Goal: Task Accomplishment & Management: Manage account settings

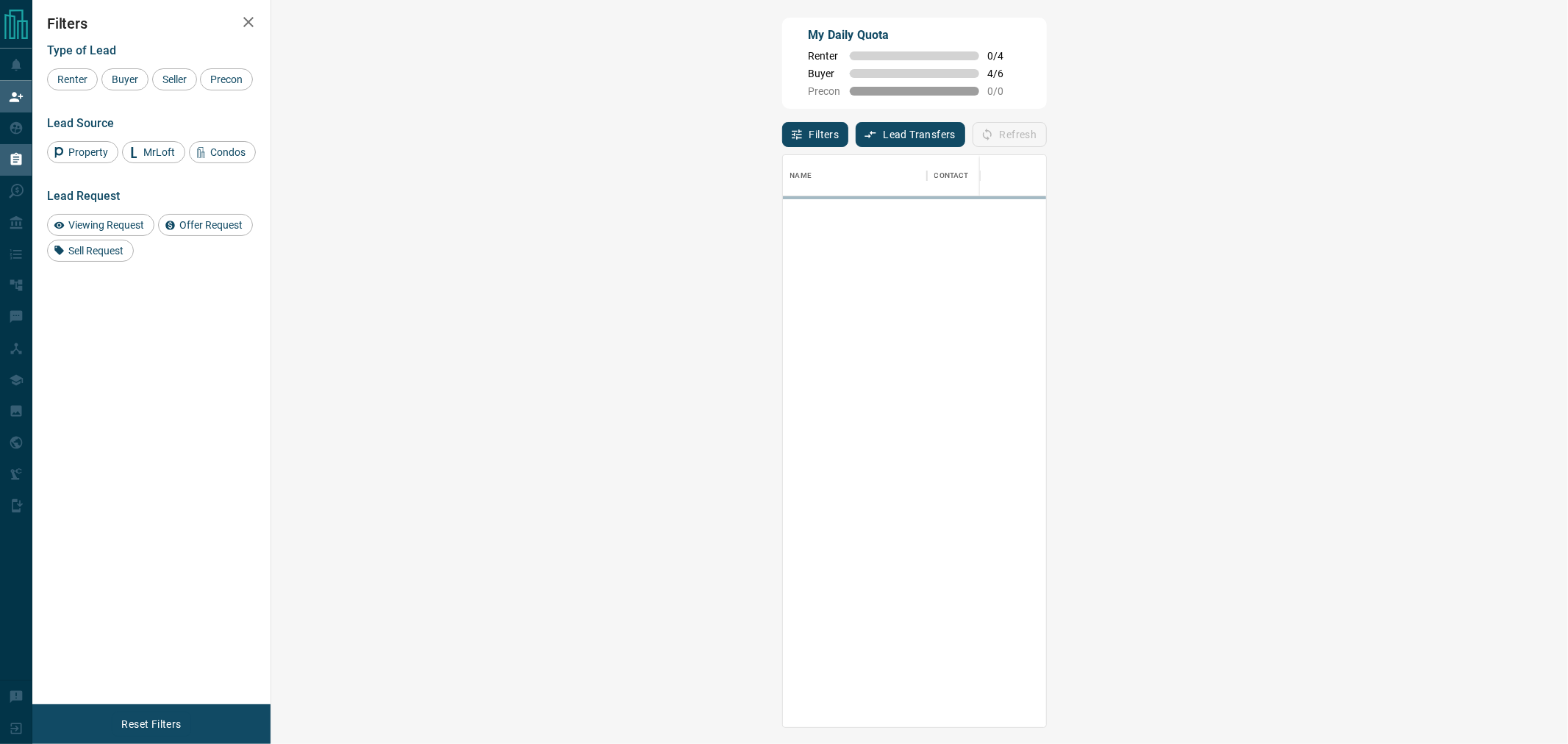
scroll to position [559, 1252]
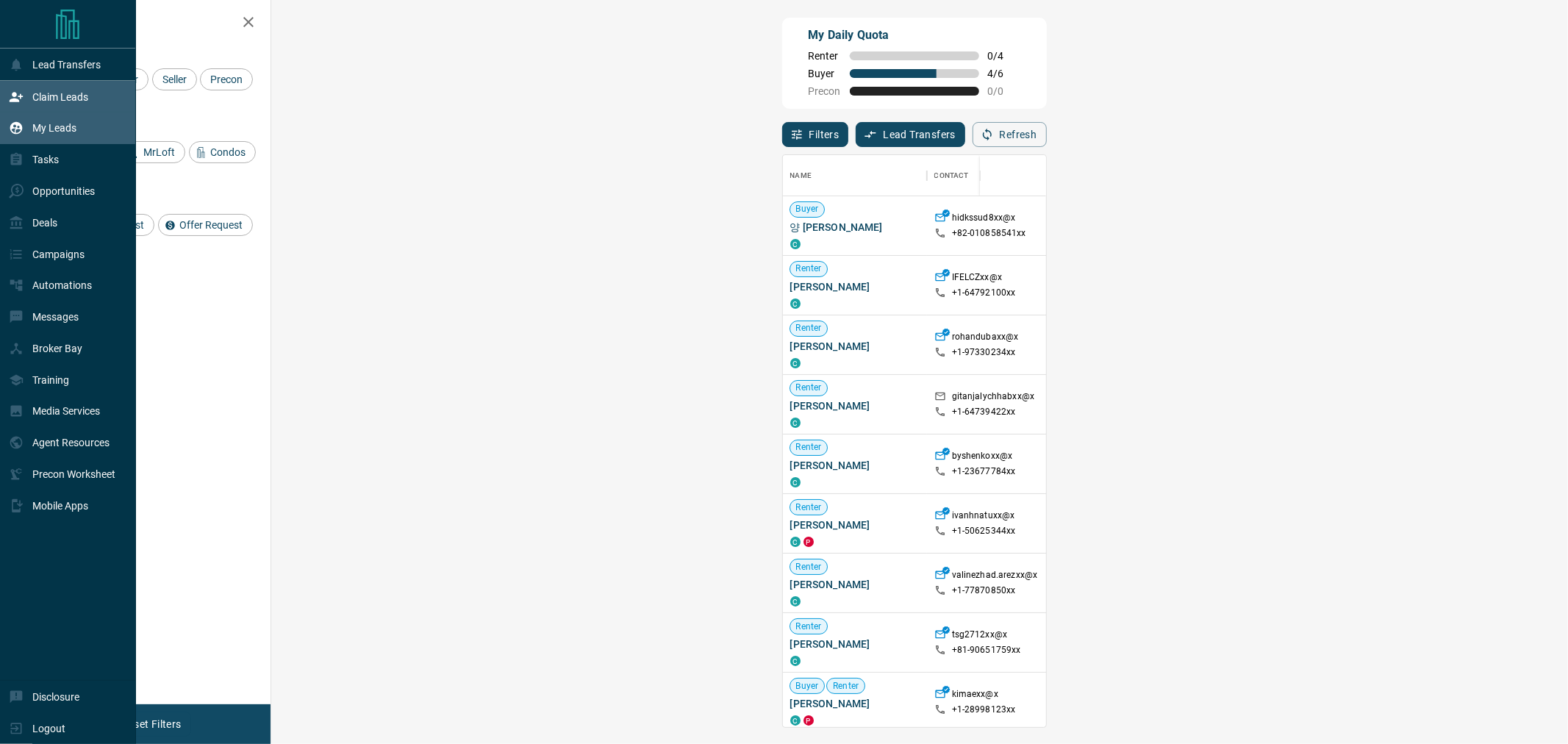
click at [41, 135] on div "My Leads" at bounding box center [43, 128] width 68 height 24
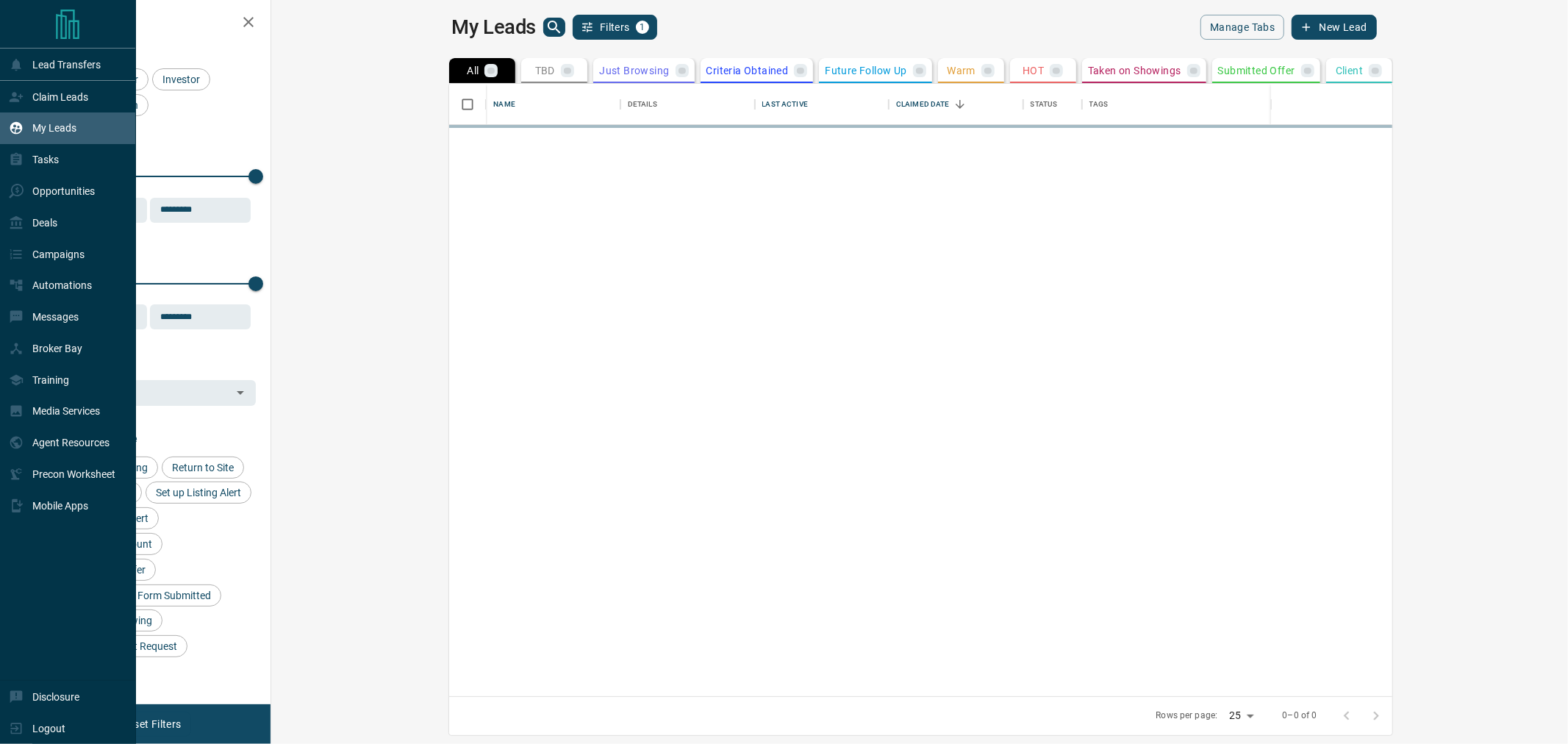
scroll to position [599, 1276]
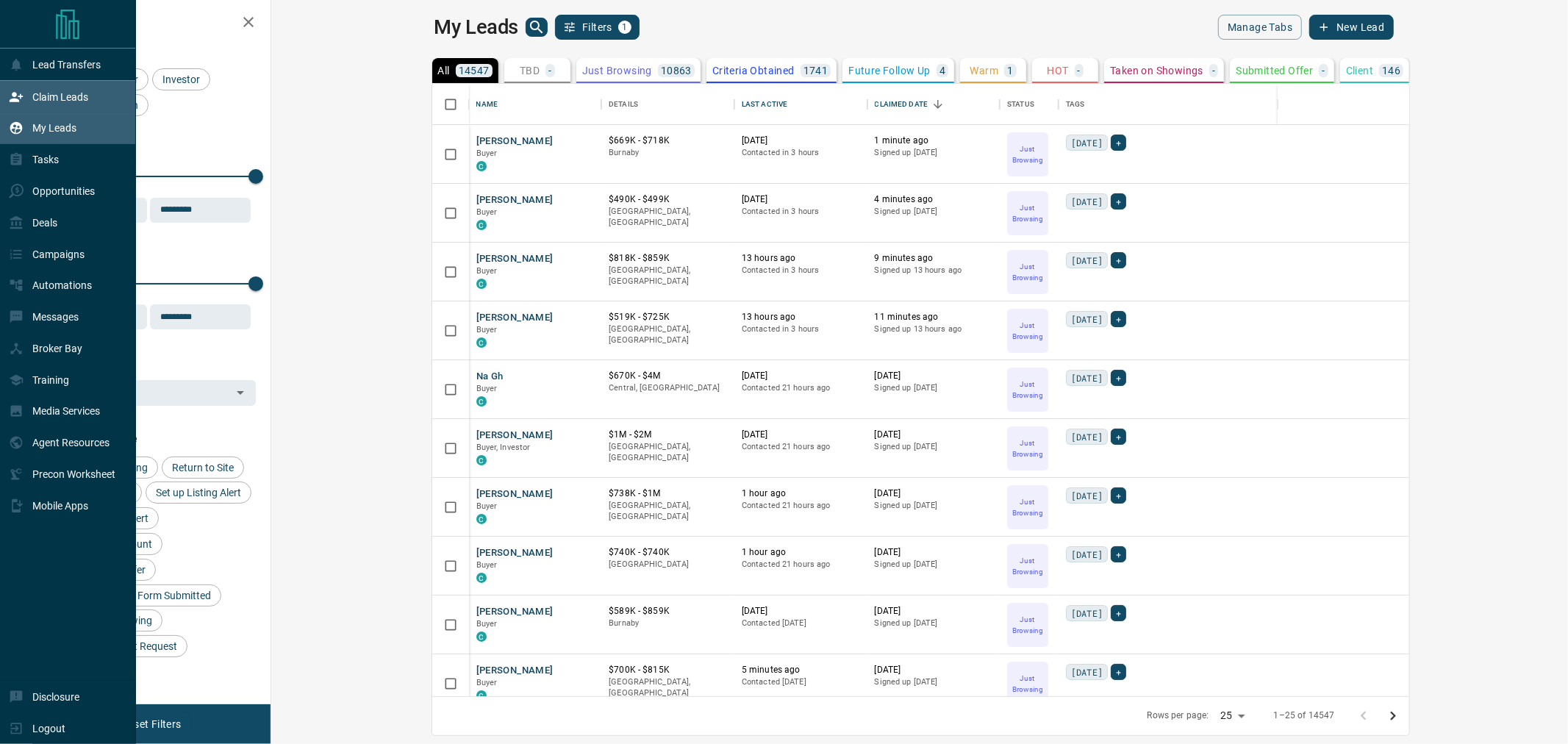
click at [28, 91] on div "Claim Leads" at bounding box center [49, 97] width 80 height 24
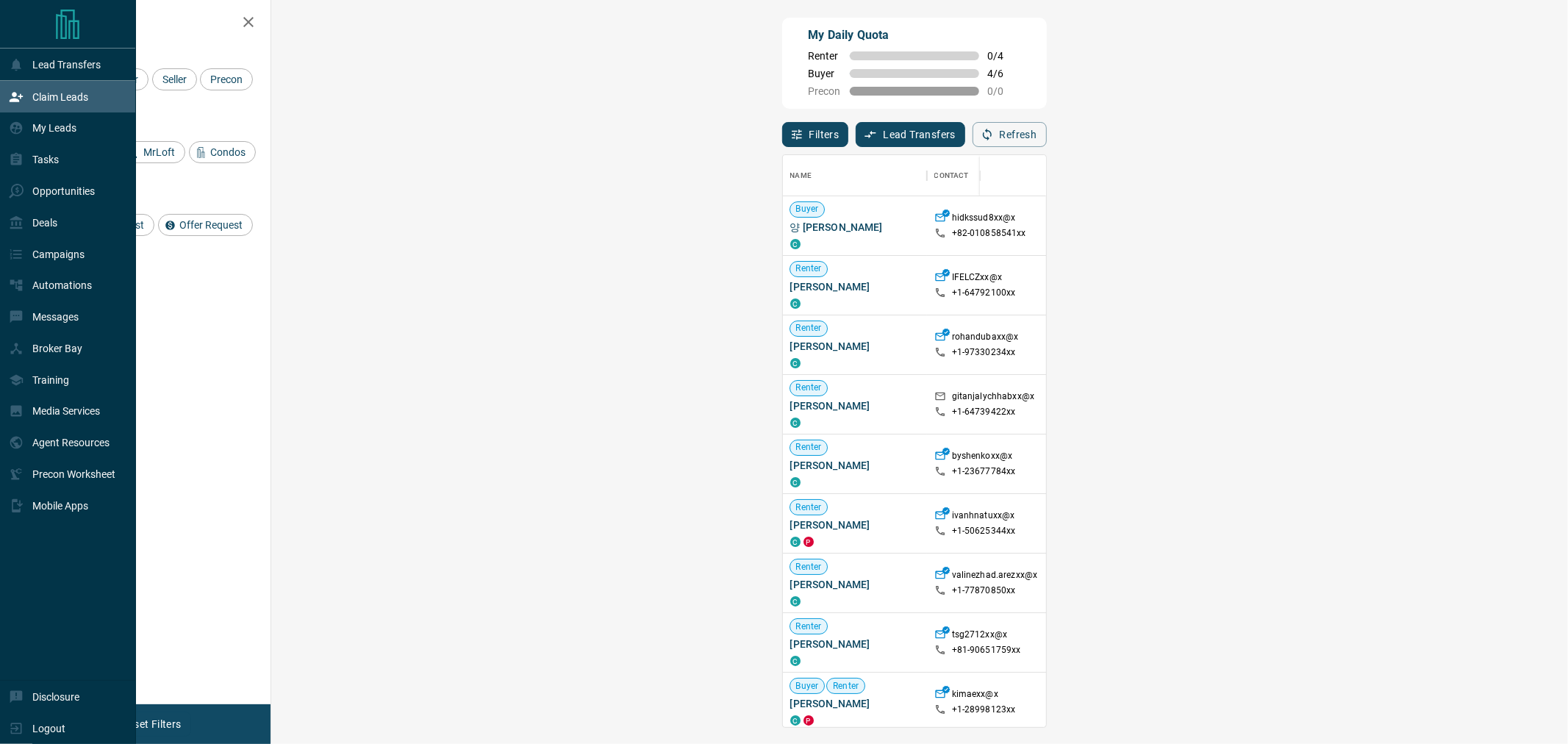
scroll to position [559, 1252]
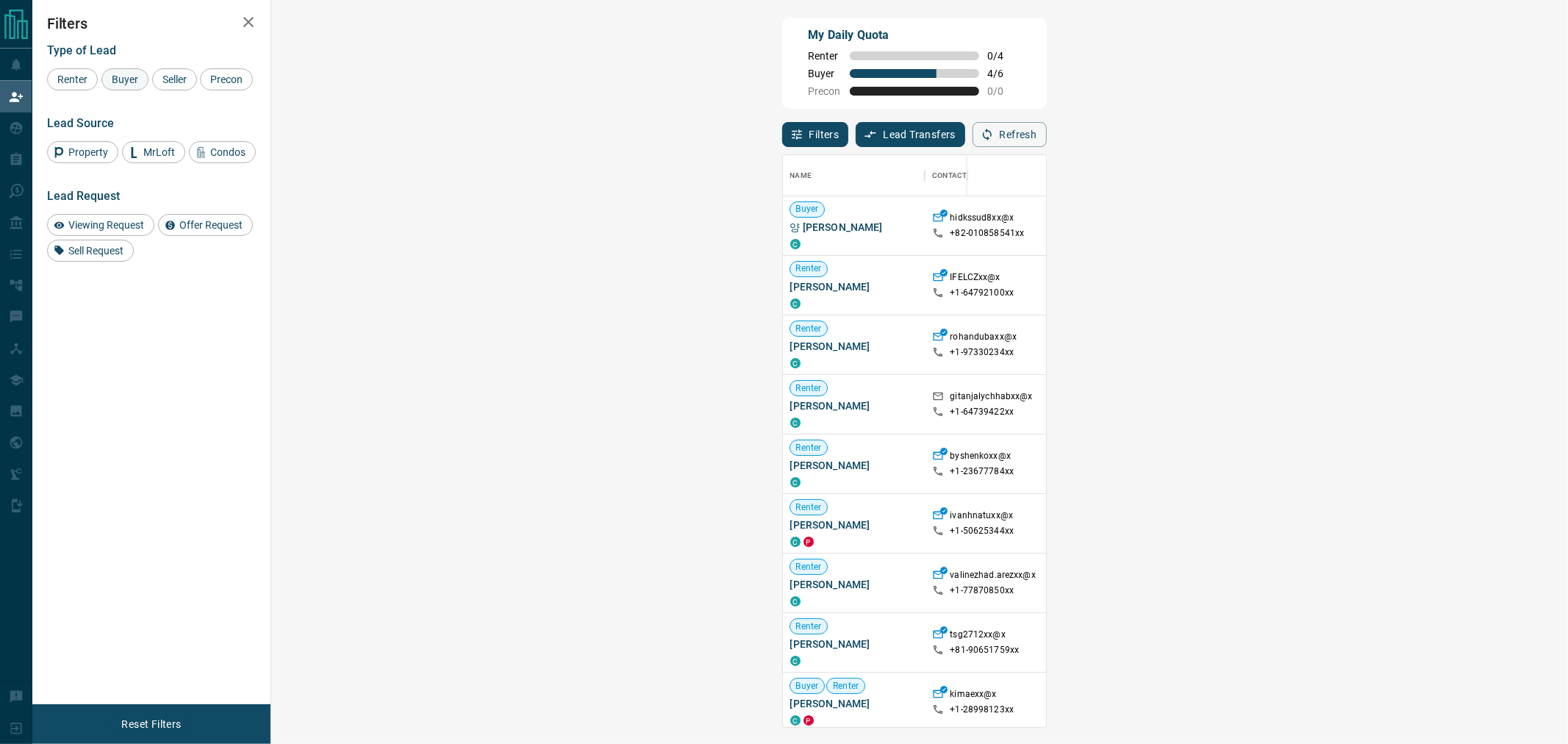
click at [133, 83] on span "Buyer" at bounding box center [125, 80] width 37 height 12
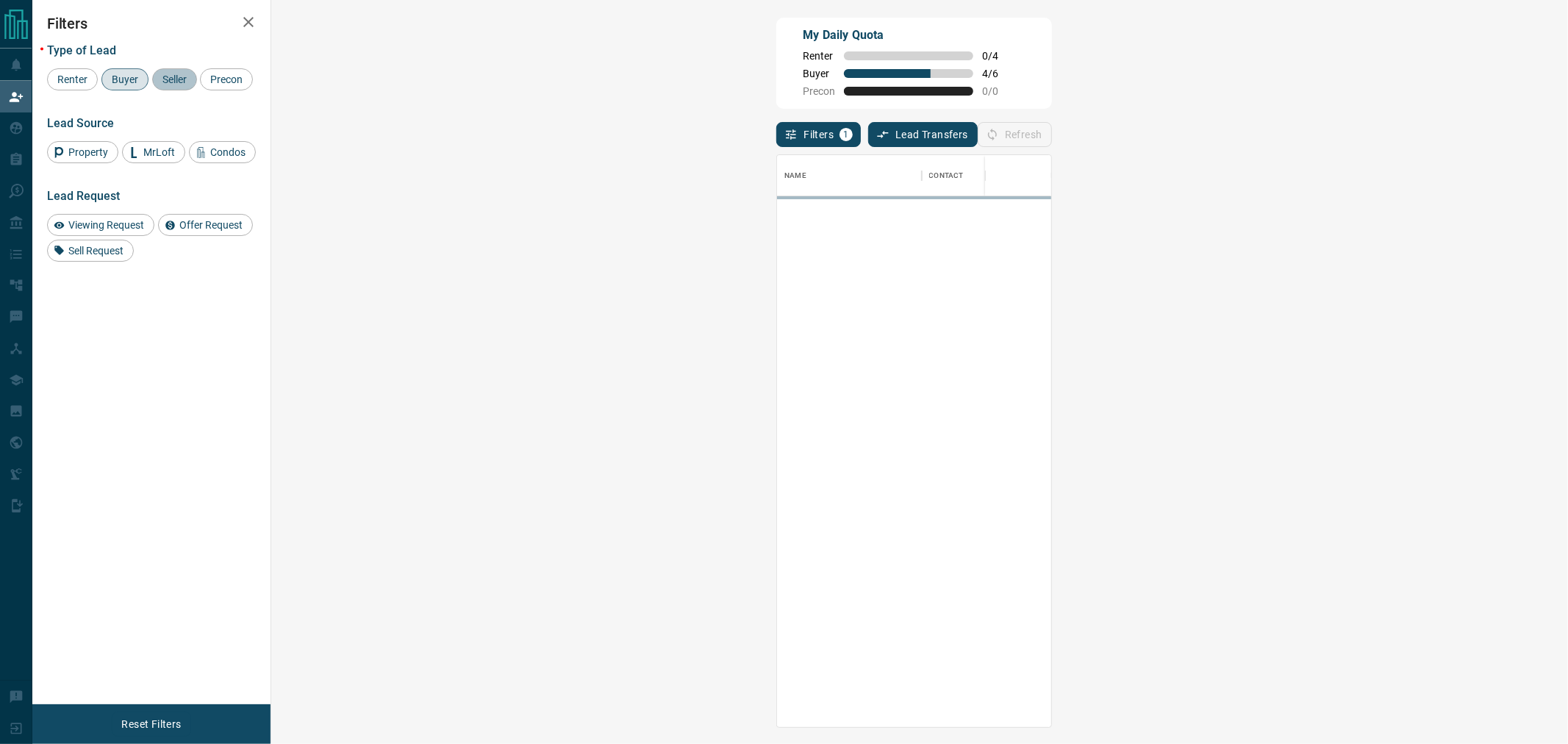
click at [166, 82] on span "Seller" at bounding box center [174, 80] width 35 height 12
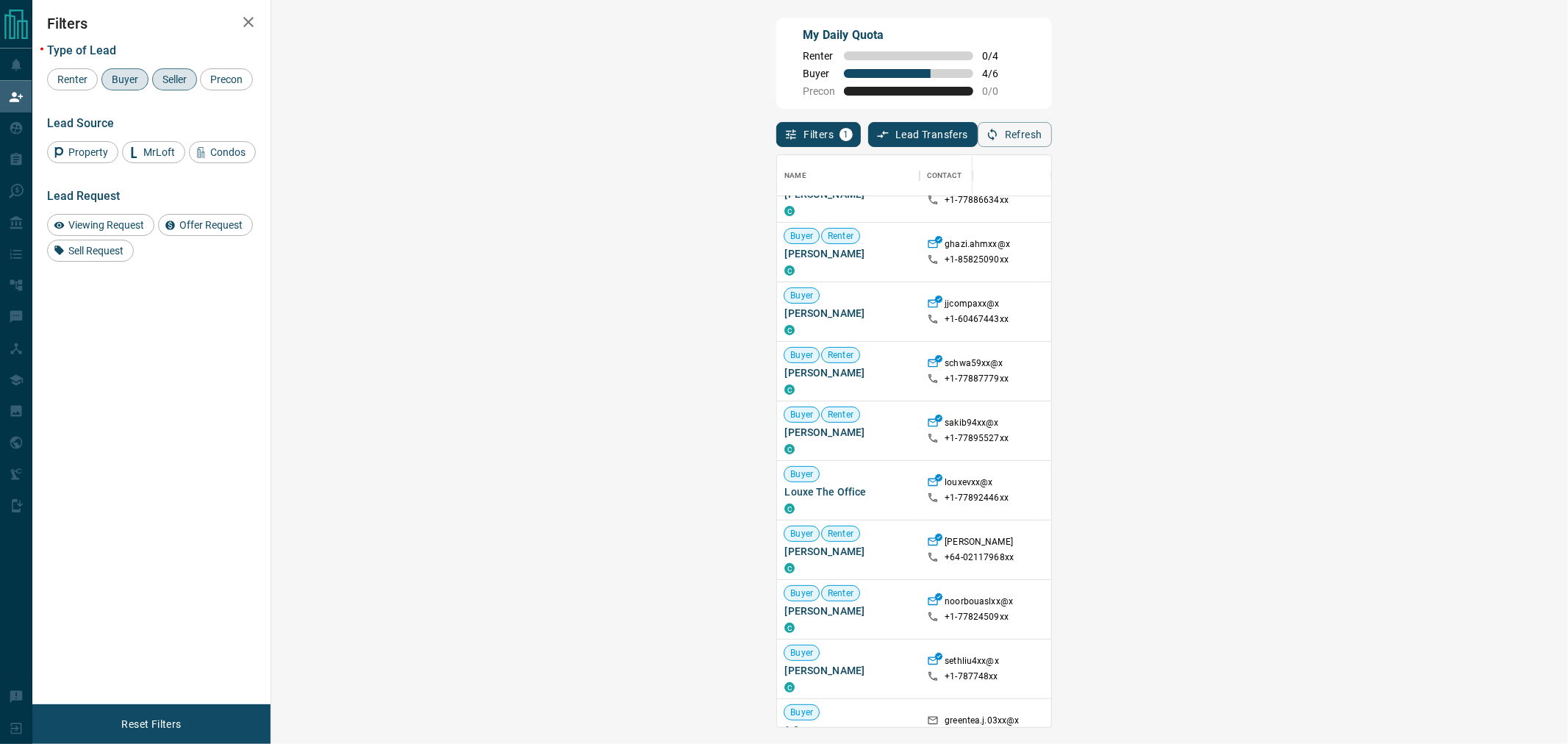
scroll to position [1852, 0]
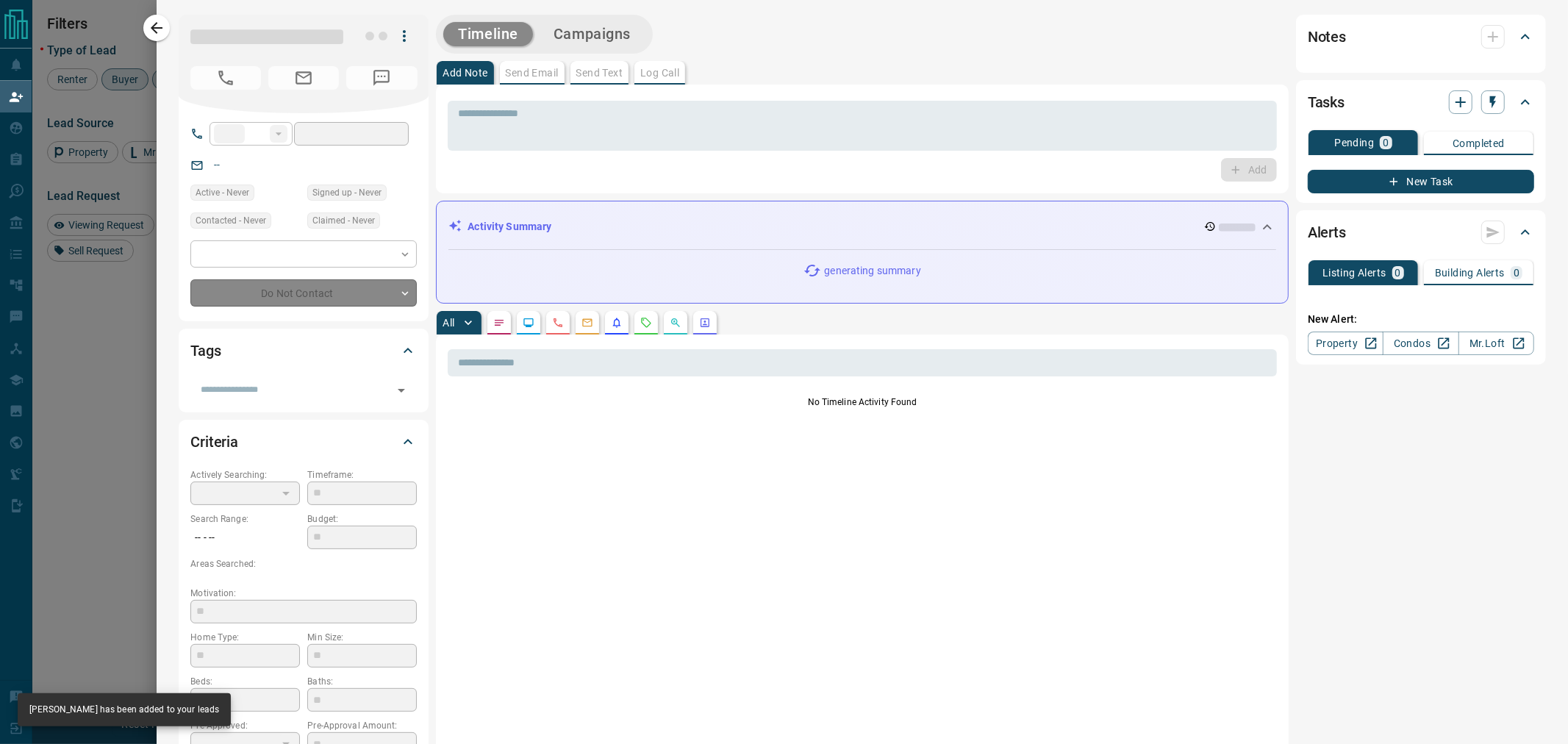
type input "**"
type input "**********"
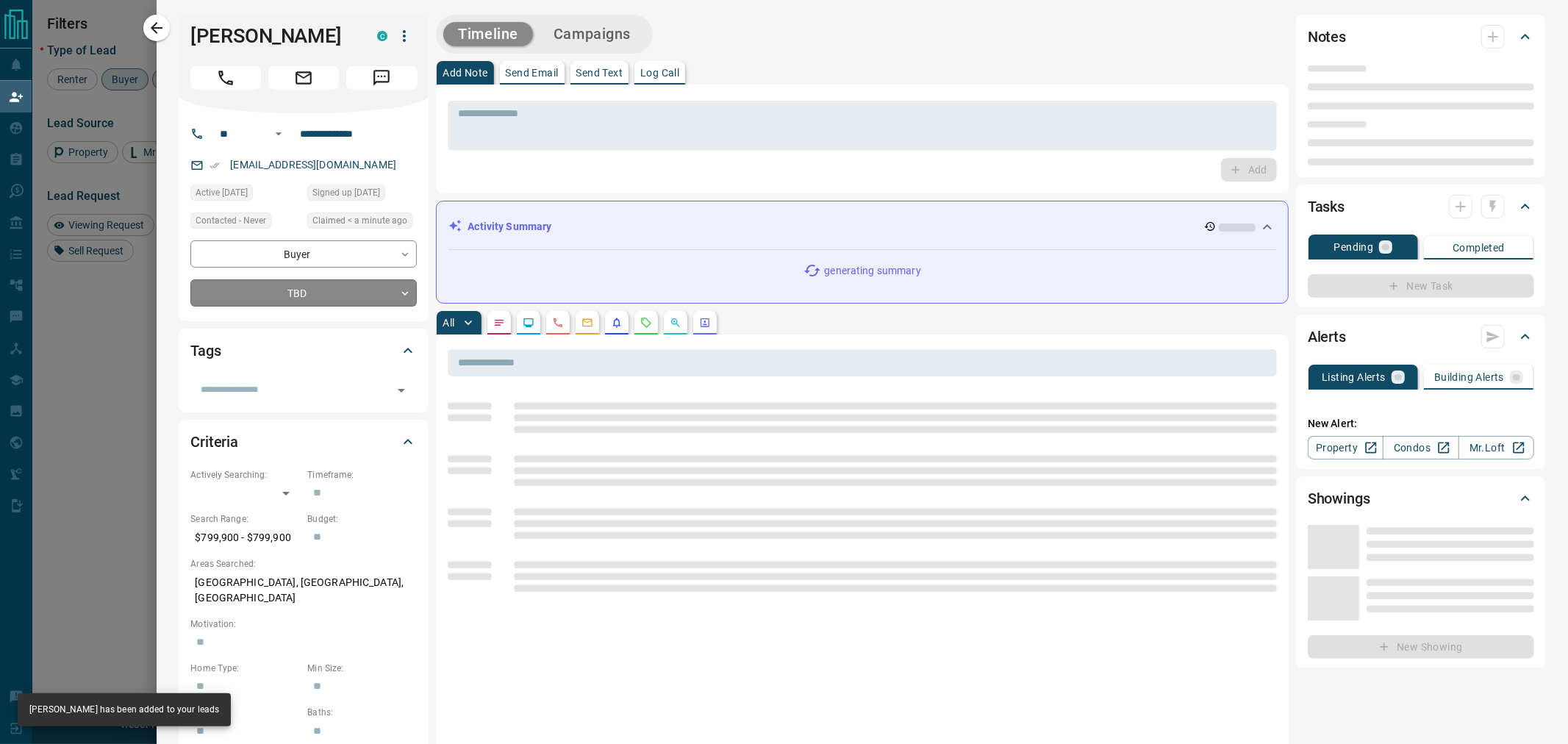
click at [291, 289] on body "Lead Transfers Claim Leads My Leads Tasks Opportunities Deals Campaigns Automat…" at bounding box center [784, 312] width 1568 height 624
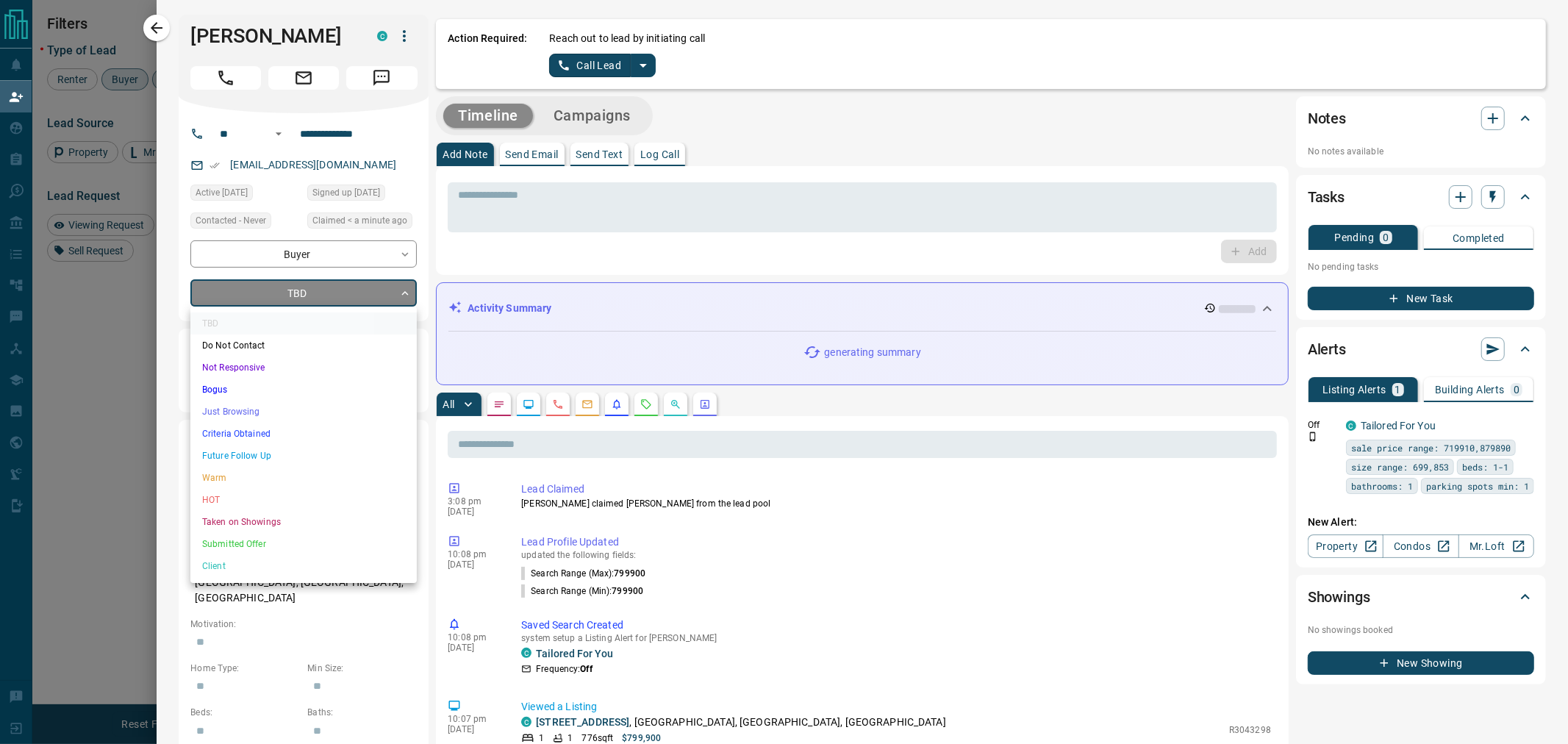
click at [245, 407] on li "Just Browsing" at bounding box center [303, 411] width 226 height 22
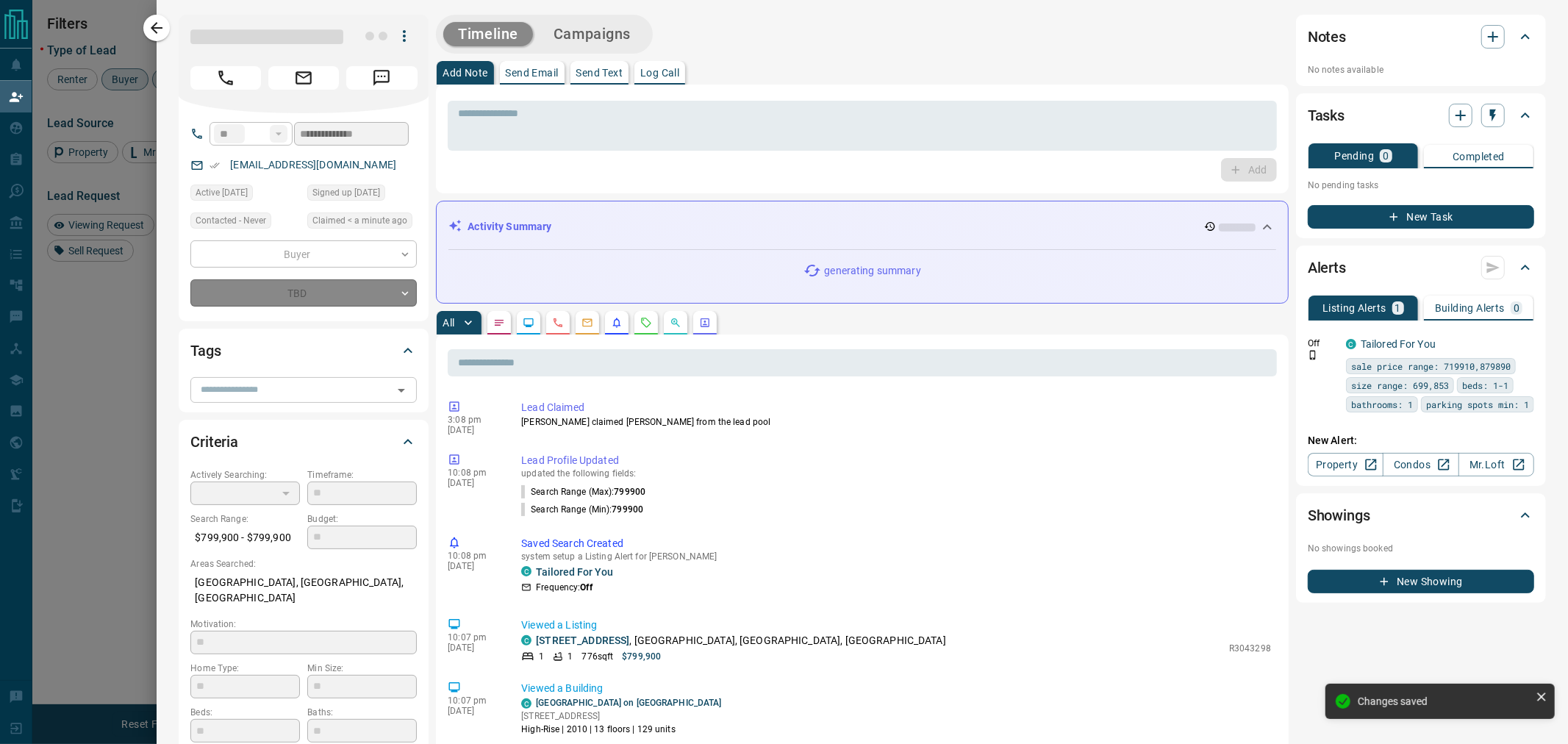
type input "*"
click at [251, 386] on input "text" at bounding box center [291, 389] width 193 height 16
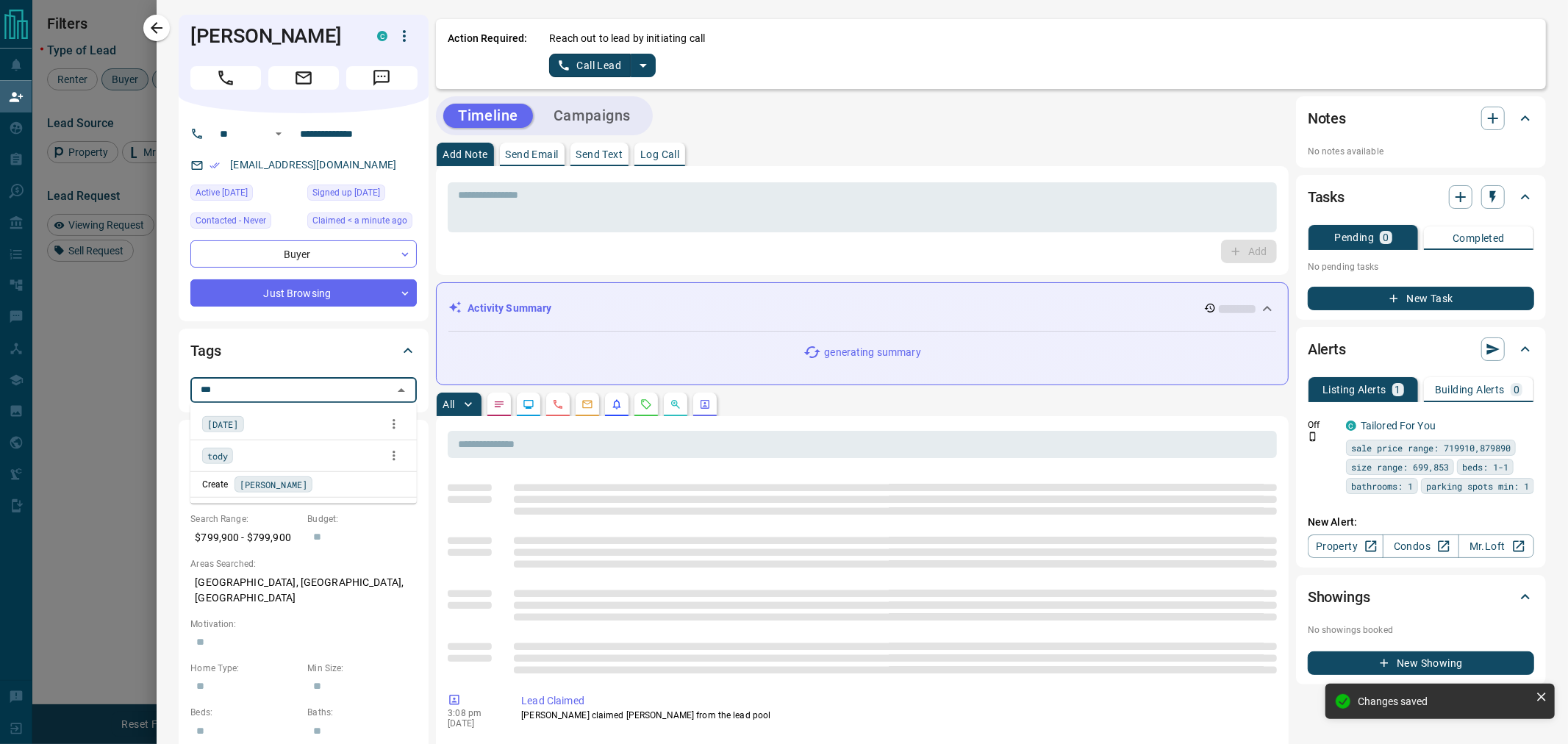
type input "****"
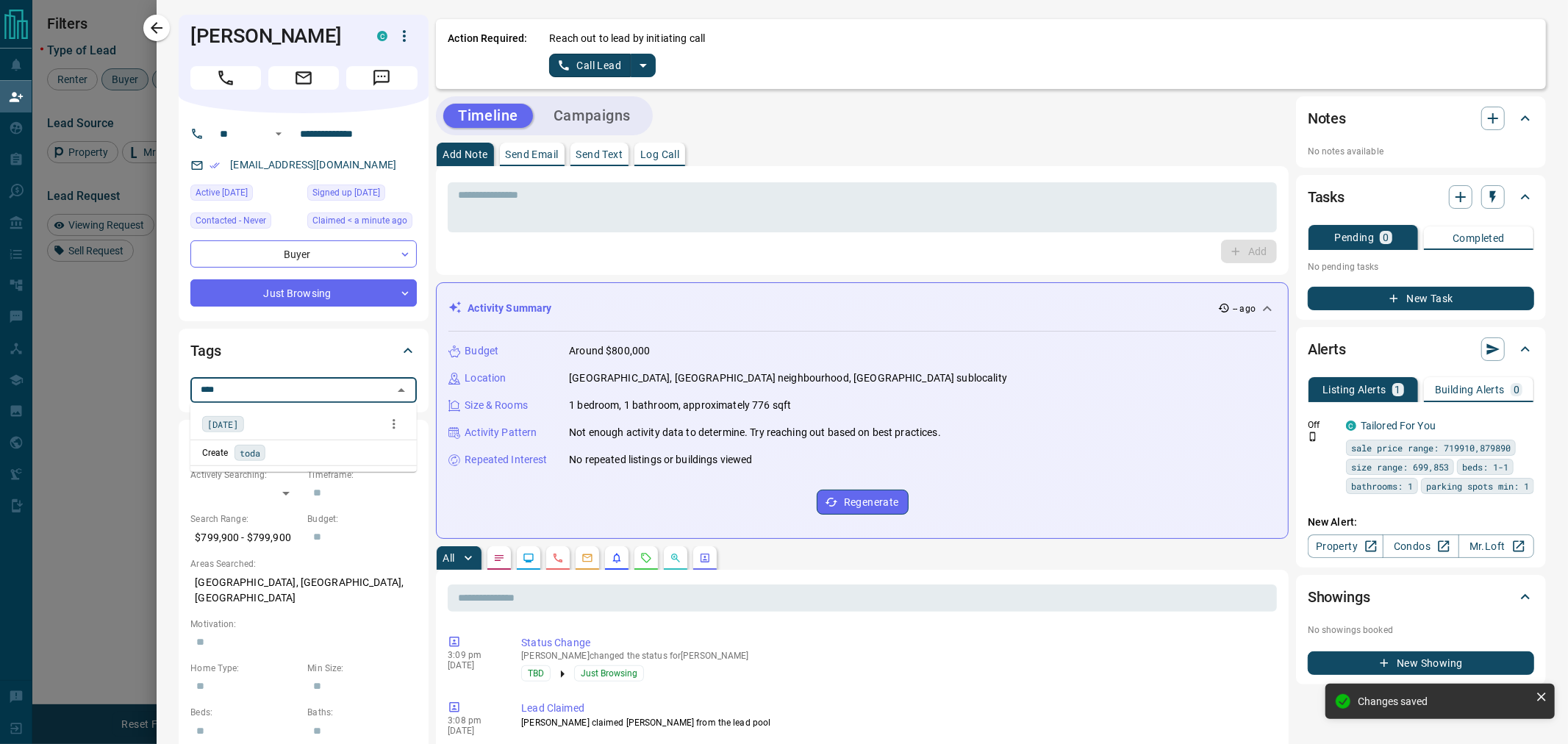
click at [260, 421] on div "[DATE]" at bounding box center [304, 424] width 203 height 22
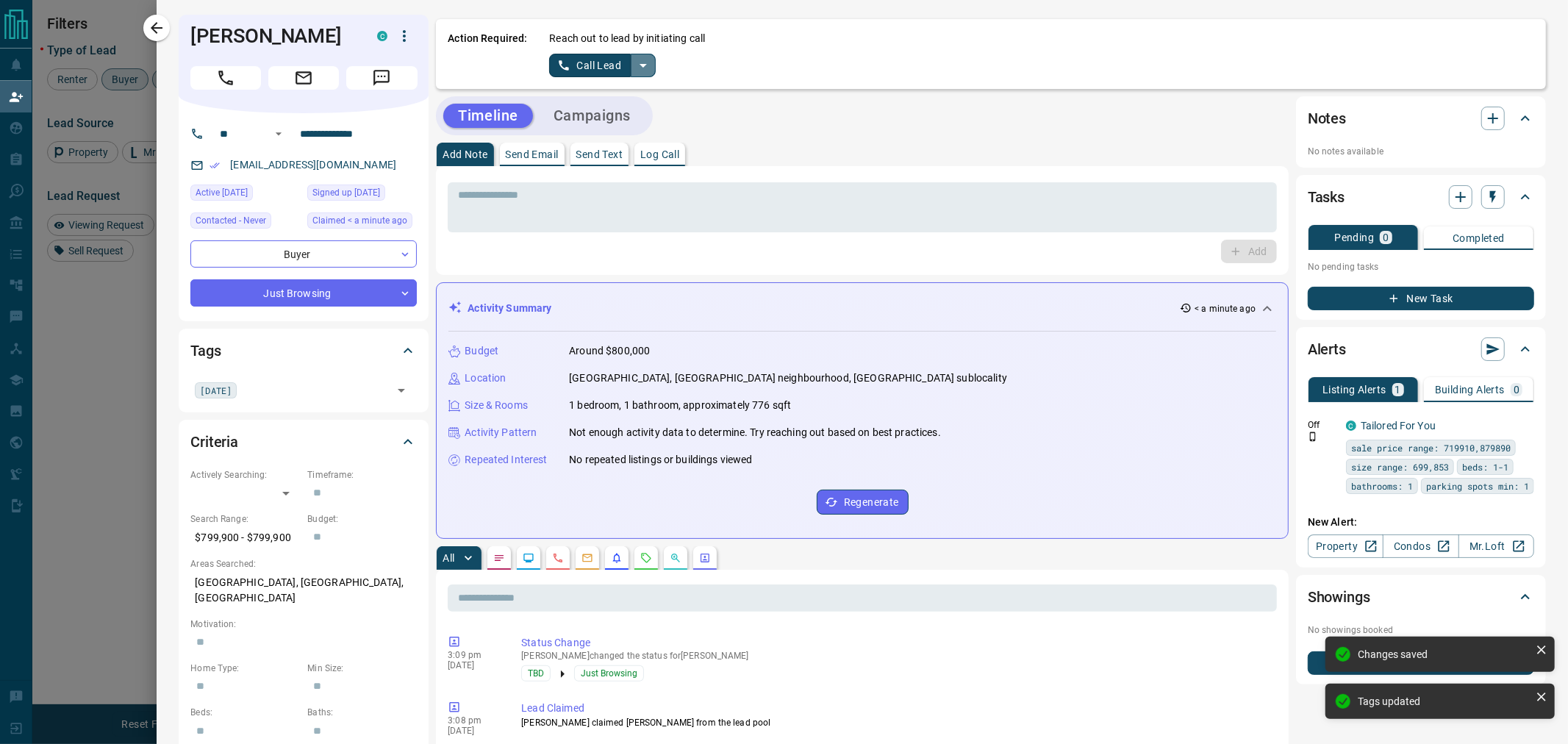
click at [644, 69] on icon "split button" at bounding box center [644, 66] width 18 height 18
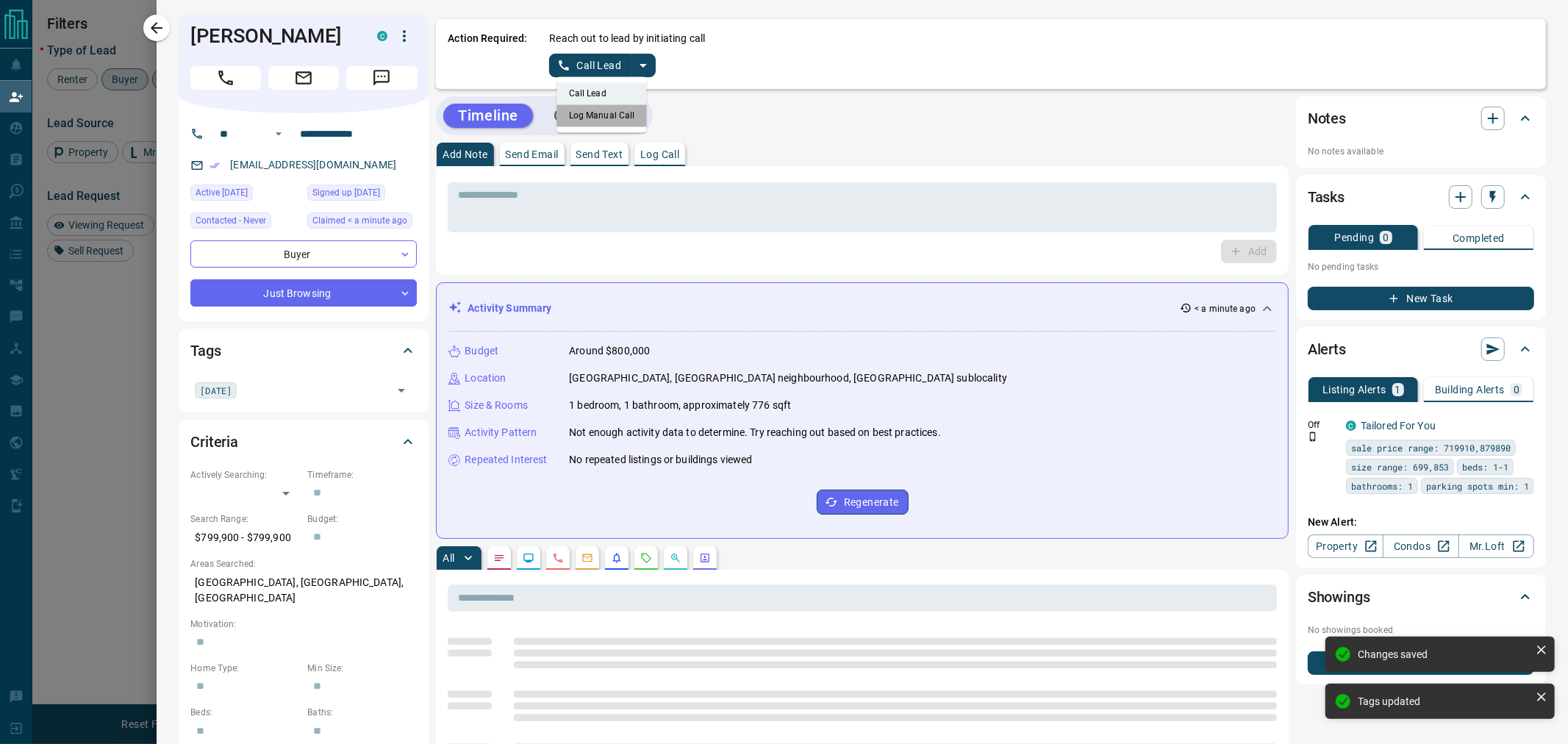
click at [622, 115] on li "Log Manual Call" at bounding box center [602, 116] width 90 height 22
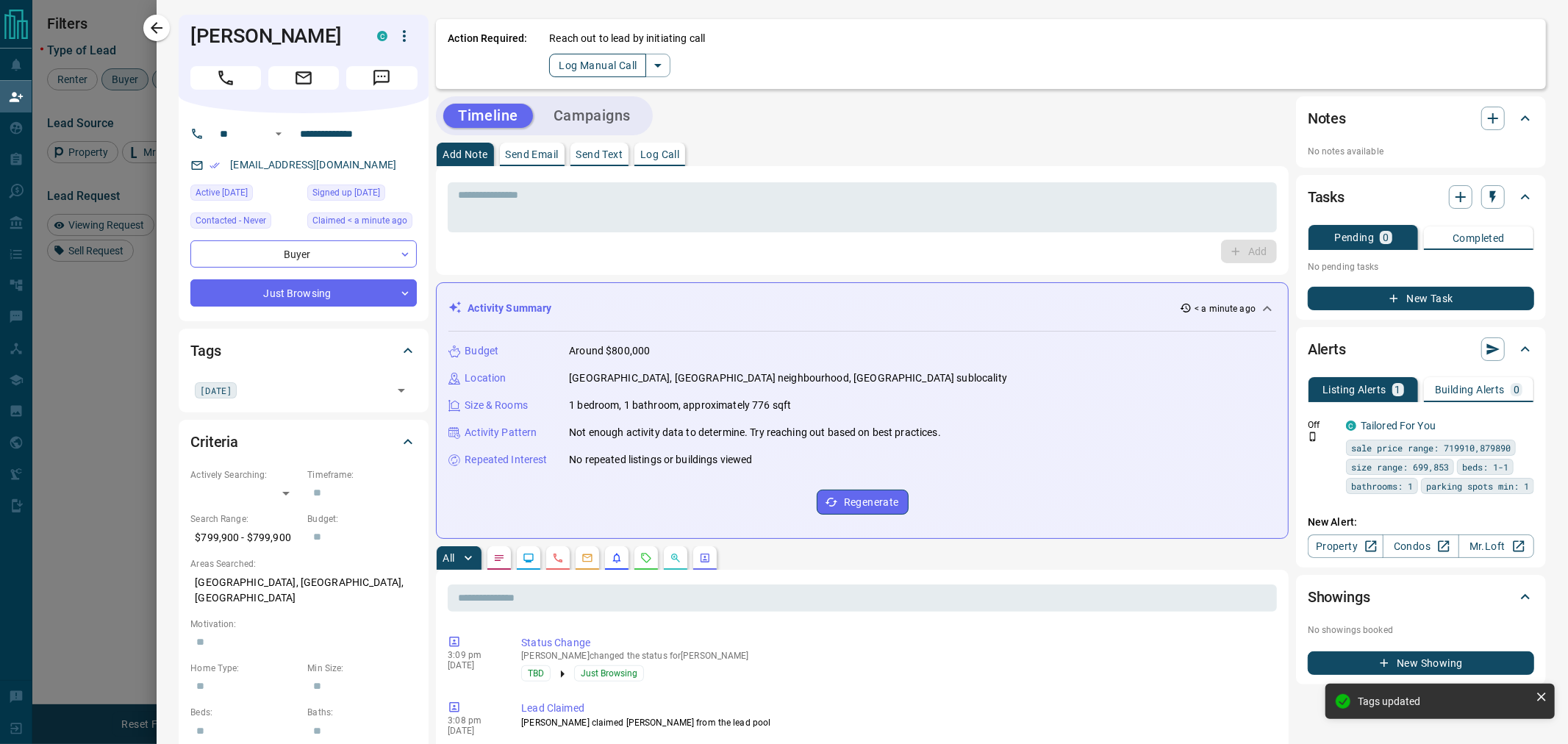
click at [612, 64] on button "Log Manual Call" at bounding box center [597, 66] width 97 height 24
click at [591, 62] on button "No" at bounding box center [592, 65] width 26 height 23
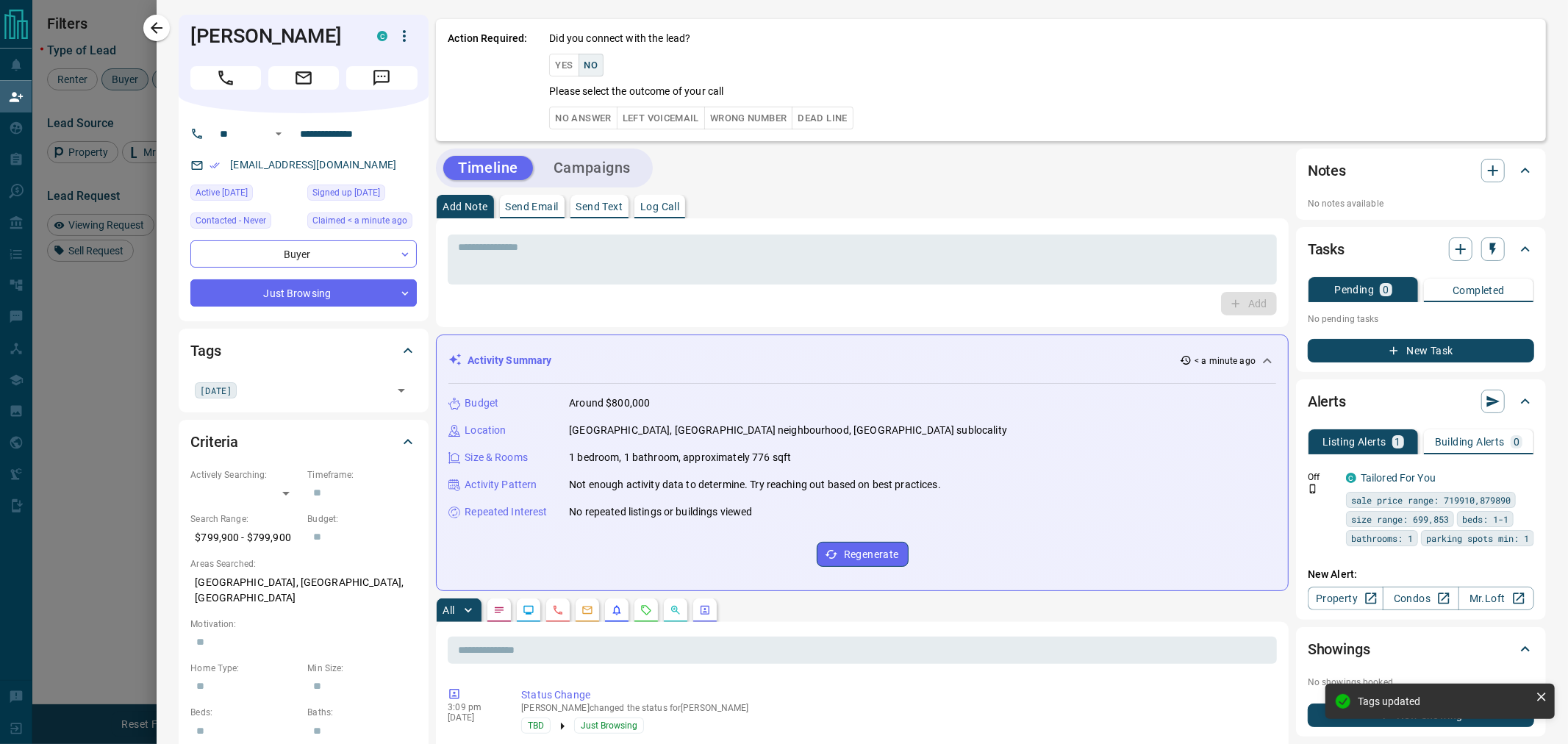
click at [582, 109] on button "No Answer" at bounding box center [583, 118] width 68 height 23
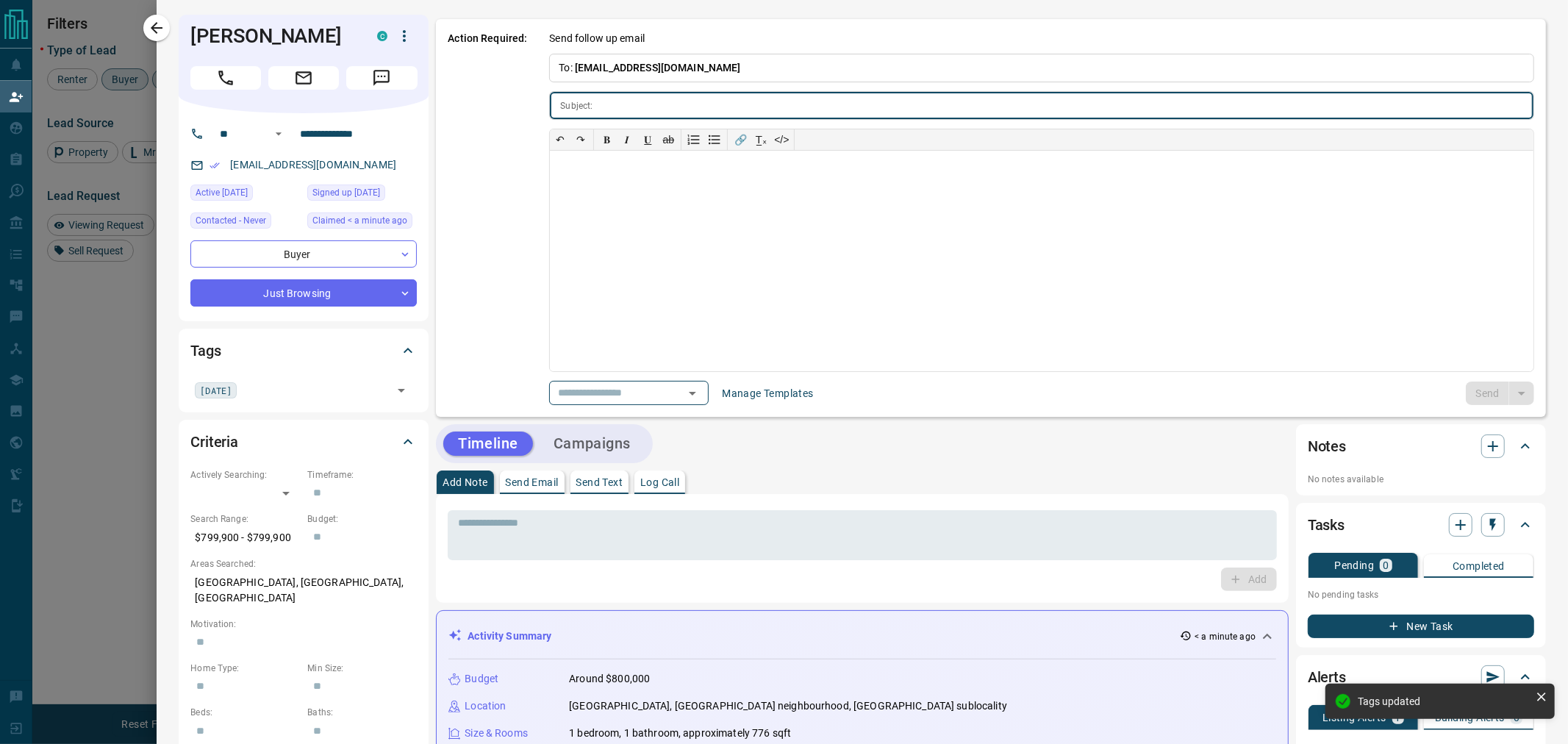
type input "**********"
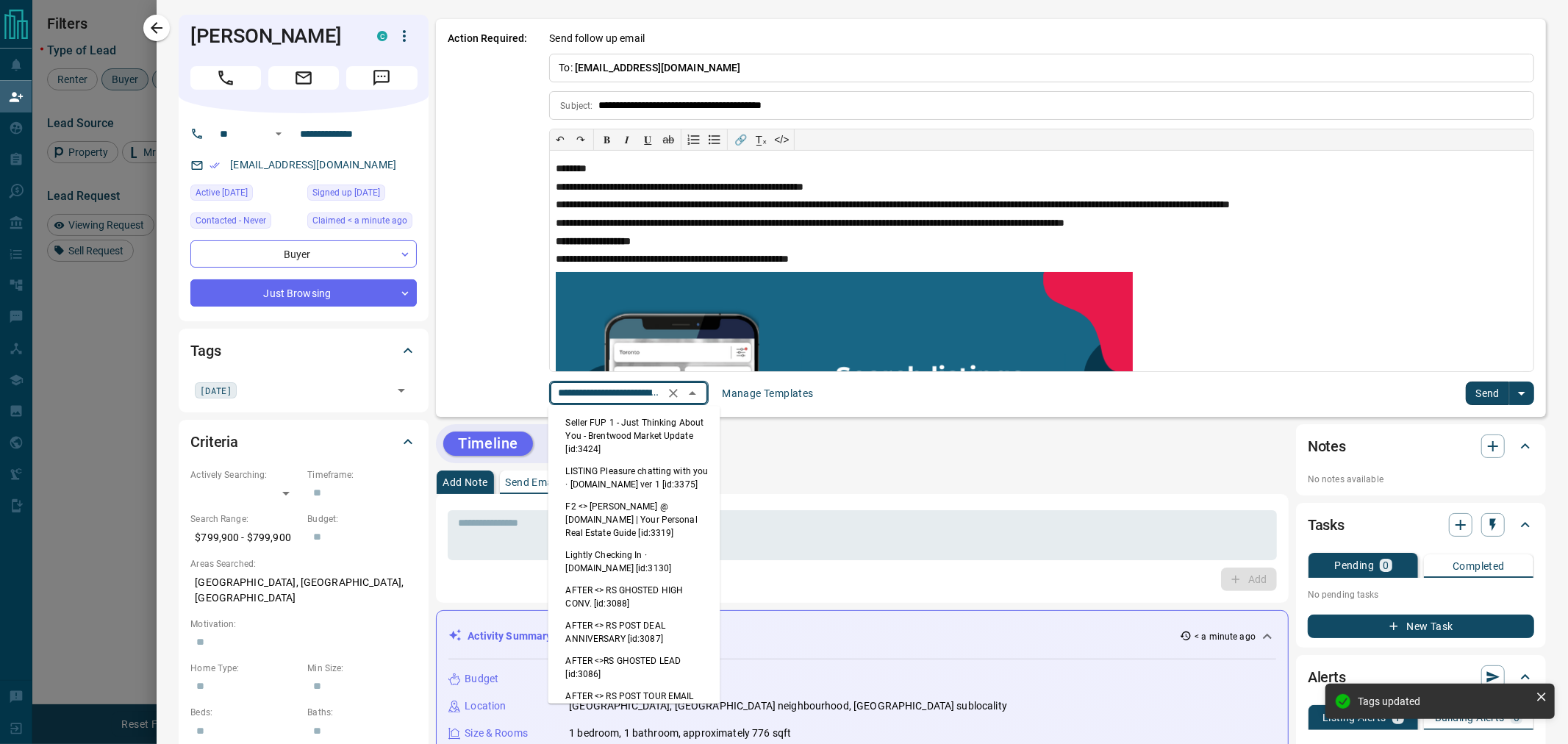
click at [600, 401] on input "**********" at bounding box center [608, 392] width 112 height 18
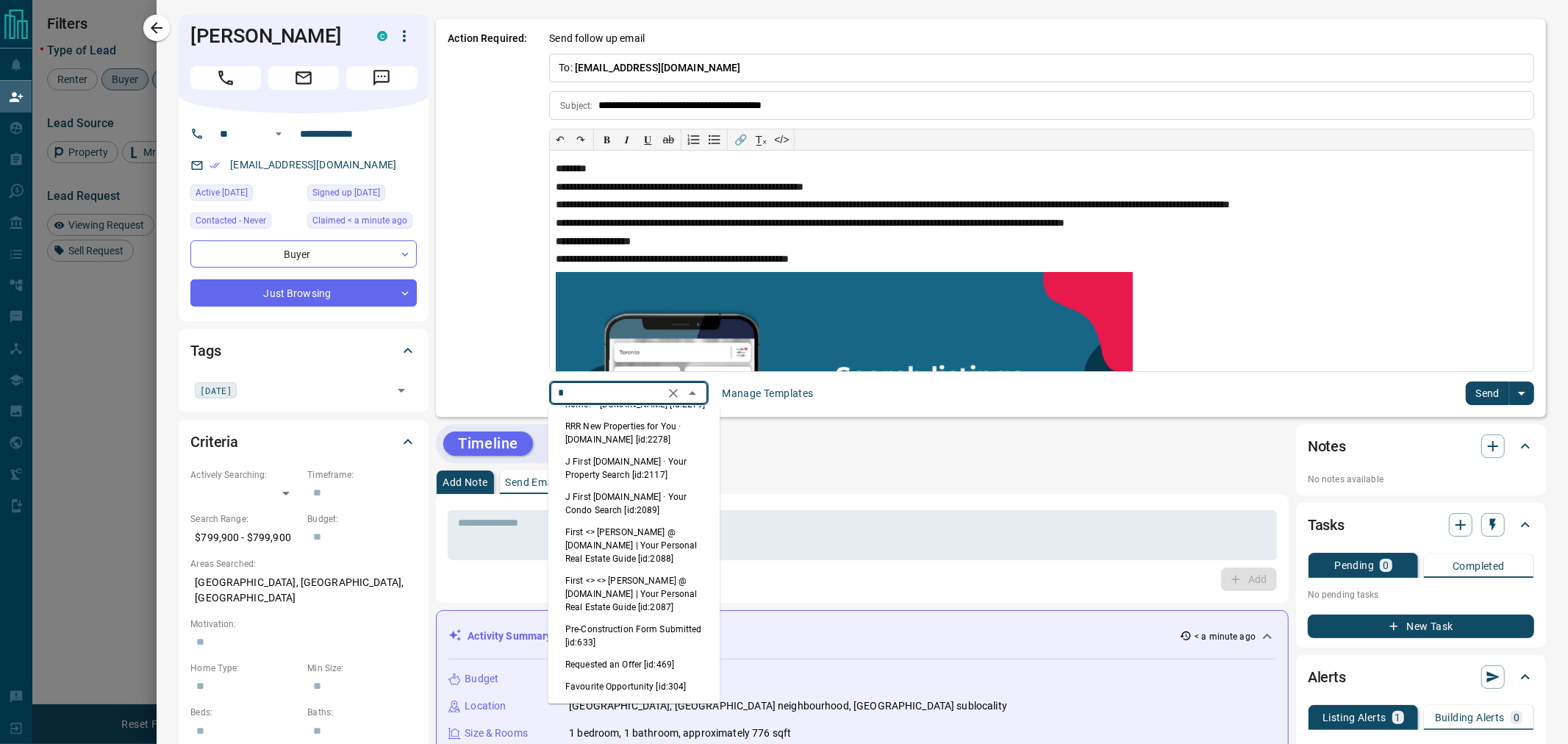
scroll to position [0, 0]
click at [596, 586] on li "First <> <> [PERSON_NAME] @ [DOMAIN_NAME] | Your Personal Real Estate Guide [id…" at bounding box center [634, 590] width 172 height 49
type input "*****"
type input "**********"
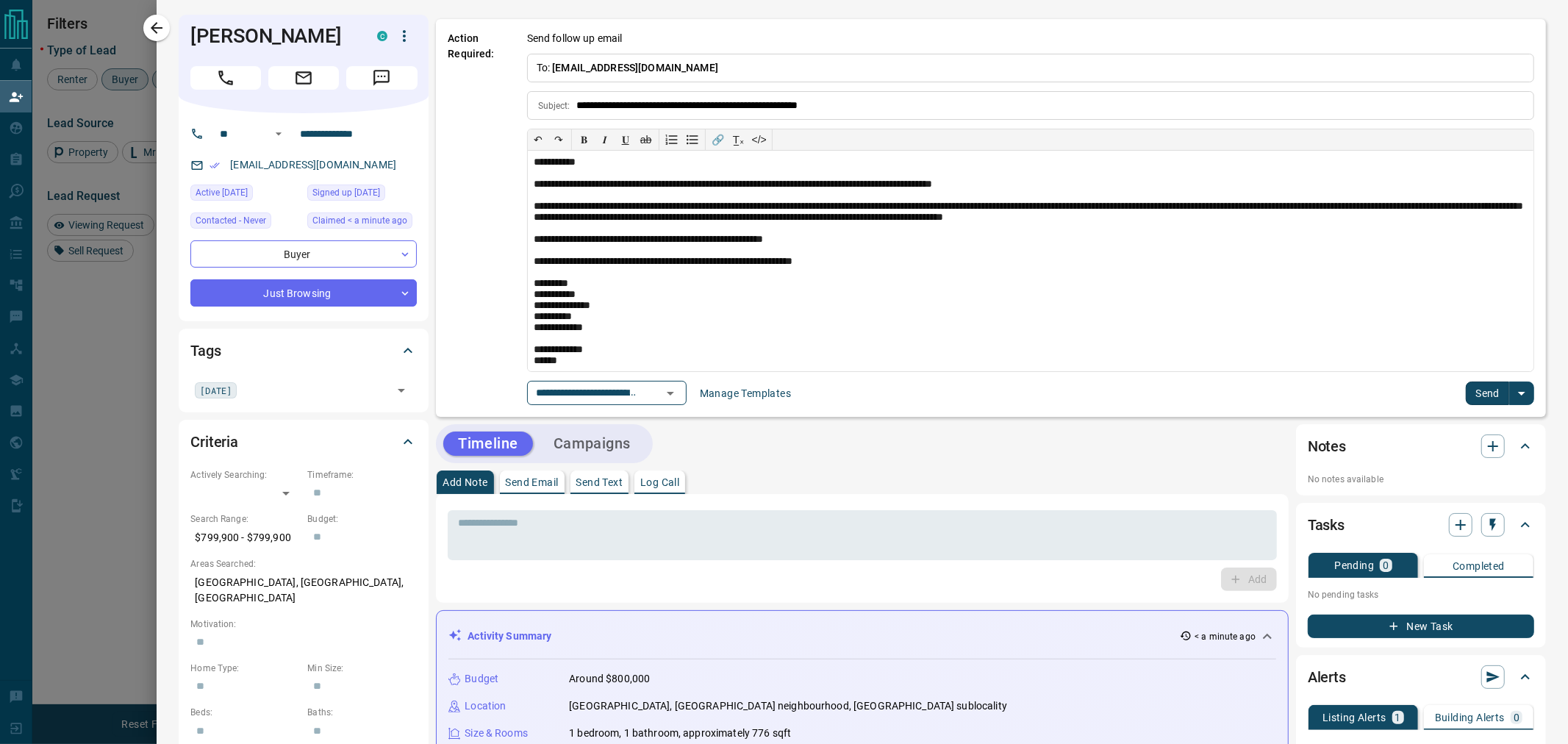
click at [1474, 390] on button "Send" at bounding box center [1487, 393] width 44 height 24
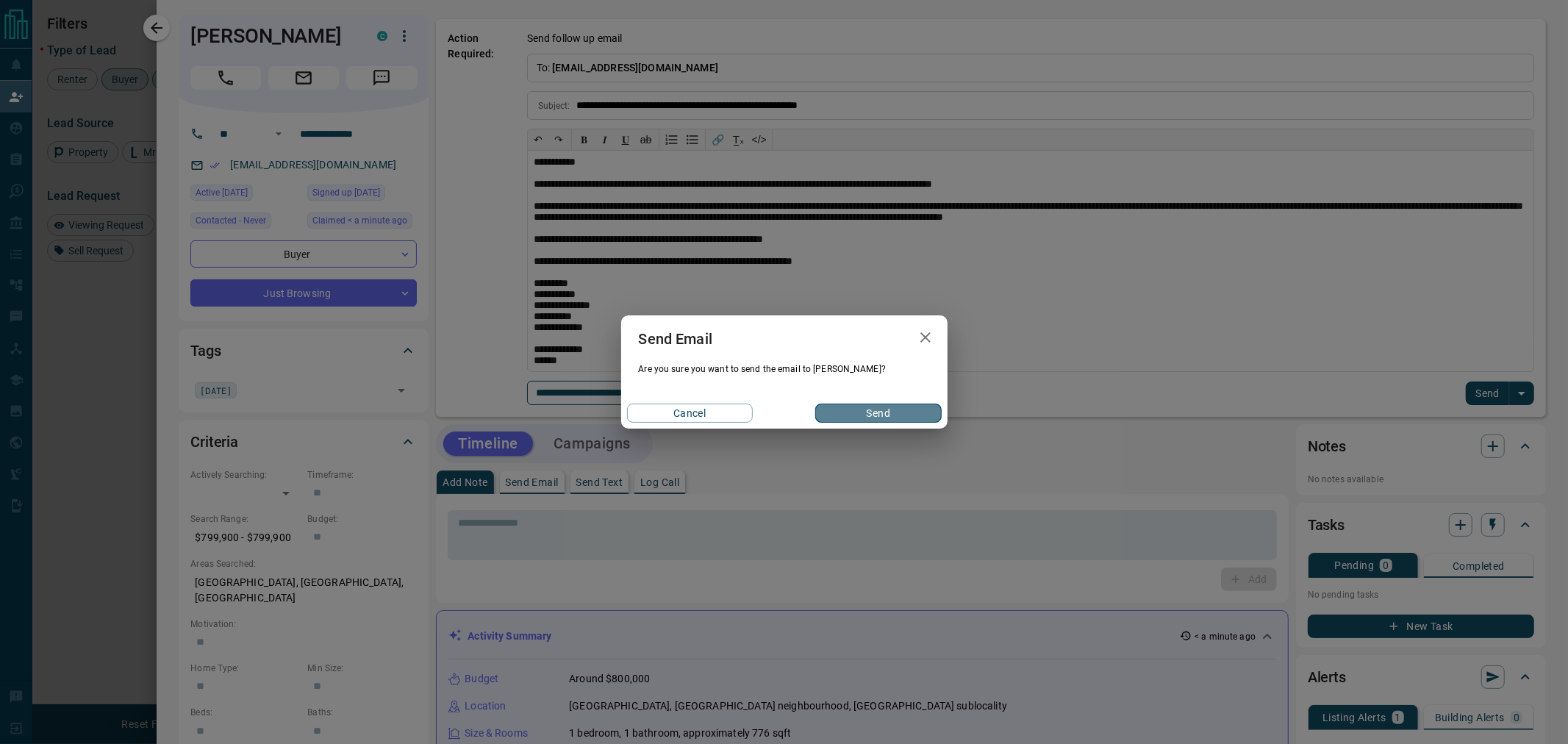
click at [873, 413] on button "Send" at bounding box center [878, 412] width 126 height 19
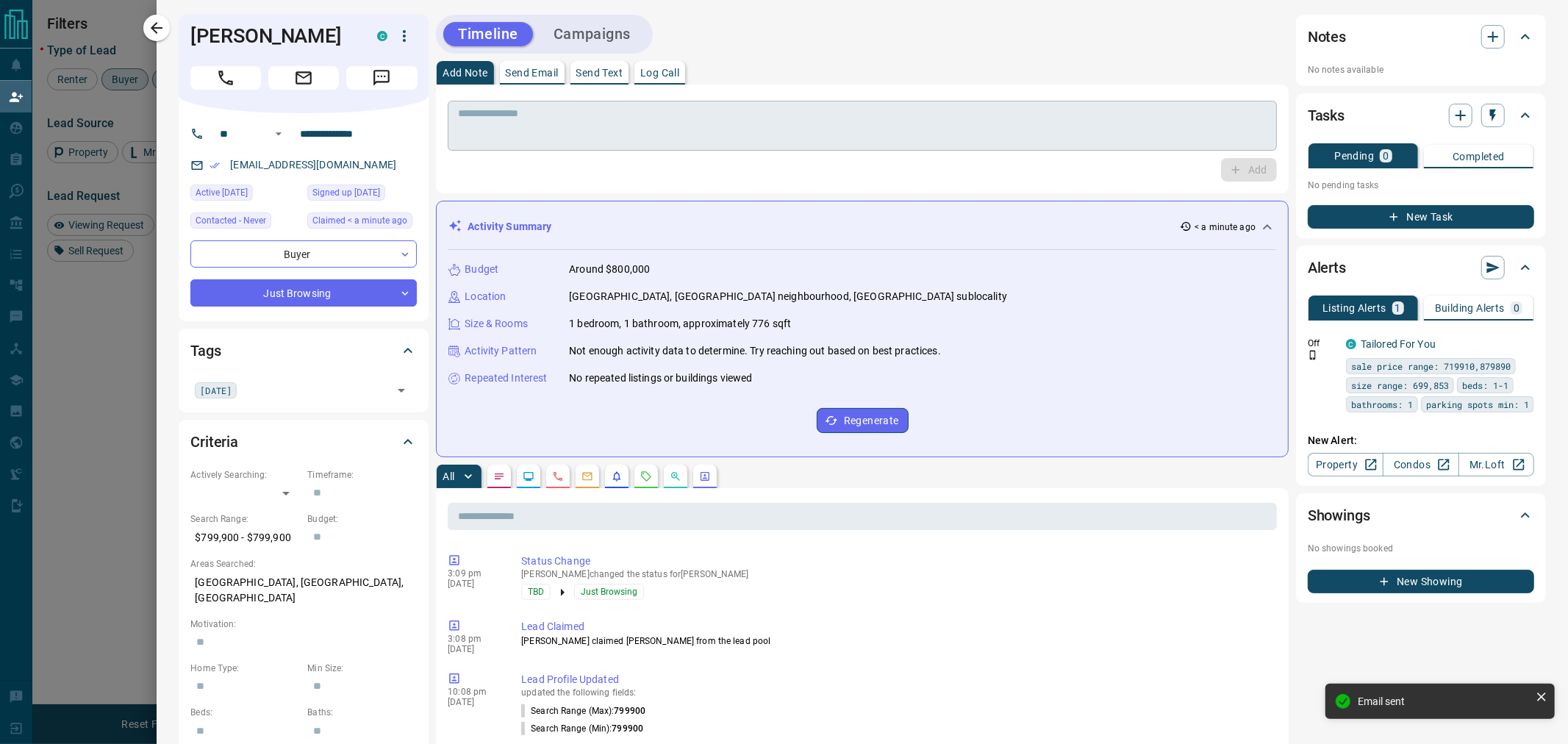
click at [836, 125] on textarea at bounding box center [862, 126] width 808 height 38
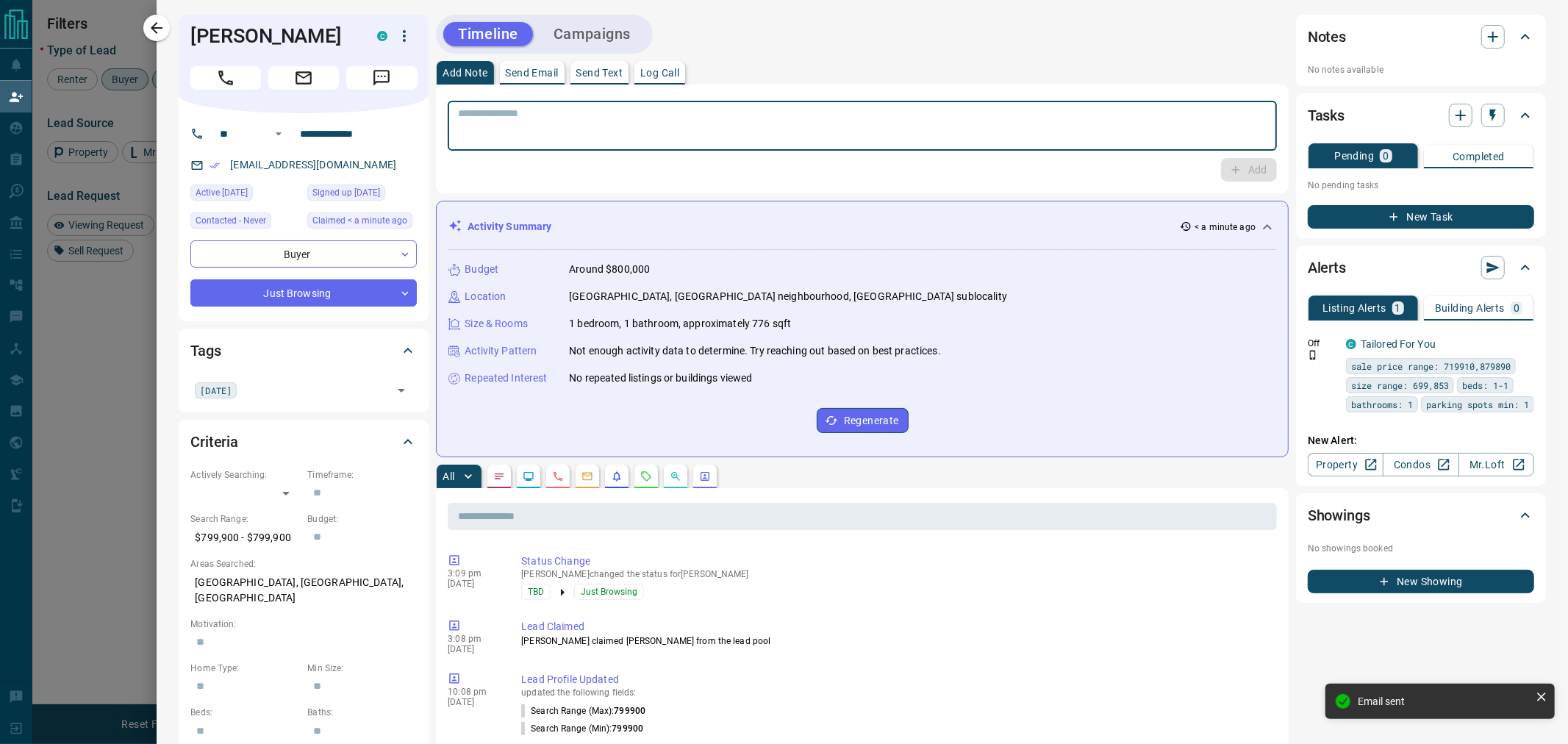
paste textarea "**********"
type textarea "**********"
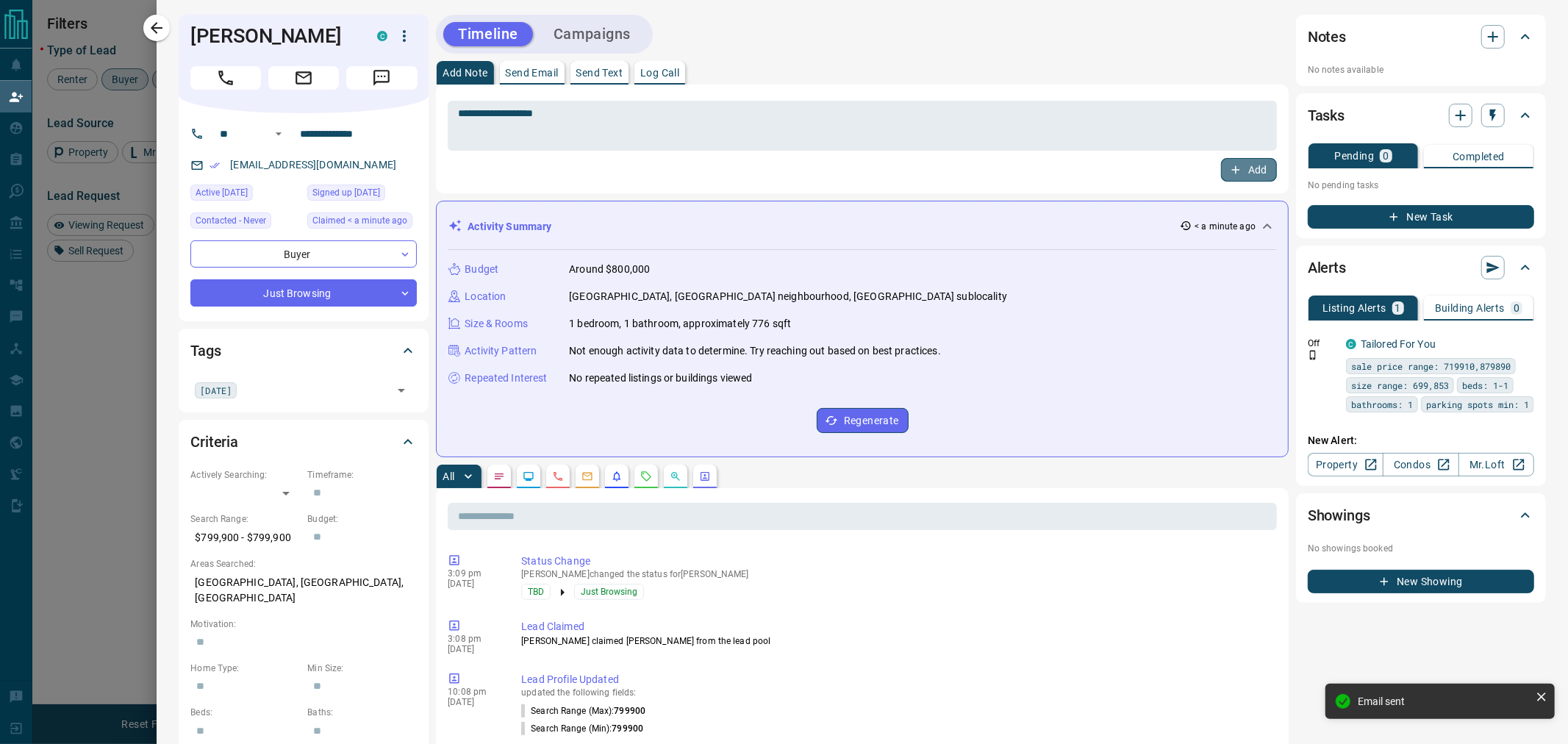
click at [1248, 178] on button "Add" at bounding box center [1248, 170] width 56 height 24
click at [612, 52] on div "Timeline Campaigns" at bounding box center [544, 34] width 217 height 39
click at [607, 38] on button "Campaigns" at bounding box center [592, 34] width 107 height 24
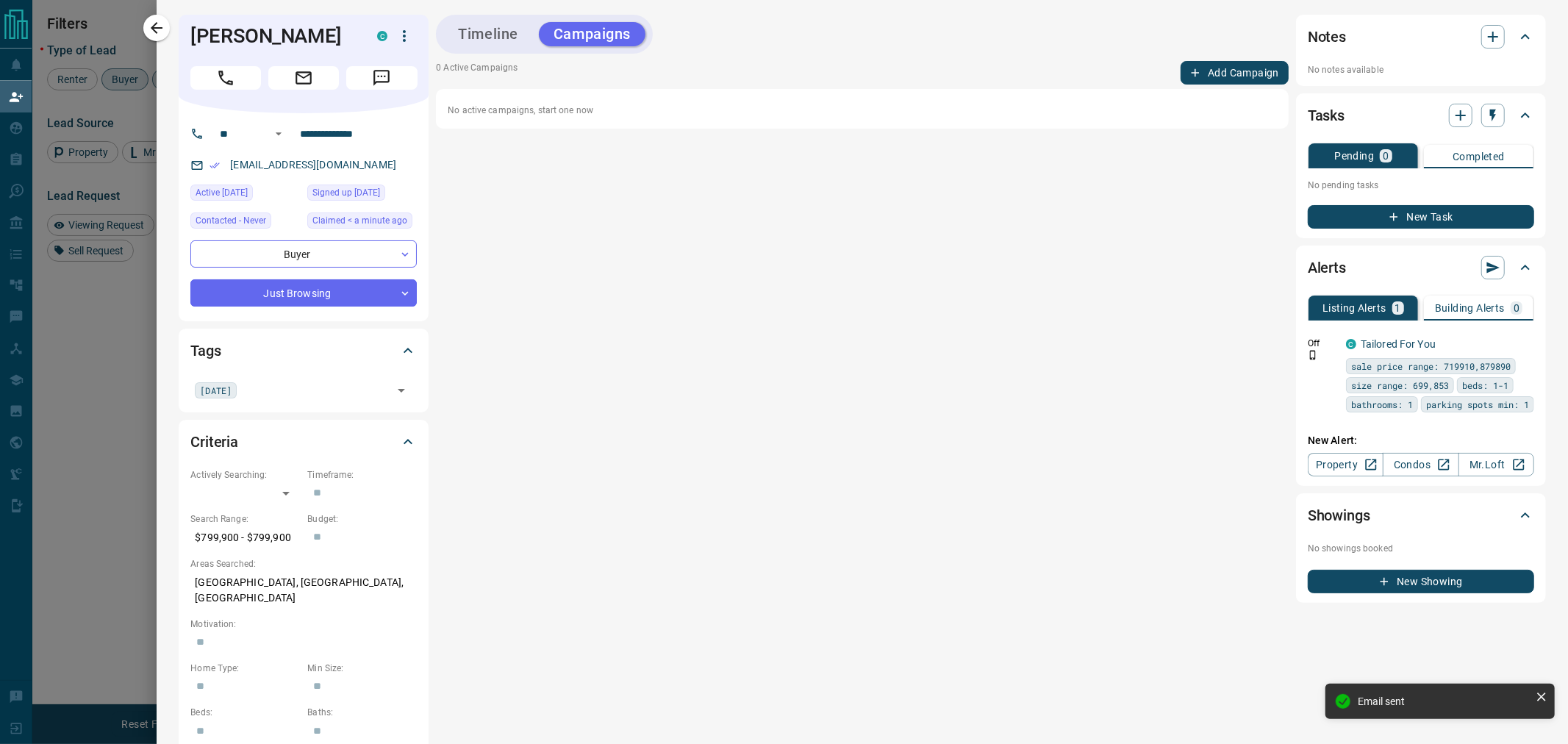
click at [1188, 69] on icon "button" at bounding box center [1194, 72] width 13 height 13
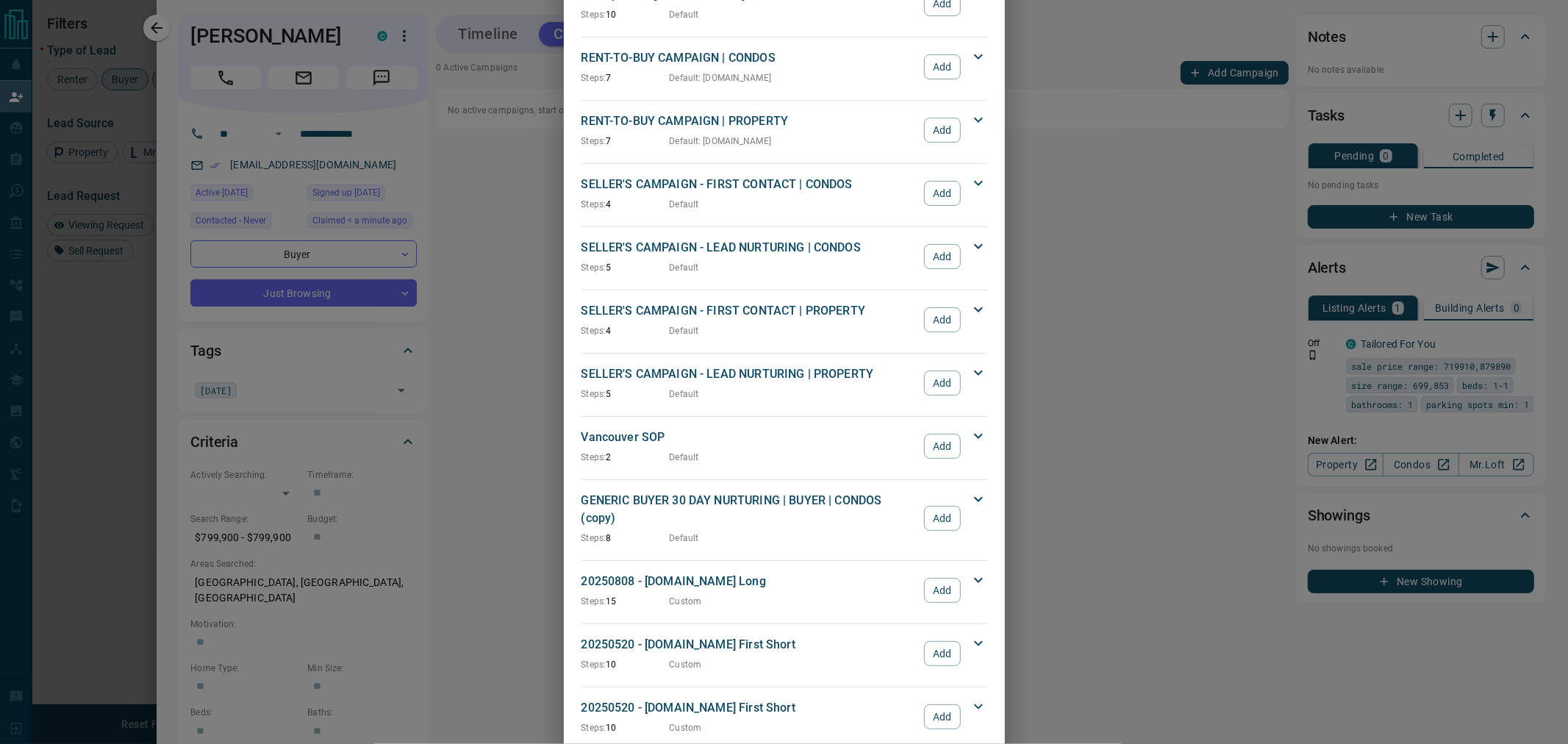
scroll to position [1223, 0]
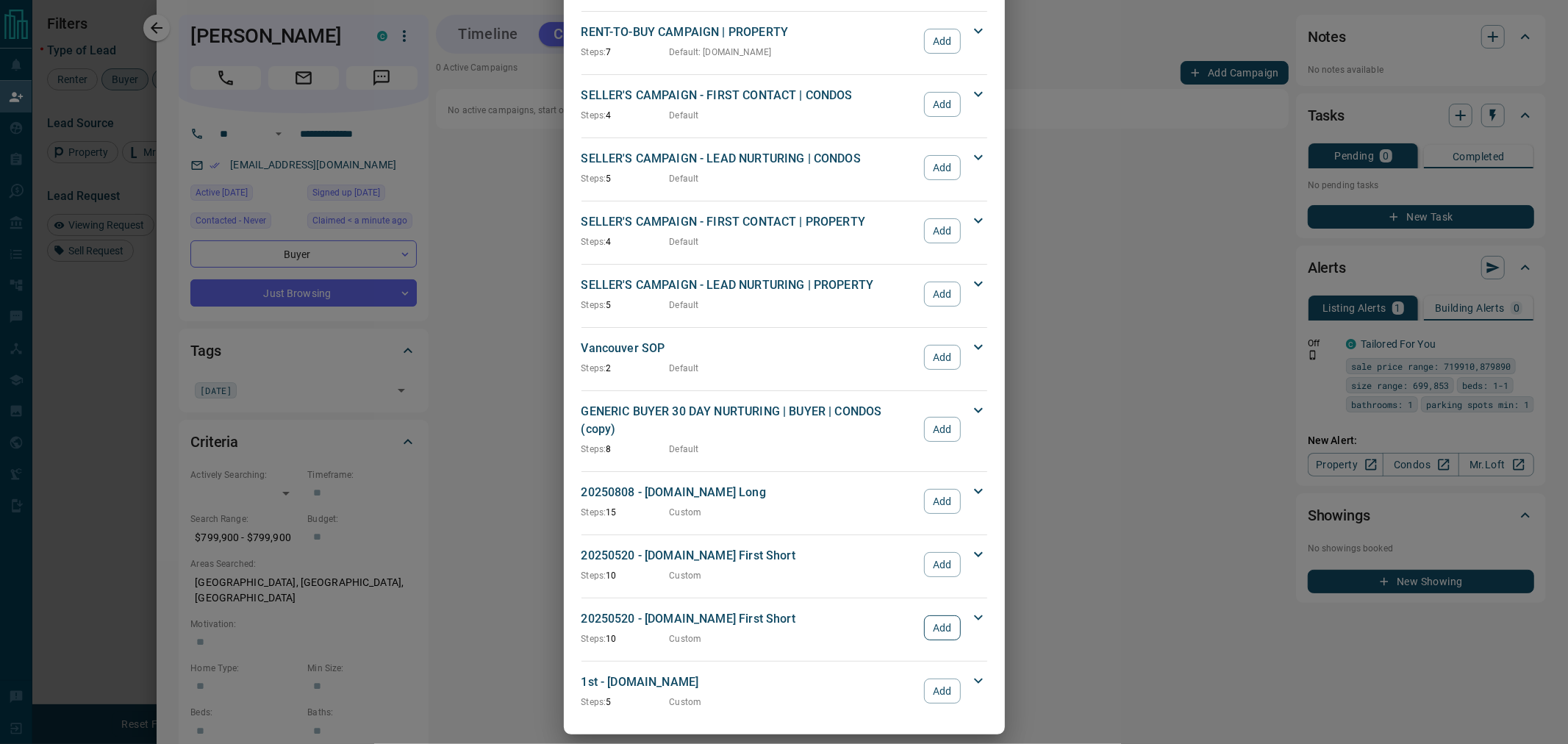
click at [940, 615] on button "Add" at bounding box center [941, 626] width 36 height 25
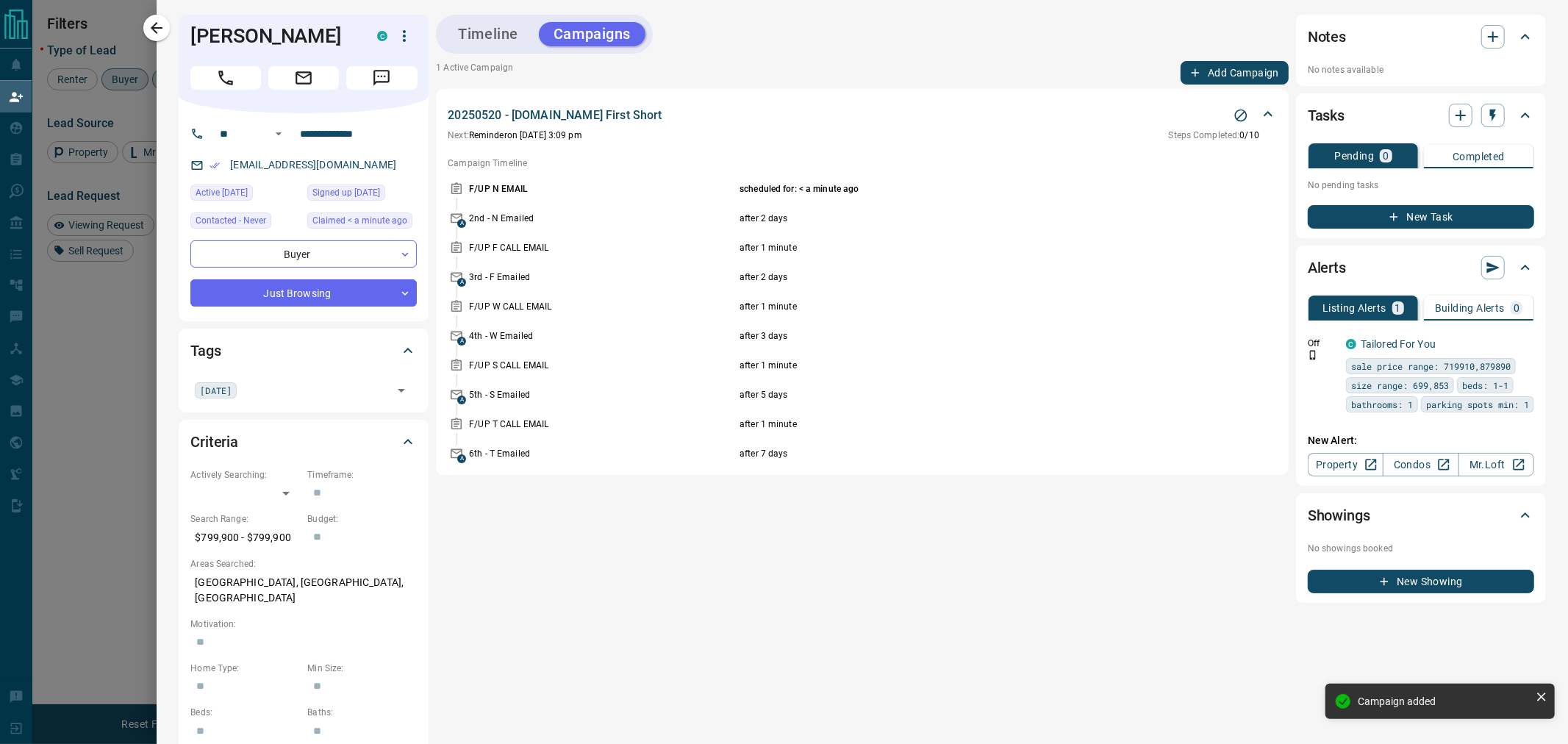
scroll to position [559, 1252]
click at [493, 43] on button "Timeline" at bounding box center [488, 34] width 90 height 24
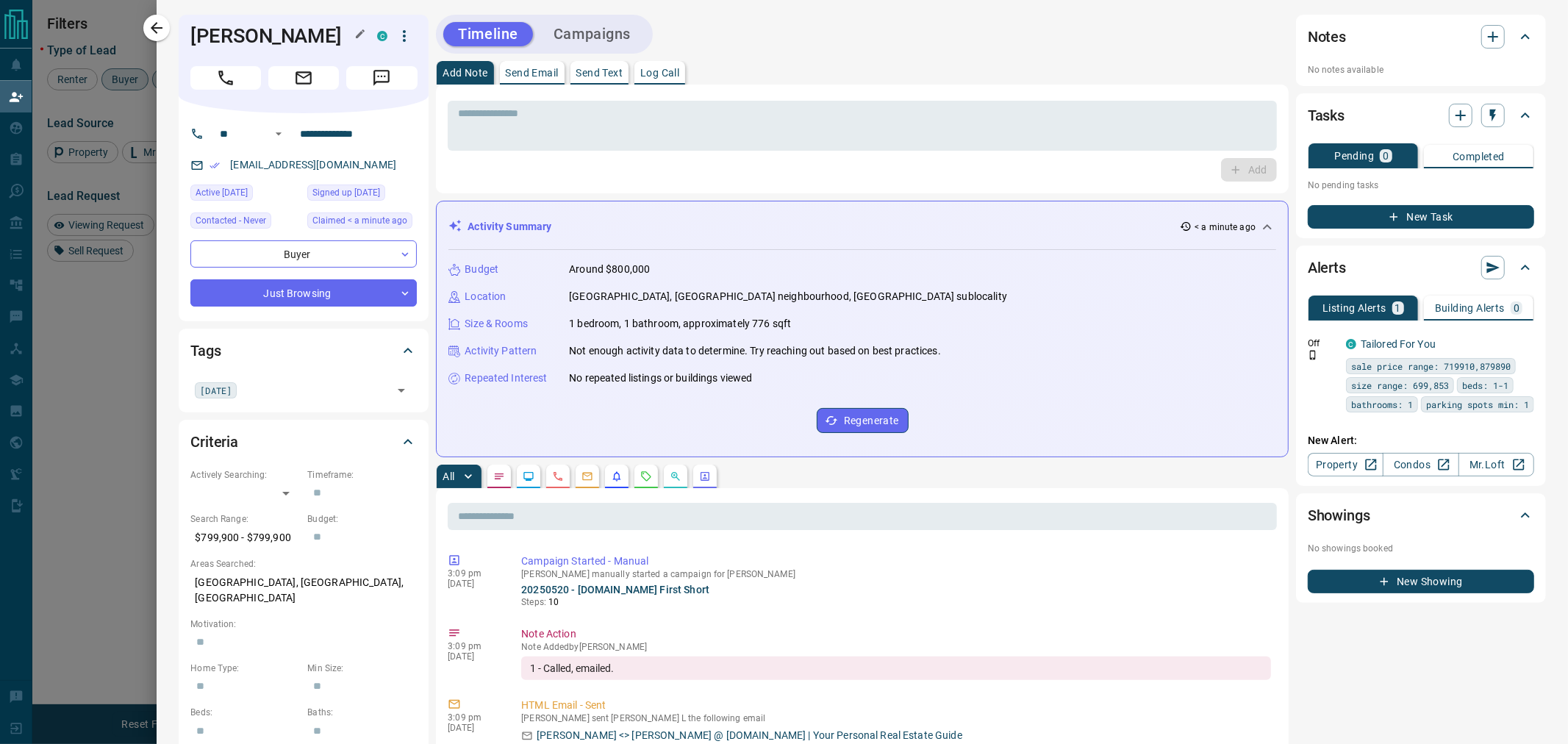
click at [238, 39] on h1 "[PERSON_NAME]" at bounding box center [272, 36] width 164 height 24
click at [237, 39] on h1 "[PERSON_NAME]" at bounding box center [272, 36] width 164 height 24
click at [355, 39] on icon "button" at bounding box center [361, 34] width 12 height 12
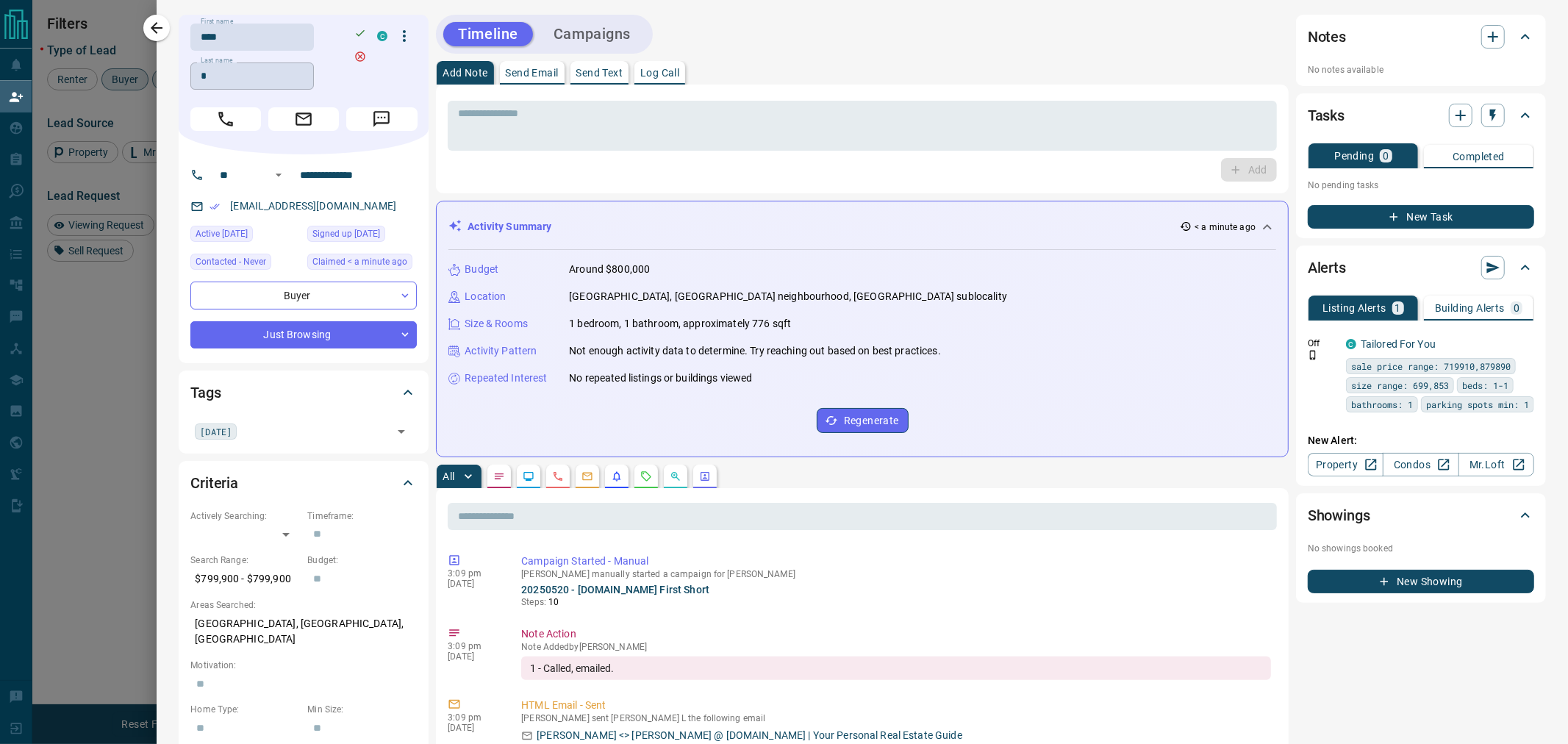
click at [236, 84] on input "*" at bounding box center [252, 76] width 124 height 27
type input "***"
click at [347, 38] on div "First name **** First name" at bounding box center [280, 37] width 179 height 27
click at [359, 33] on icon "button" at bounding box center [361, 33] width 12 height 12
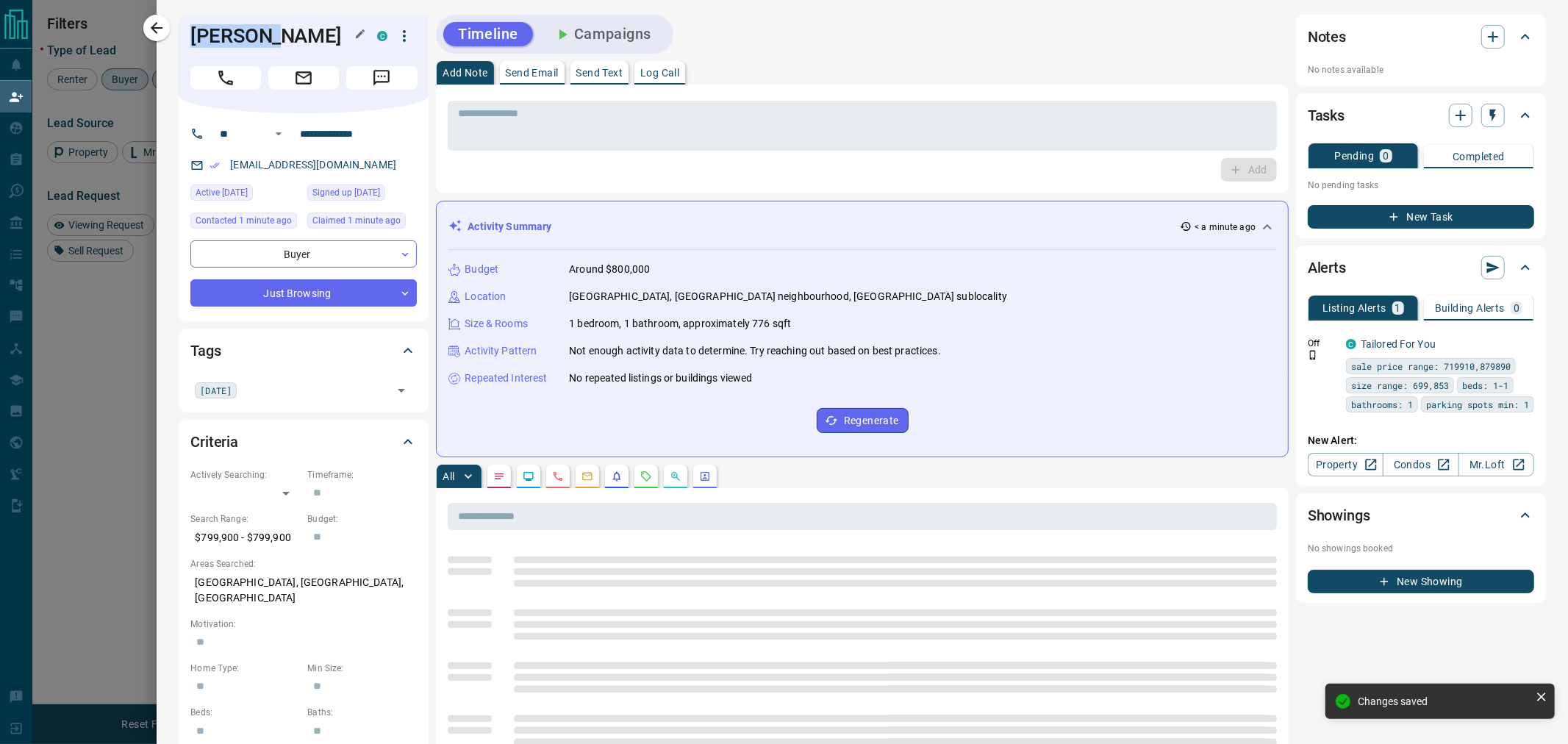
drag, startPoint x: 268, startPoint y: 41, endPoint x: 189, endPoint y: 41, distance: 79.0
click at [190, 41] on h1 "[PERSON_NAME]" at bounding box center [272, 36] width 164 height 24
copy h1 "[PERSON_NAME]"
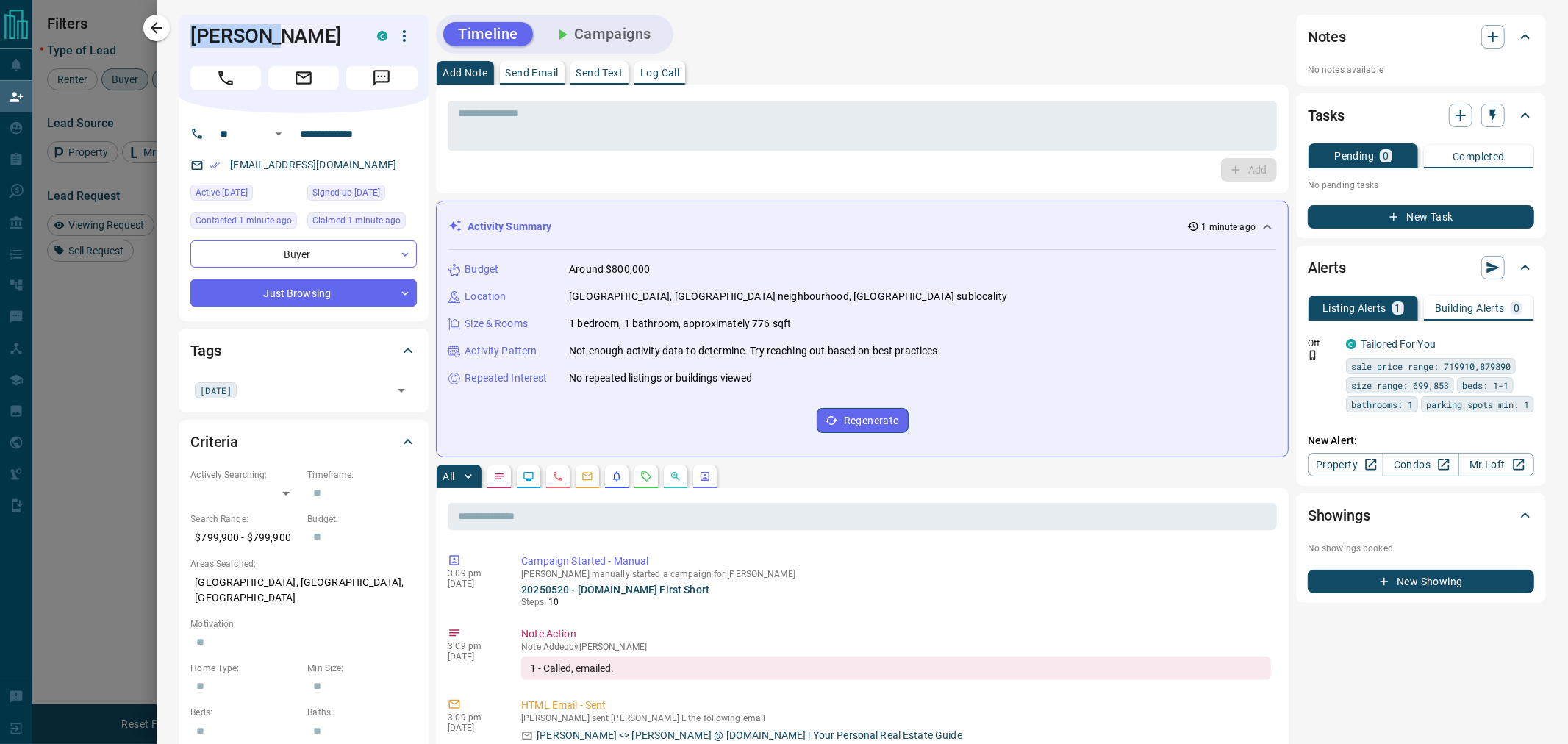
click at [1411, 213] on button "New Task" at bounding box center [1420, 217] width 226 height 24
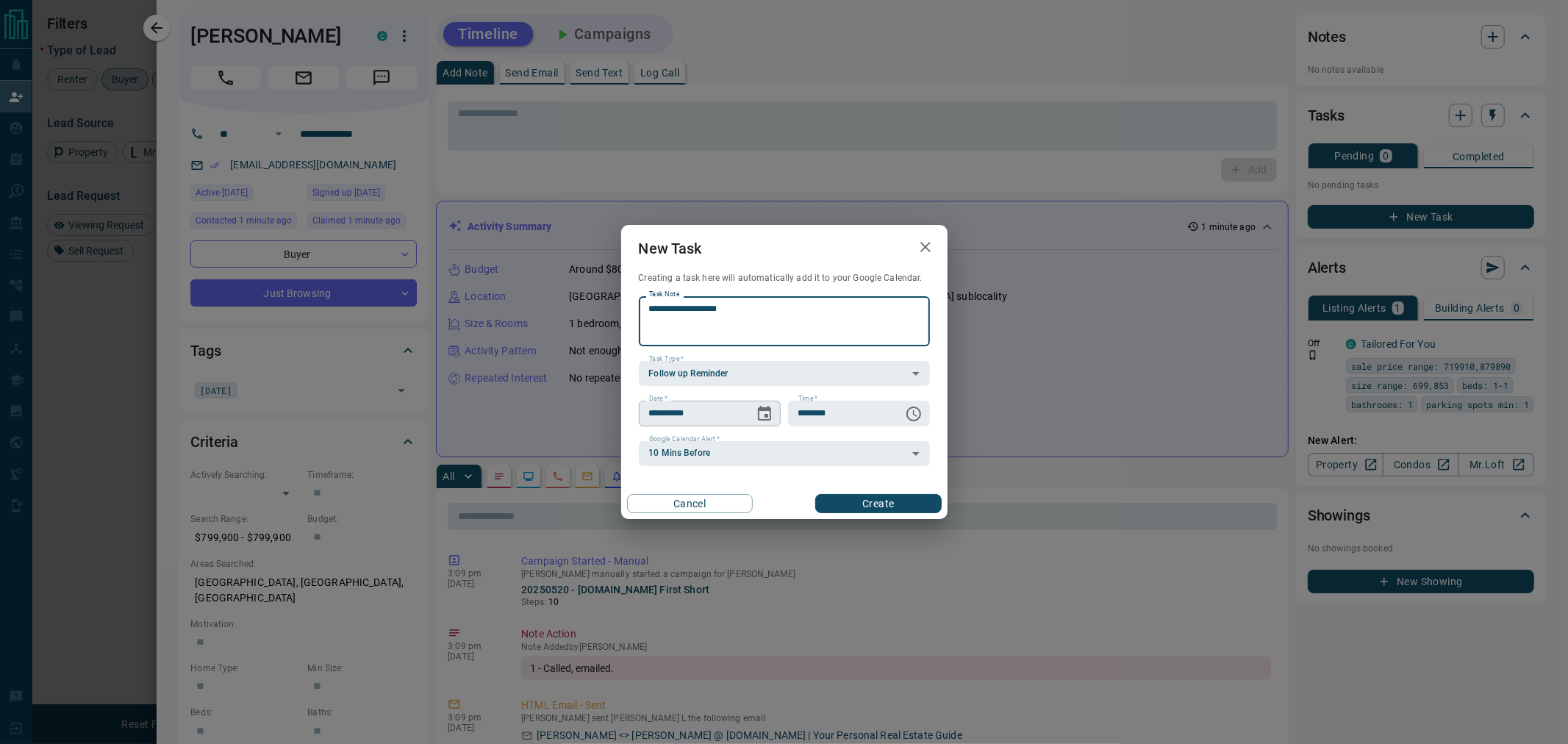
type textarea "**********"
click at [761, 415] on icon "Choose date, selected date is Oct 15, 2025" at bounding box center [764, 413] width 18 height 18
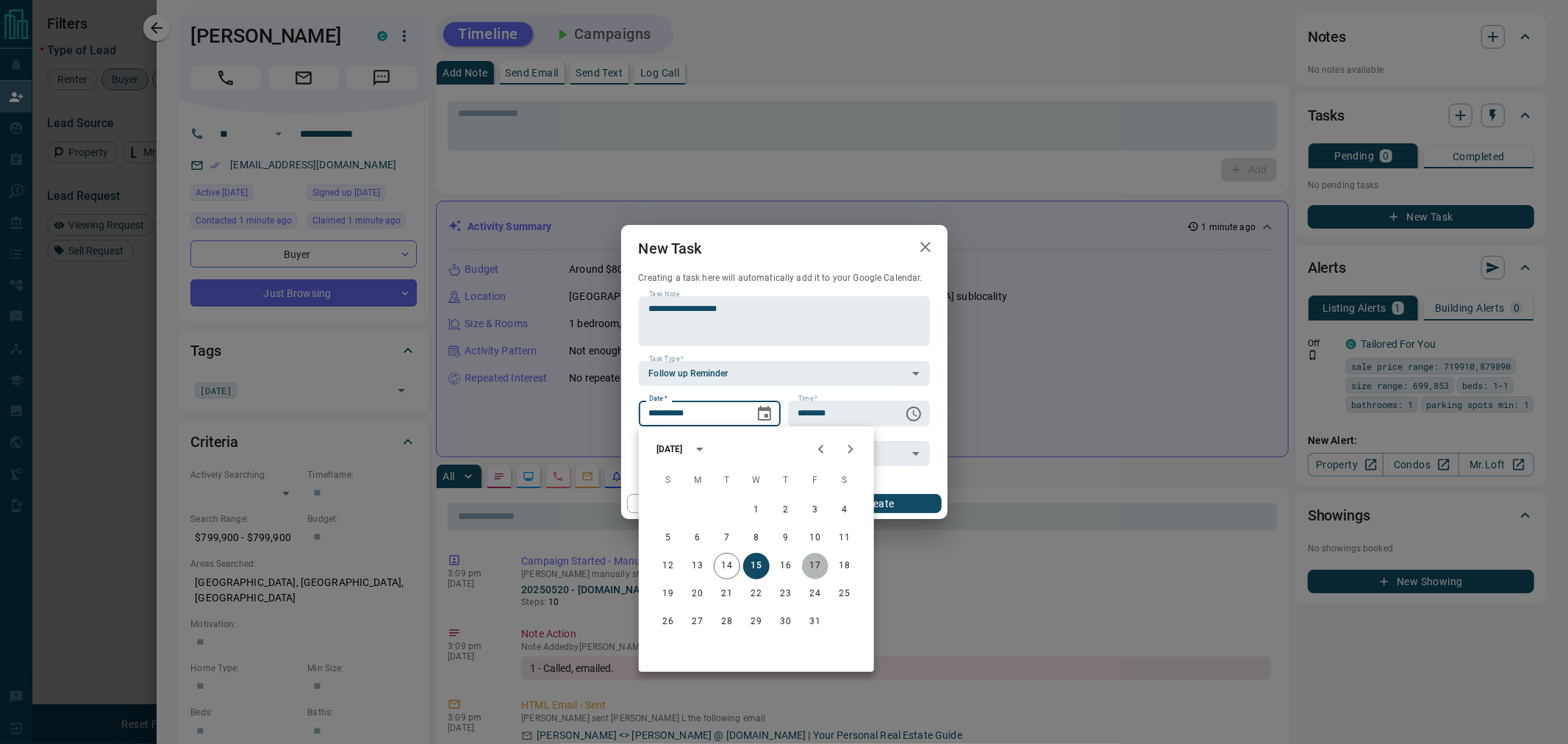
click at [820, 565] on button "17" at bounding box center [815, 566] width 27 height 27
type input "**********"
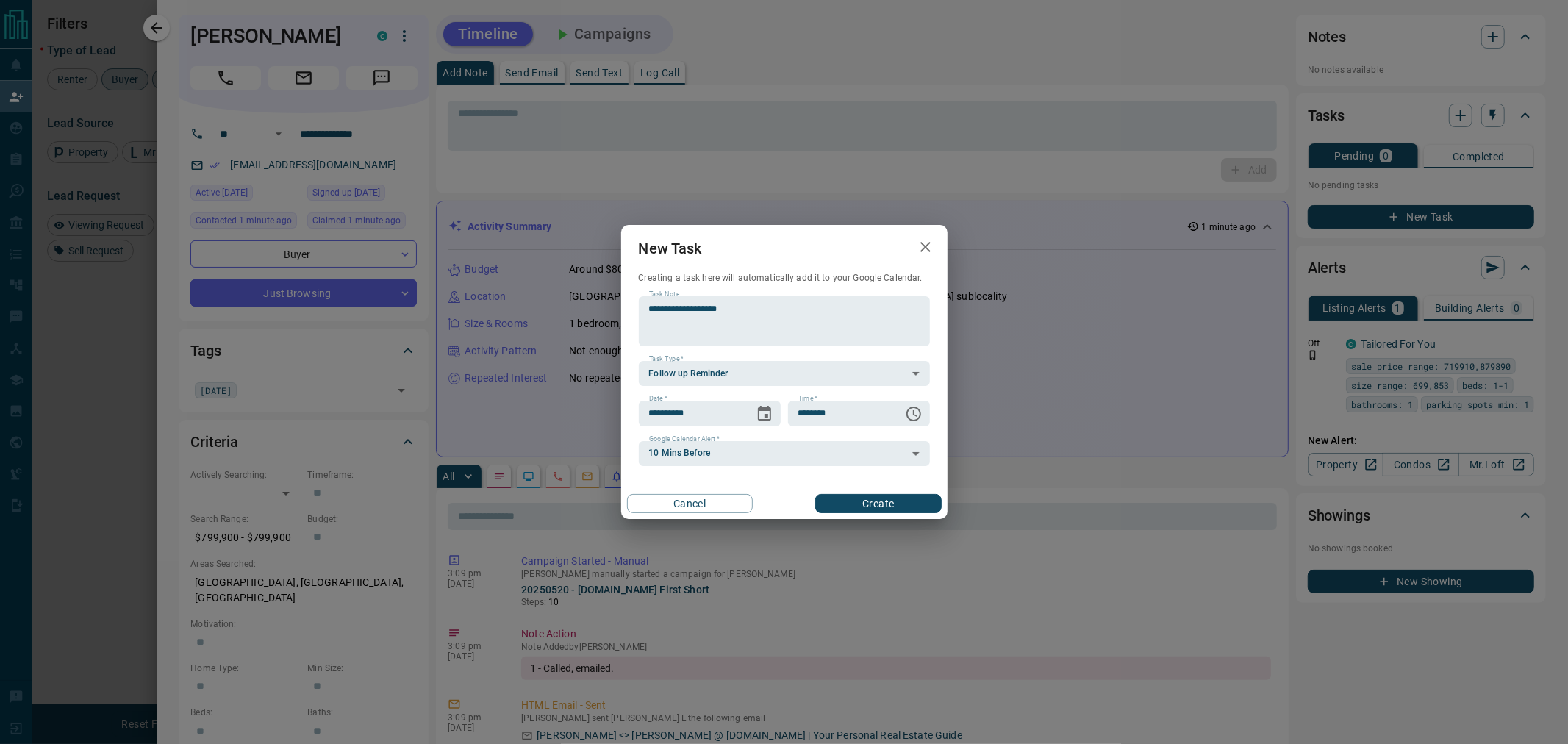
click at [873, 489] on div "Cancel Create" at bounding box center [784, 503] width 327 height 31
click at [879, 503] on button "Create" at bounding box center [878, 503] width 126 height 19
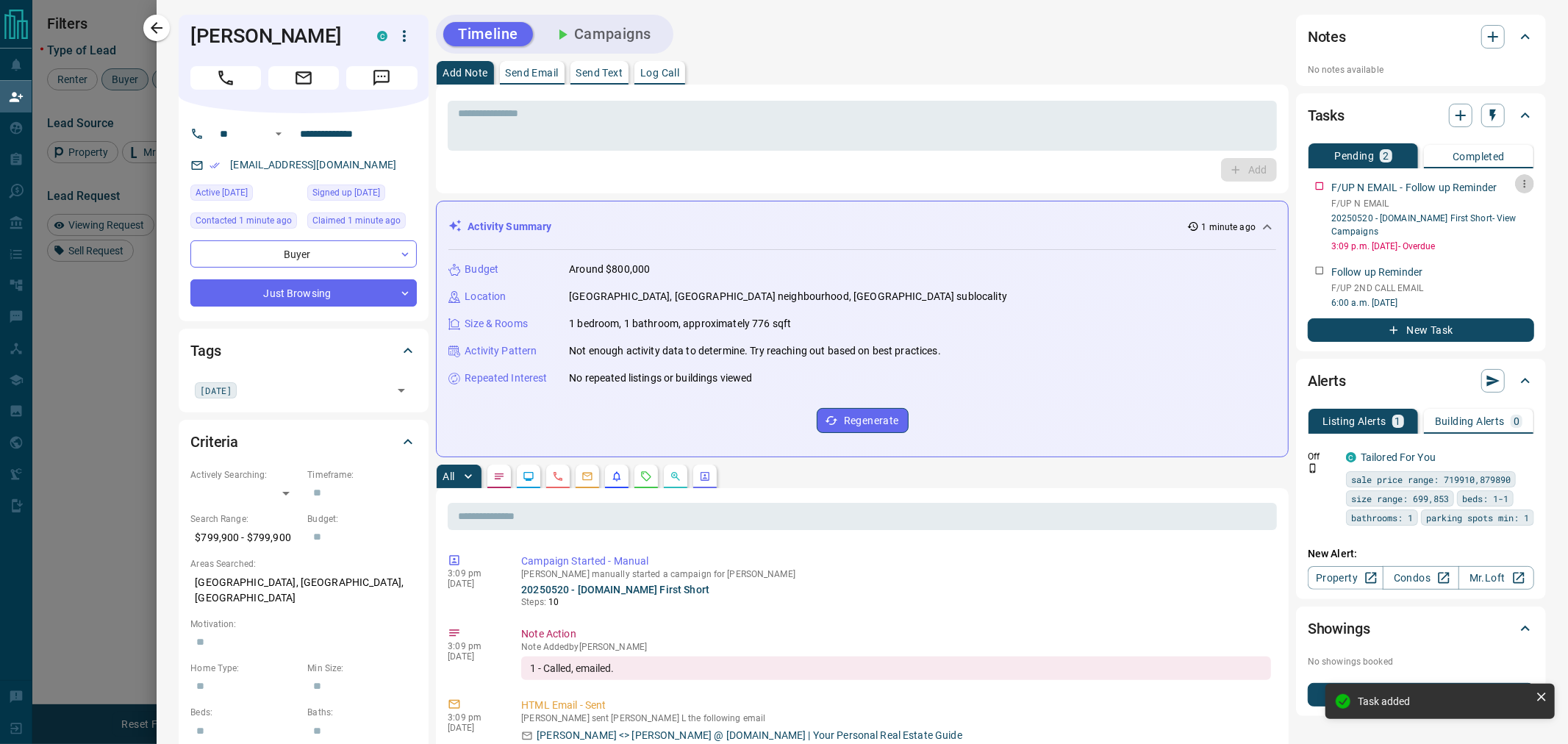
click at [1518, 181] on icon "button" at bounding box center [1524, 184] width 12 height 12
click at [1514, 233] on li "Delete" at bounding box center [1489, 233] width 65 height 22
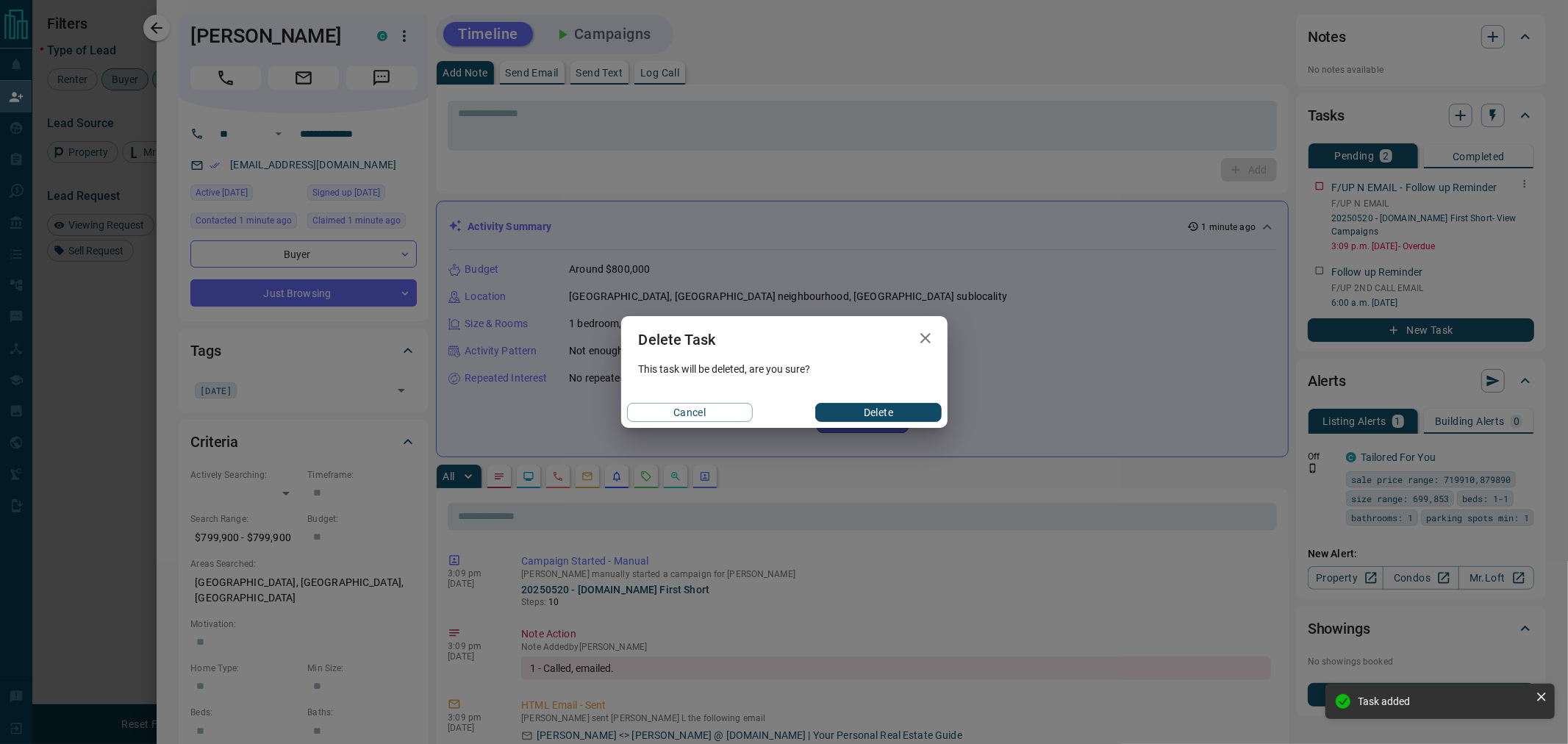
click at [902, 400] on div "Cancel Delete" at bounding box center [784, 411] width 327 height 31
click at [899, 410] on button "Delete" at bounding box center [878, 411] width 126 height 19
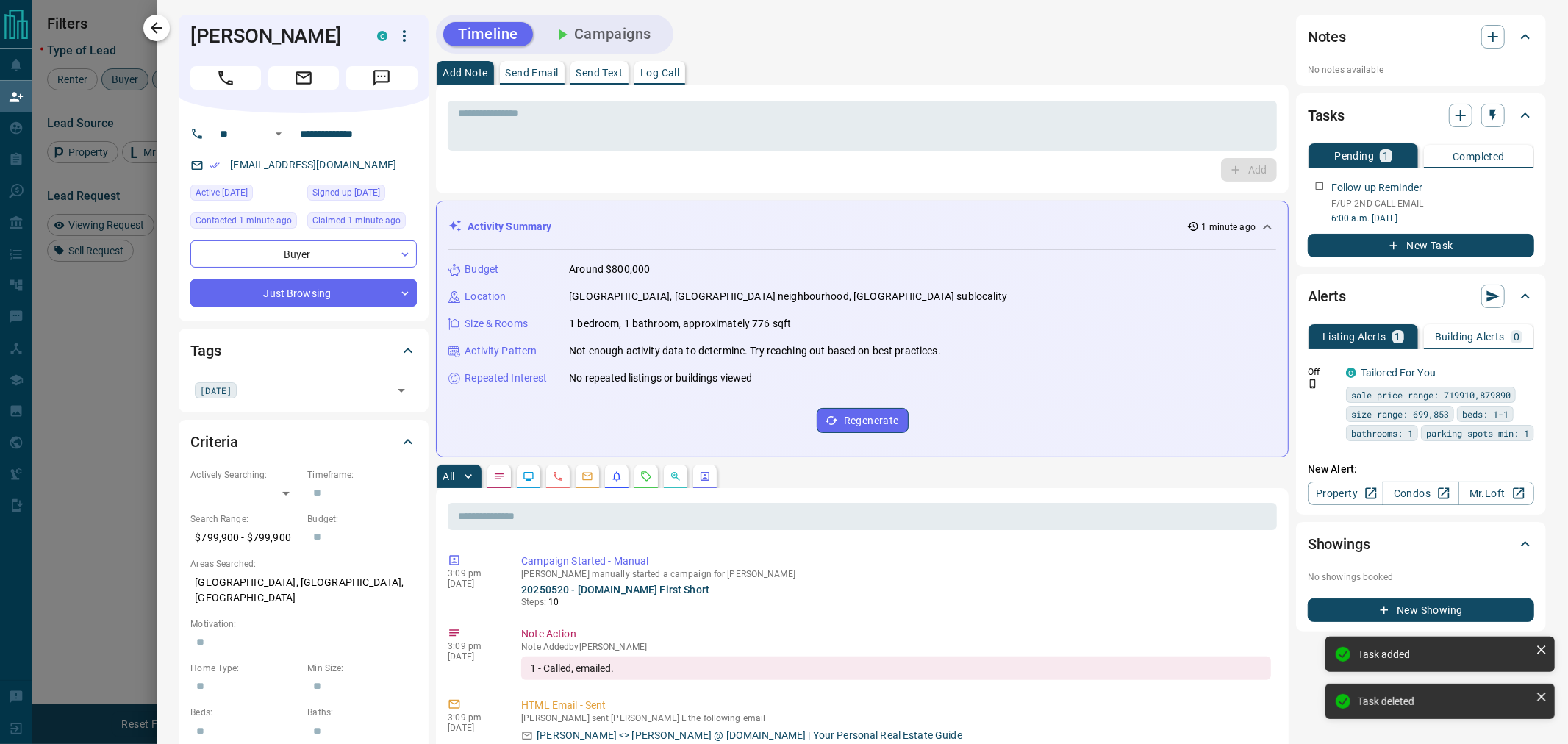
click at [154, 38] on button "button" at bounding box center [156, 28] width 27 height 27
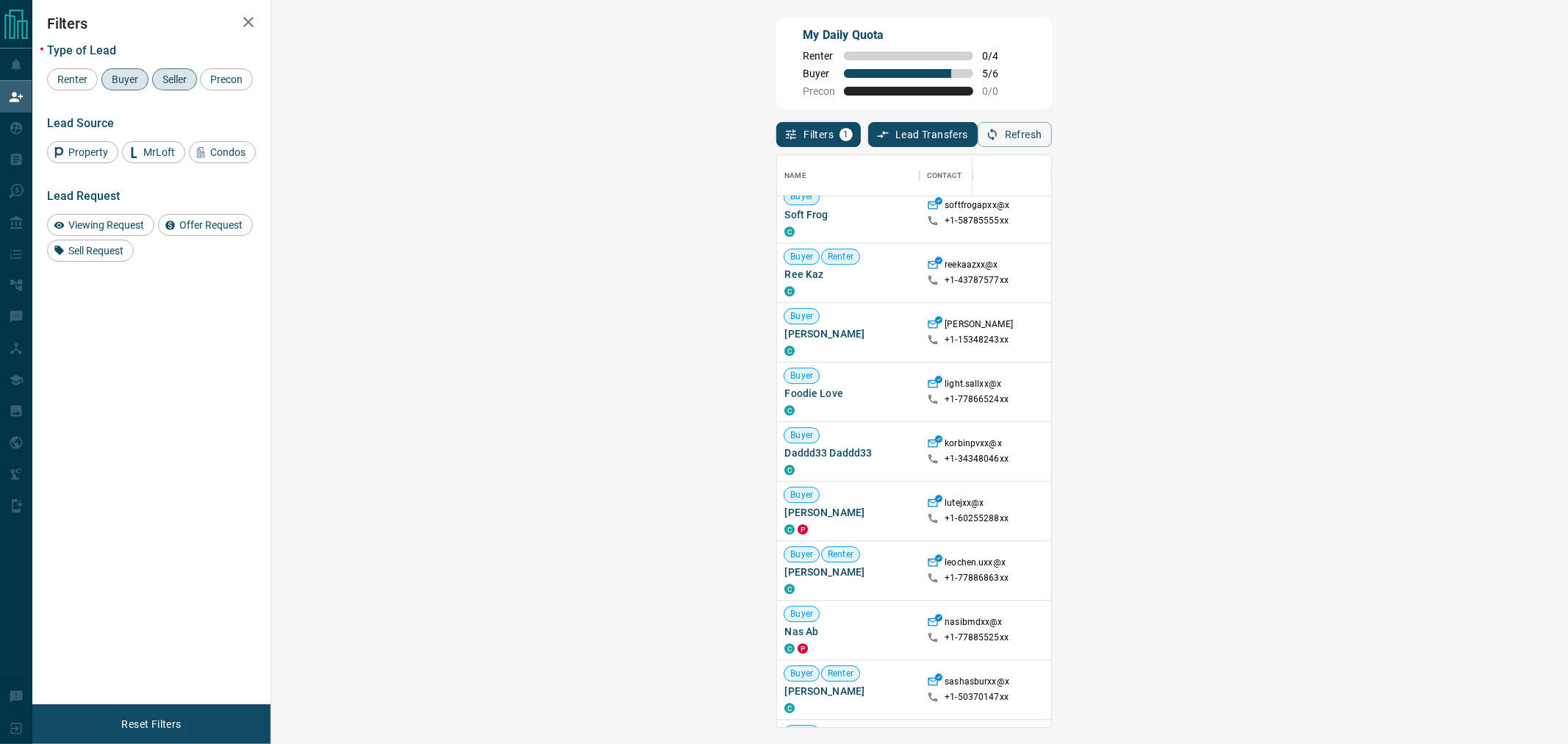
scroll to position [2150, 0]
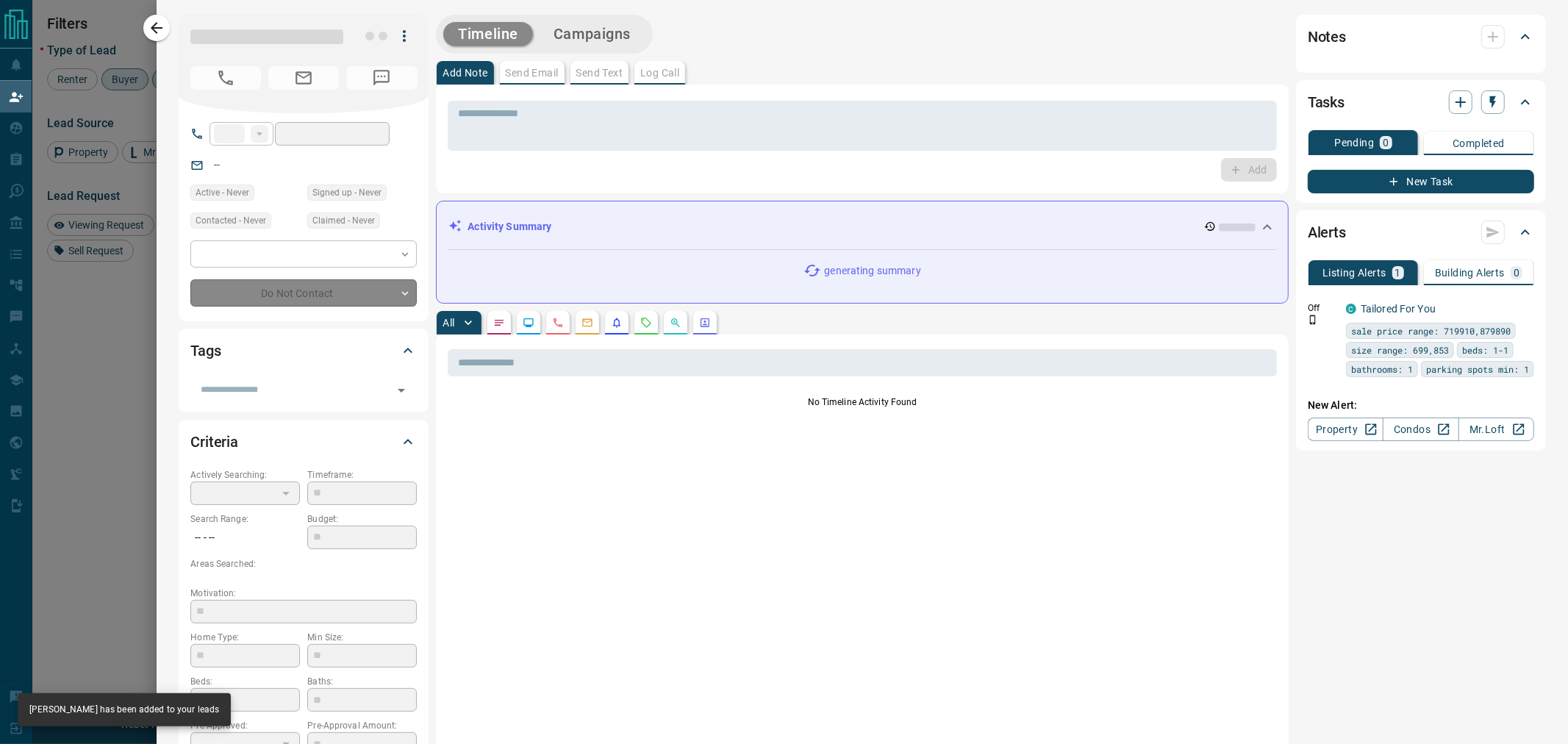
type input "**"
type input "**********"
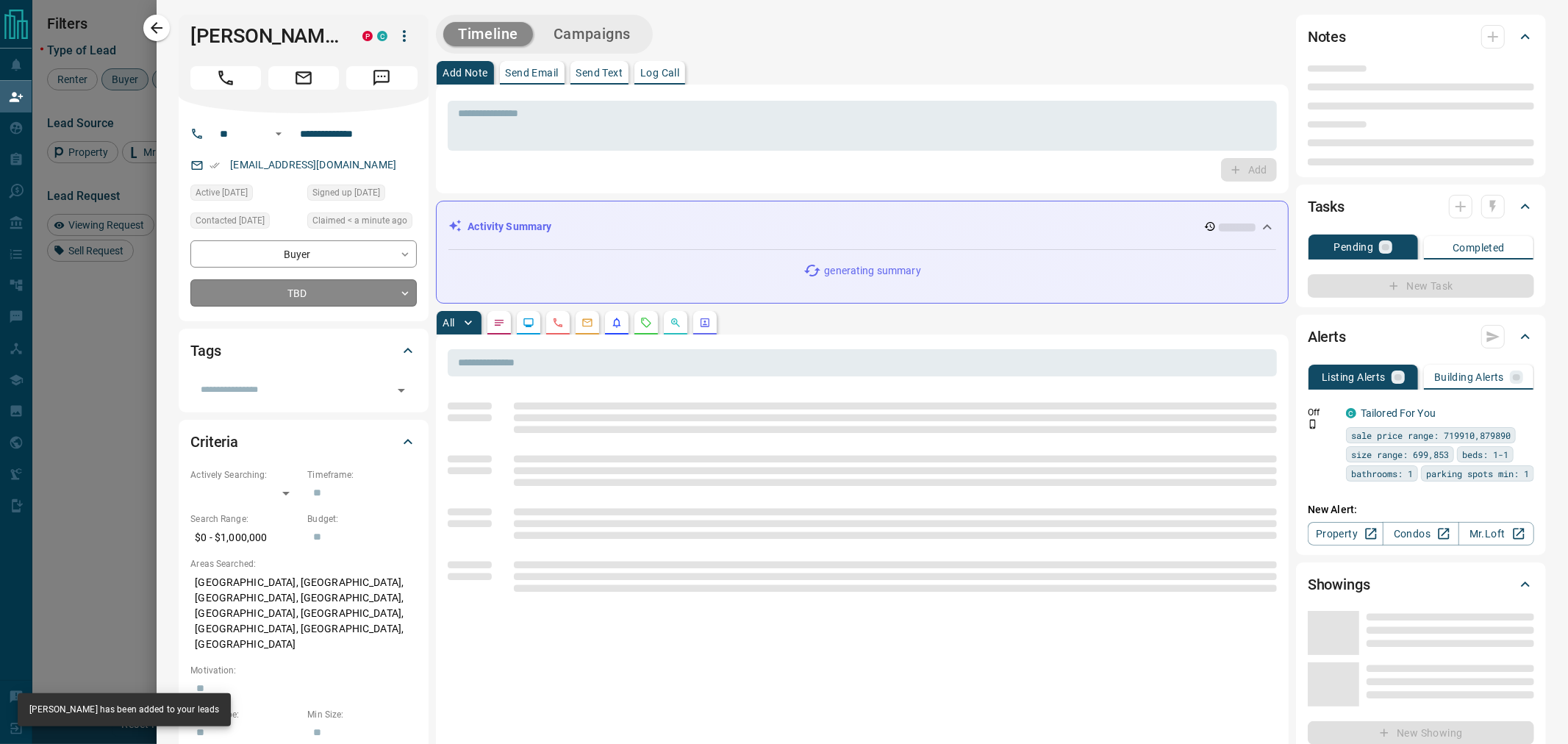
click at [311, 296] on body "Lead Transfers Claim Leads My Leads Tasks Opportunities Deals Campaigns Automat…" at bounding box center [784, 312] width 1568 height 624
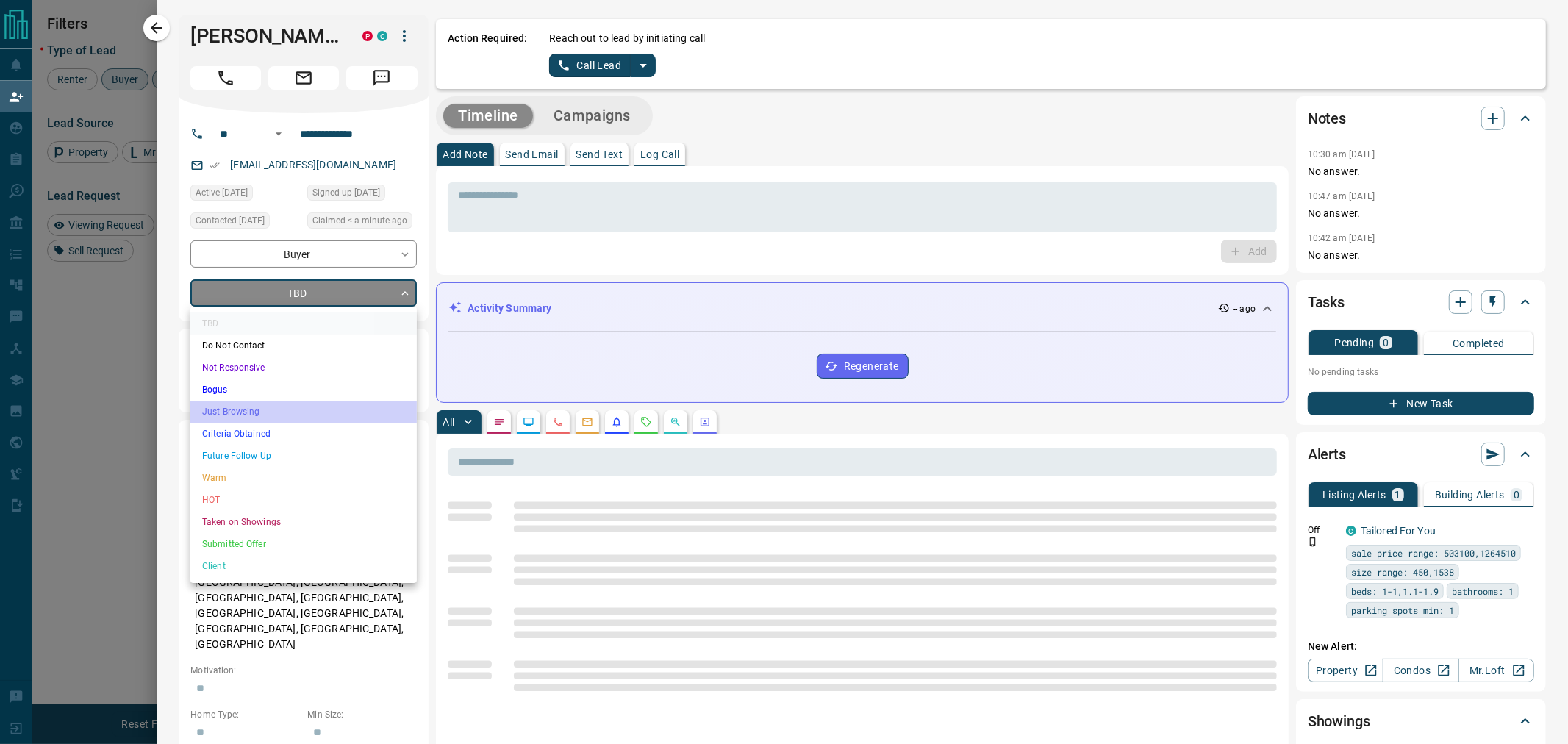
click at [251, 411] on li "Just Browsing" at bounding box center [303, 411] width 226 height 22
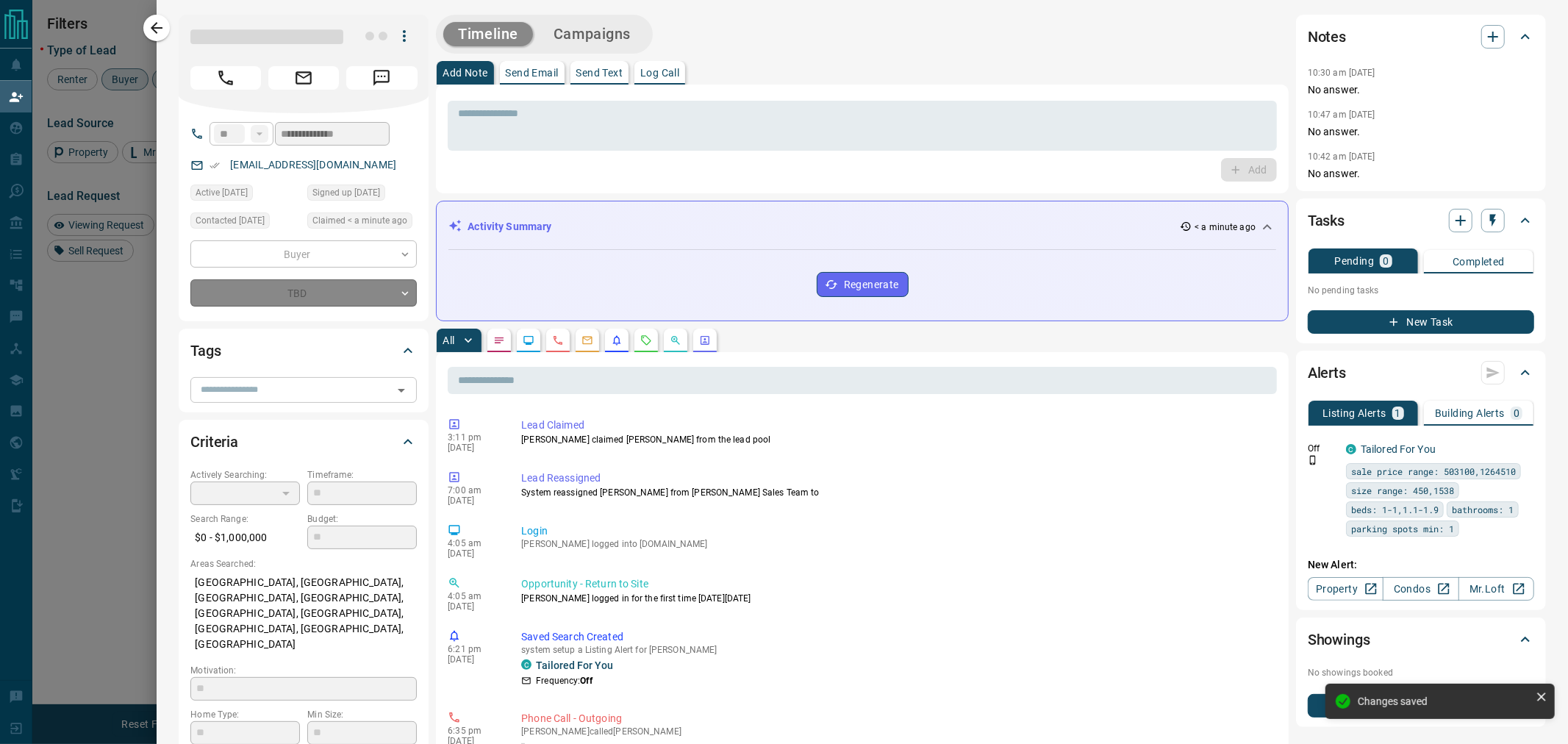
type input "*"
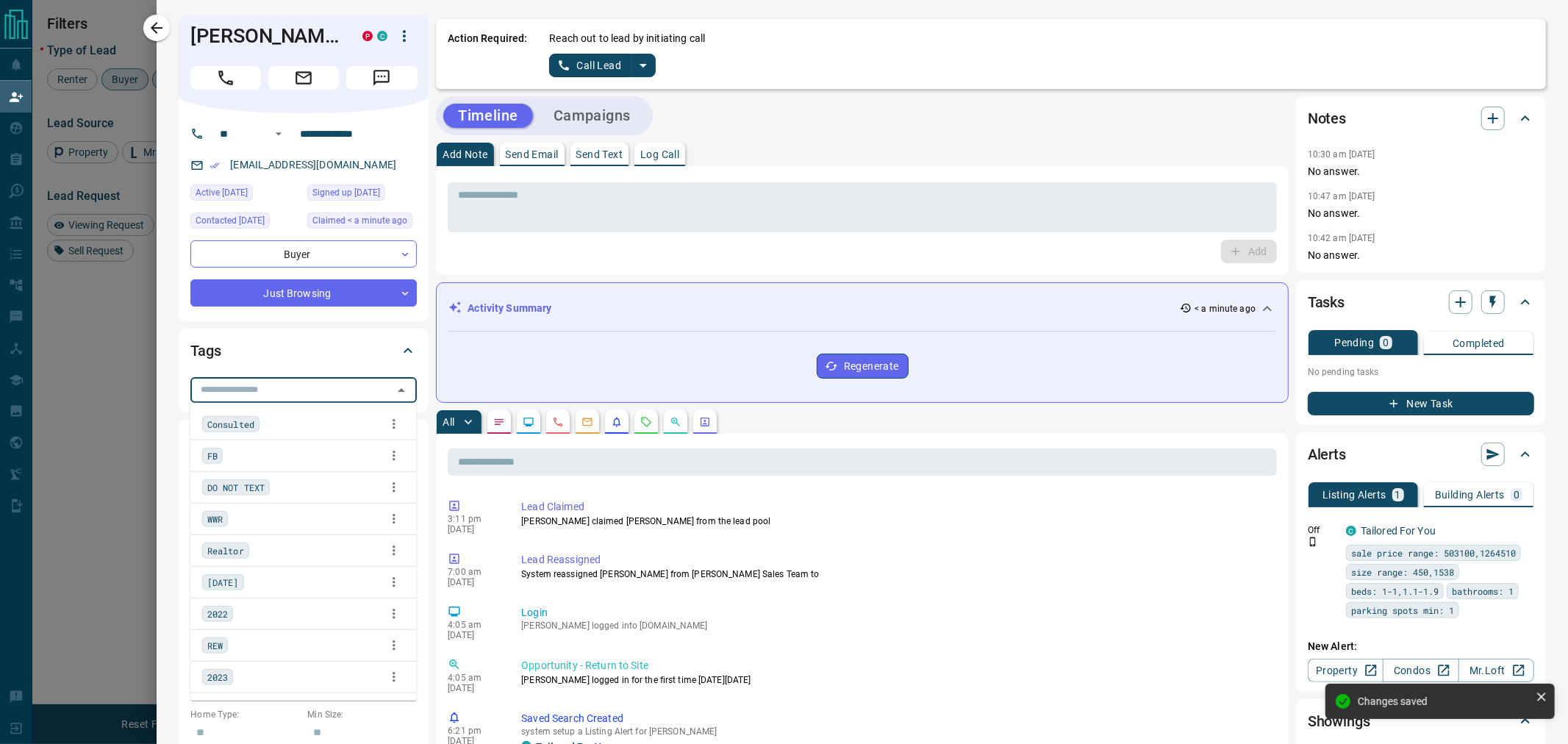
click at [262, 392] on input "text" at bounding box center [291, 389] width 193 height 16
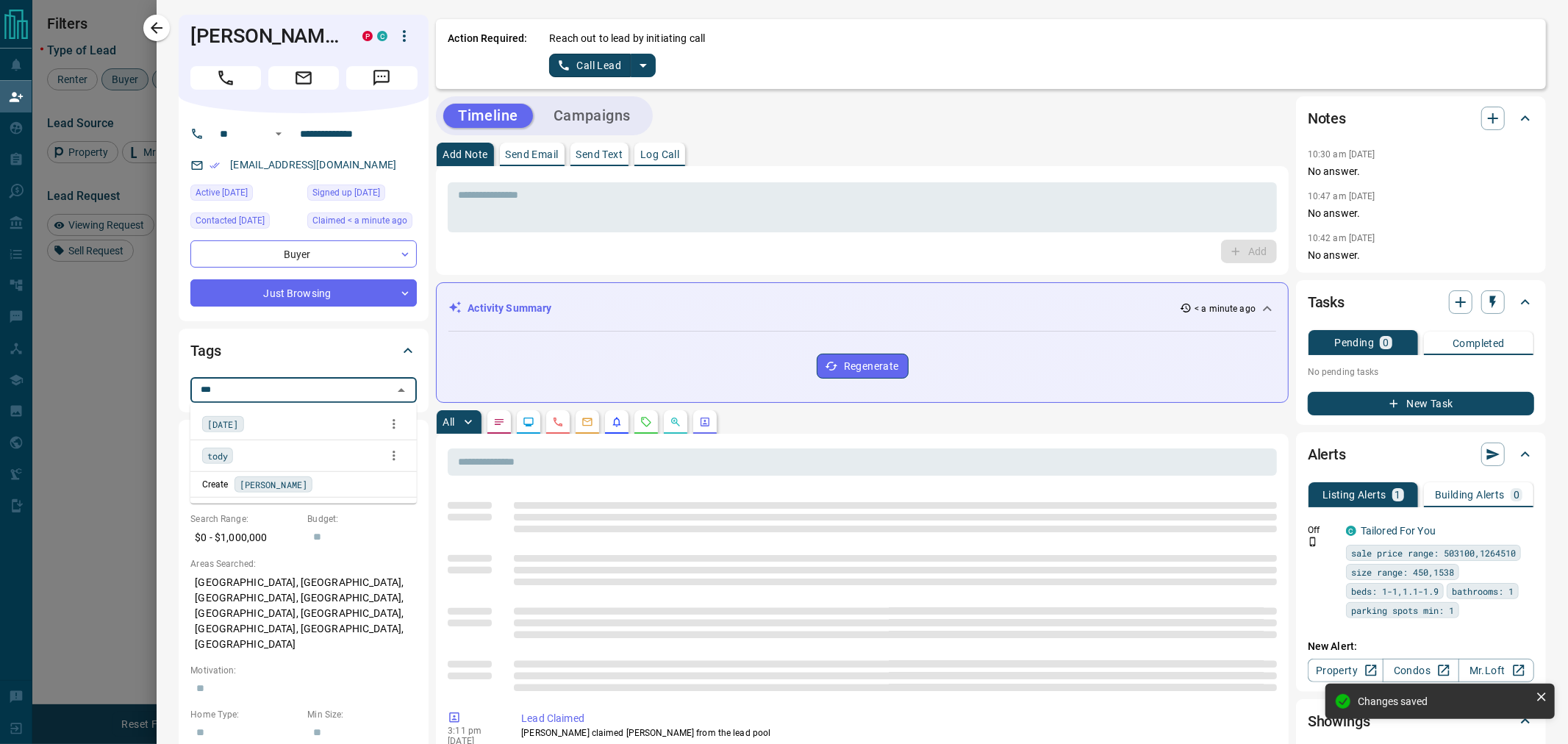
type input "****"
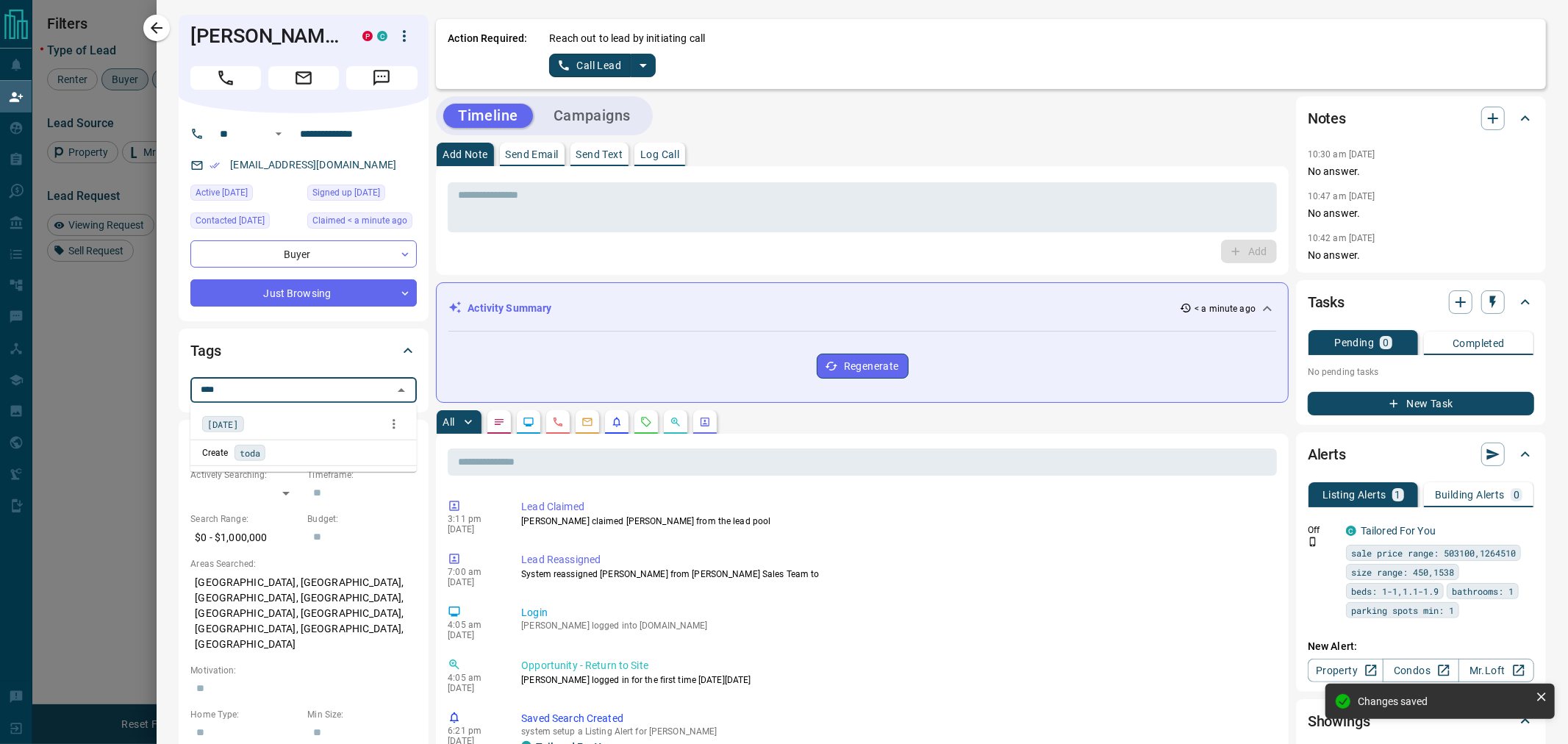
click at [259, 421] on div "[DATE]" at bounding box center [304, 424] width 203 height 22
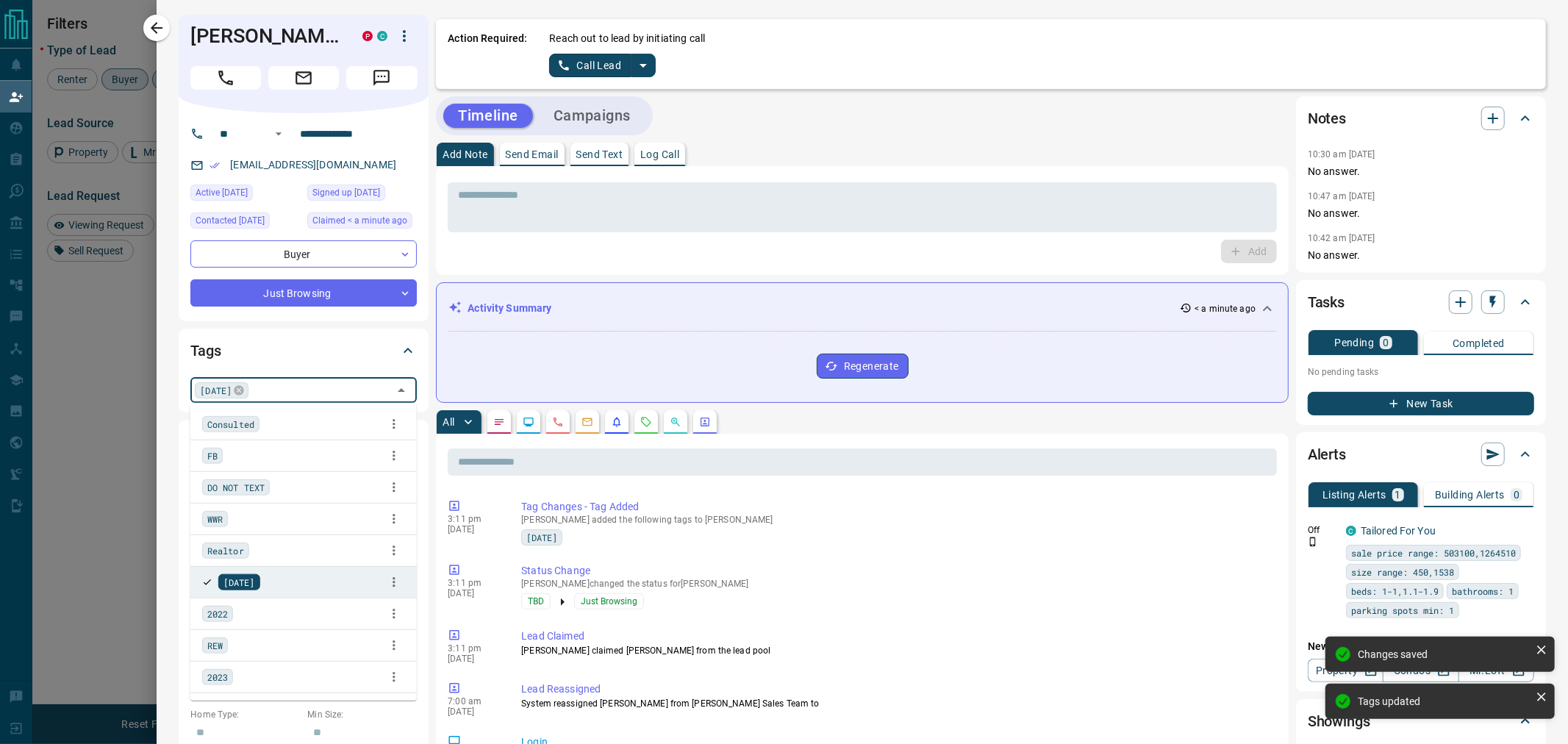
click at [592, 117] on button "Campaigns" at bounding box center [592, 116] width 107 height 24
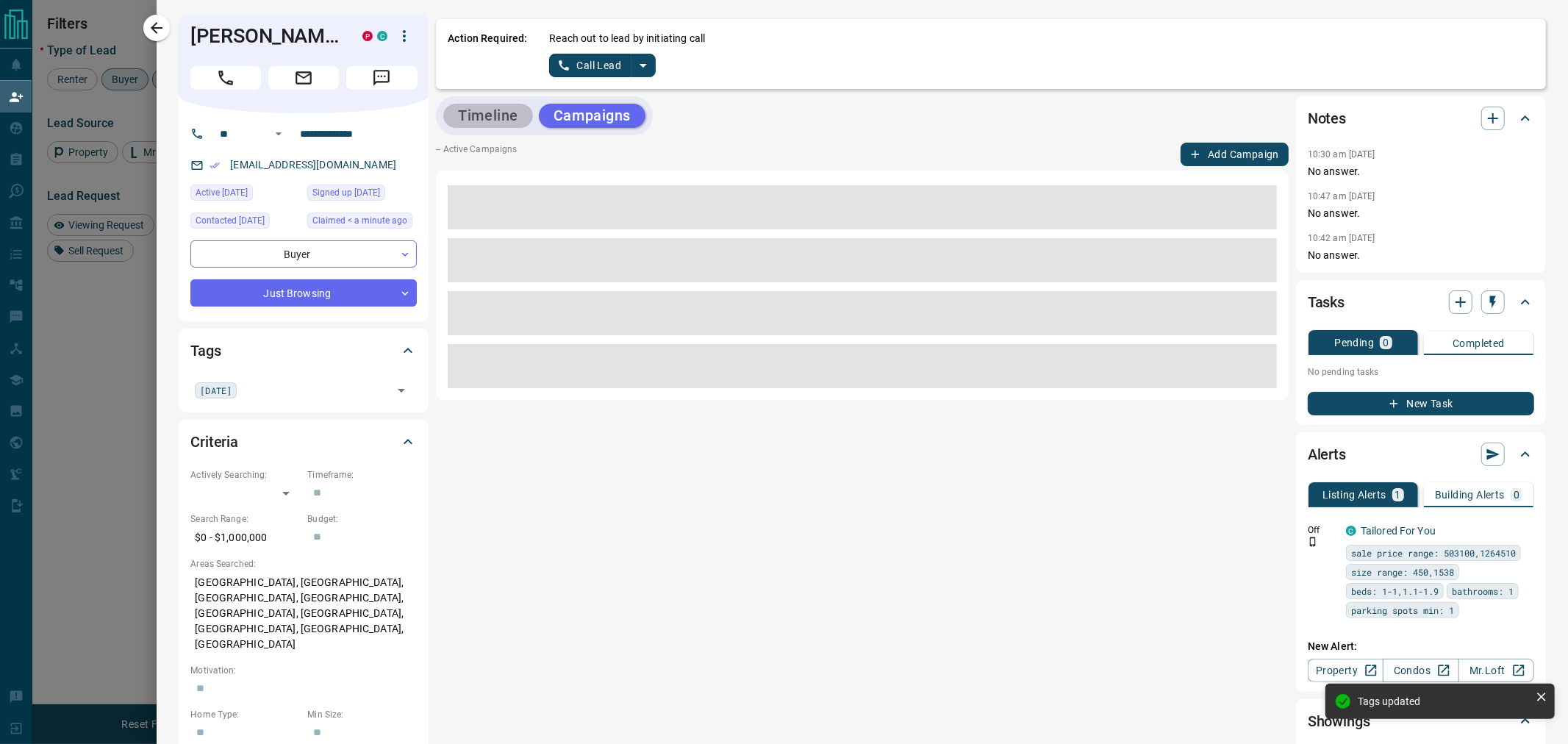
click at [490, 122] on button "Timeline" at bounding box center [488, 116] width 90 height 24
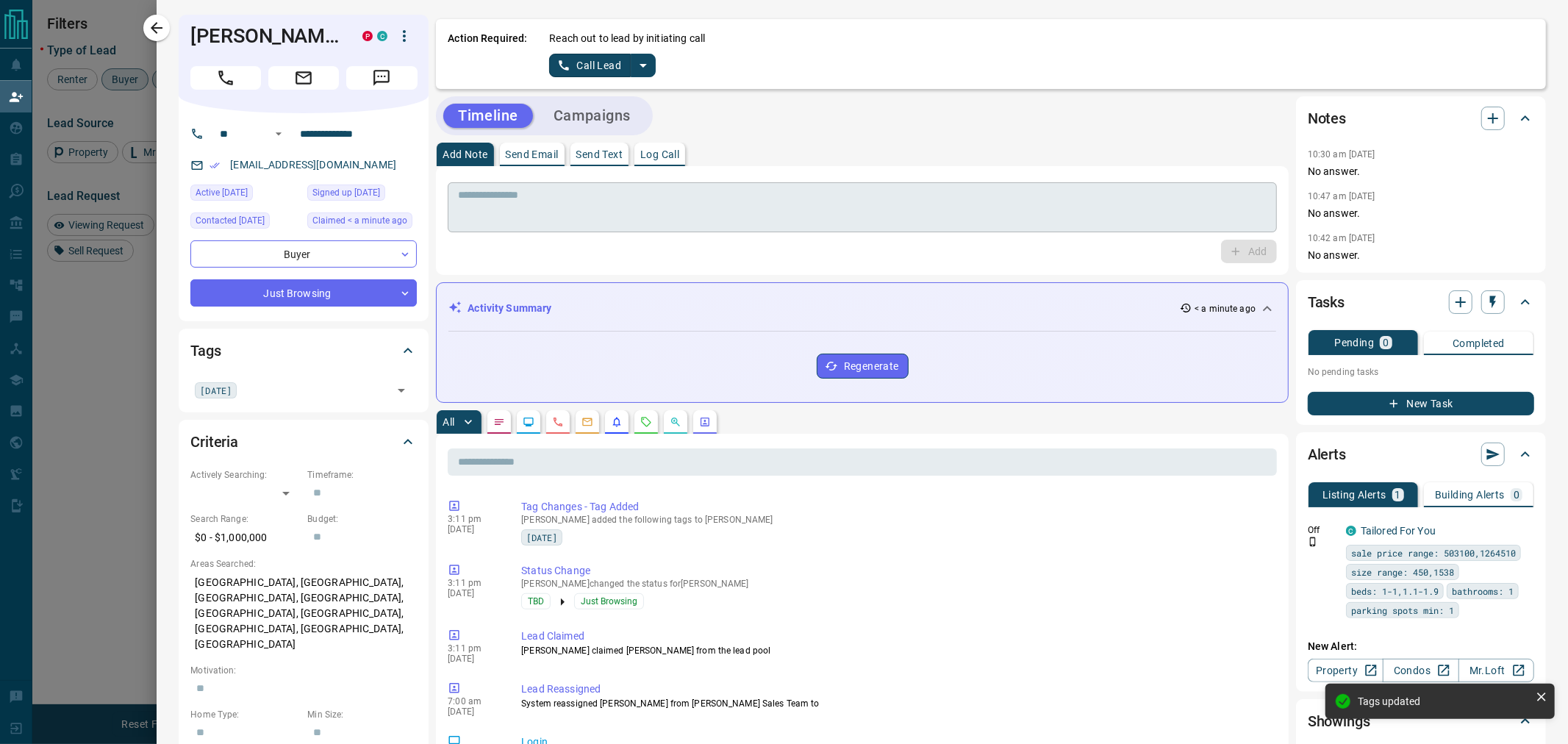
click at [496, 189] on textarea at bounding box center [862, 208] width 808 height 38
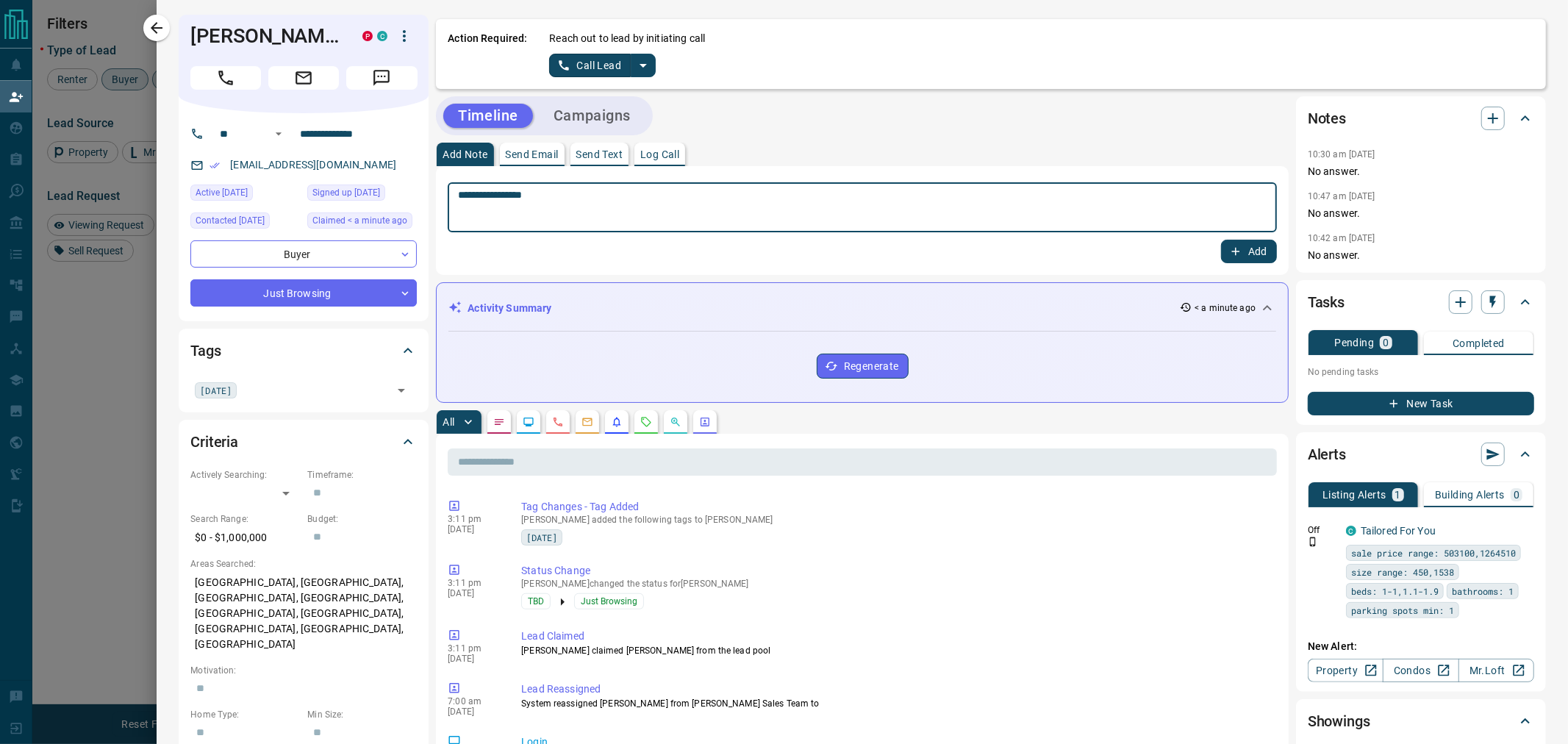
type textarea "**********"
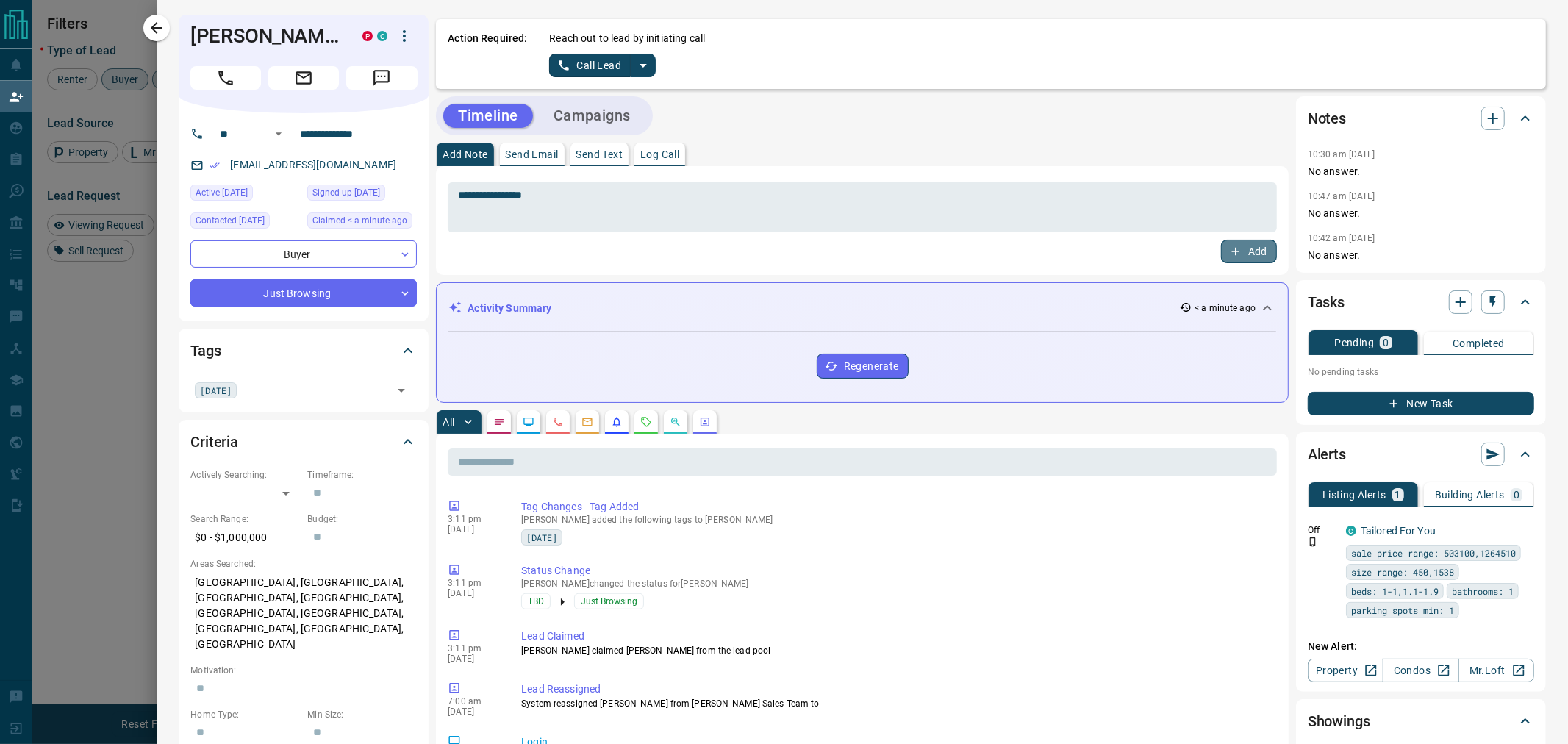
click at [1251, 250] on button "Add" at bounding box center [1248, 251] width 56 height 24
drag, startPoint x: 261, startPoint y: 33, endPoint x: 192, endPoint y: 33, distance: 69.0
click at [192, 33] on h1 "[PERSON_NAME]" at bounding box center [265, 36] width 149 height 24
copy h1 "[PERSON_NAME]"
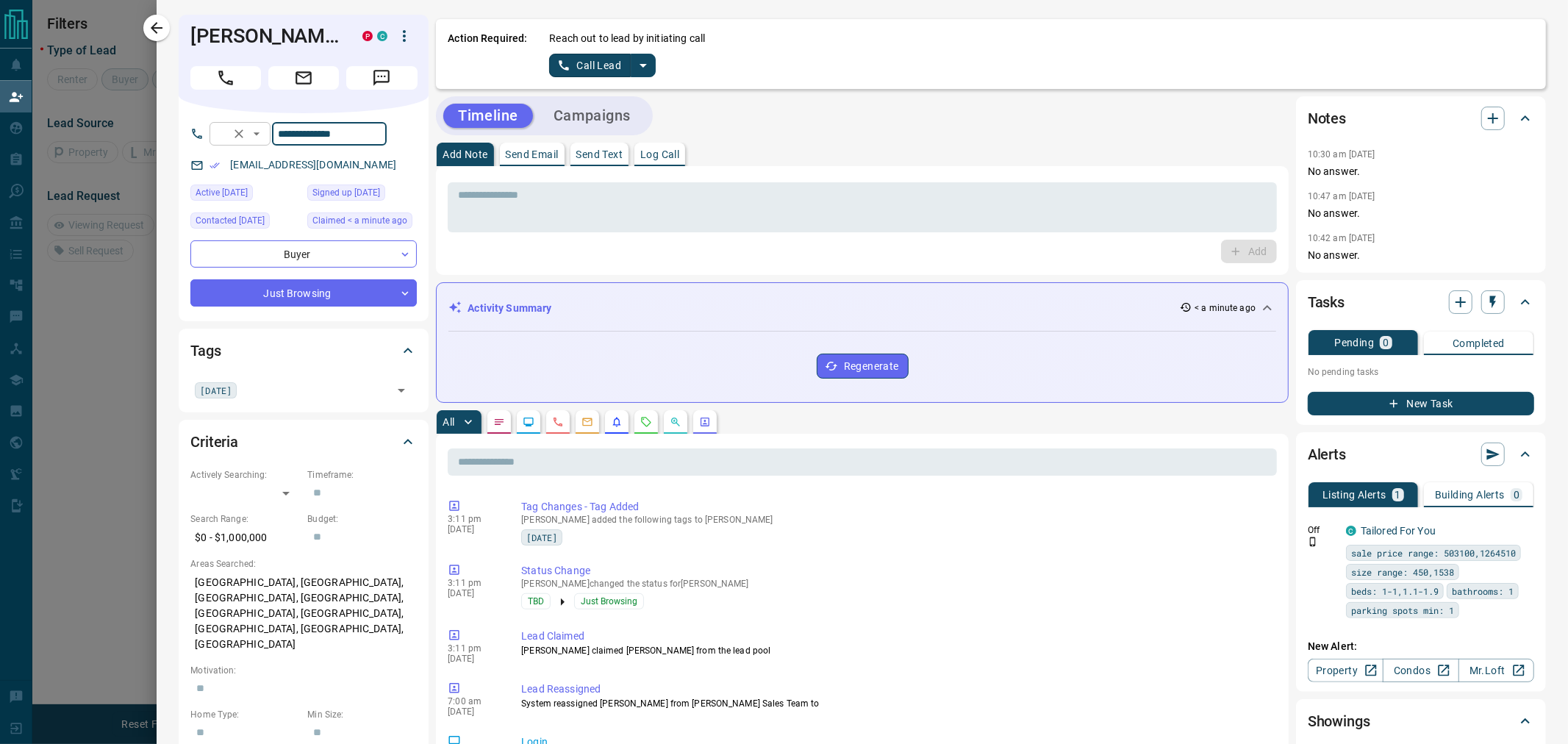
click at [290, 132] on div "**********" at bounding box center [298, 133] width 177 height 24
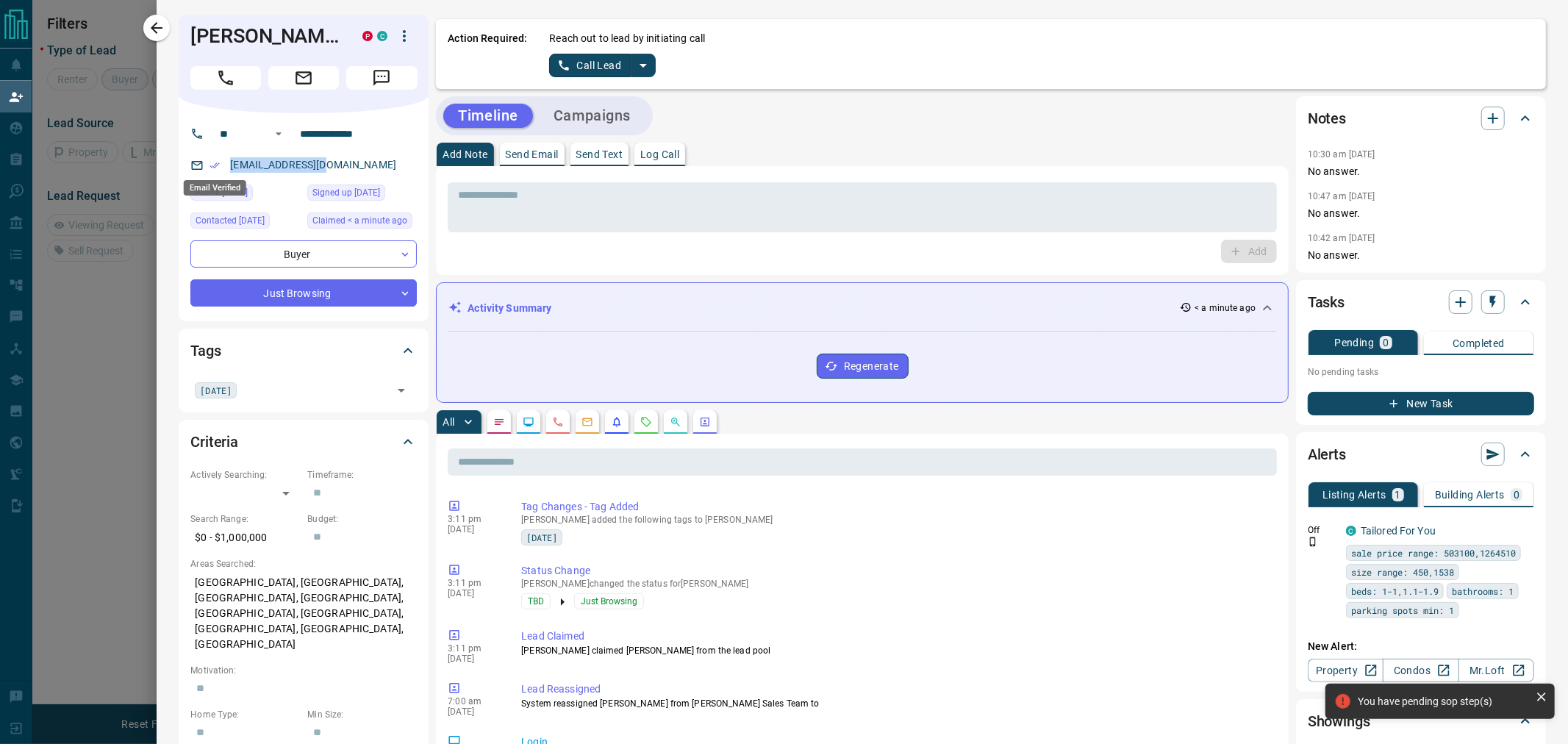
drag, startPoint x: 350, startPoint y: 165, endPoint x: 218, endPoint y: 164, distance: 132.0
click at [218, 164] on div "[EMAIL_ADDRESS][DOMAIN_NAME]" at bounding box center [303, 164] width 226 height 24
copy link "[EMAIL_ADDRESS][DOMAIN_NAME]"
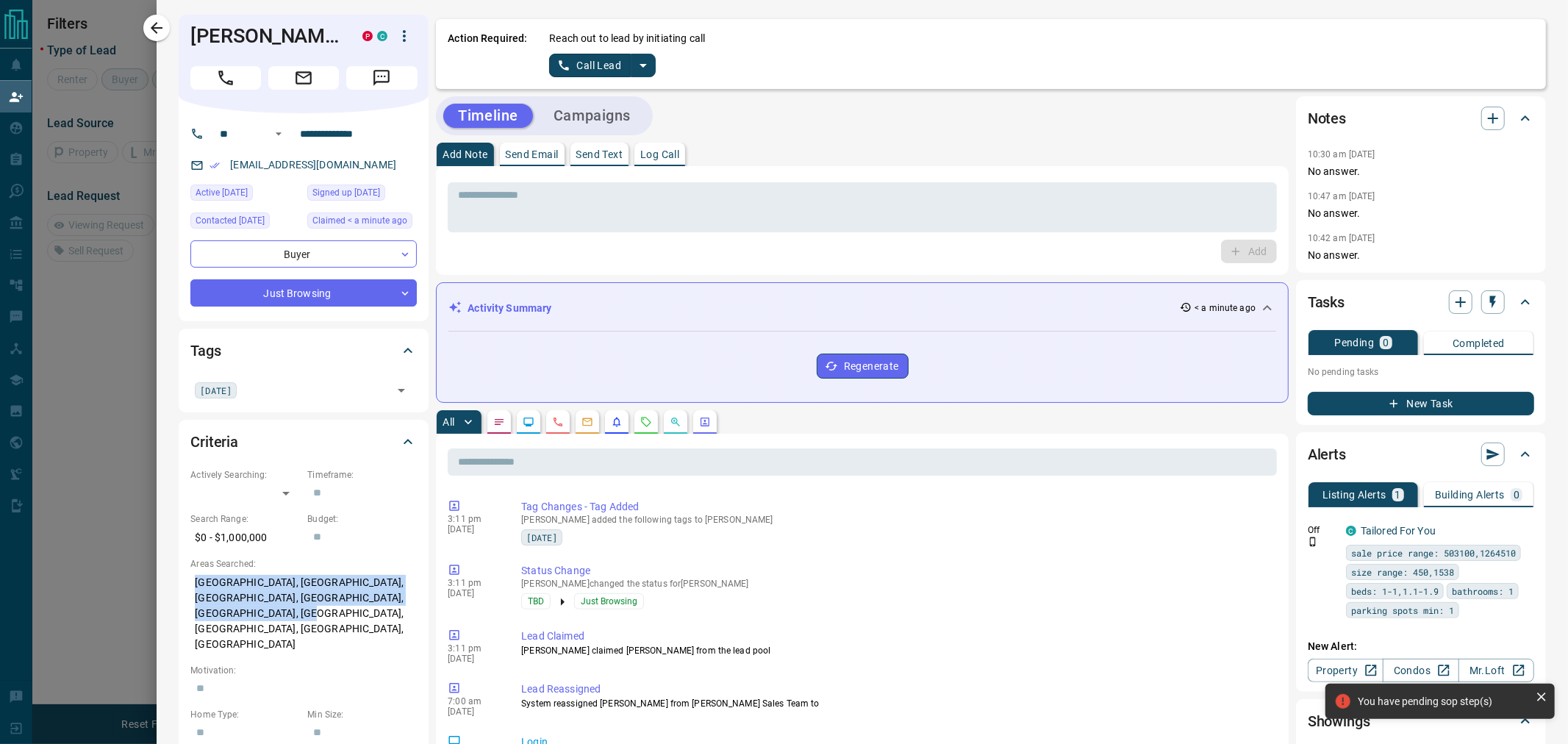
drag, startPoint x: 231, startPoint y: 620, endPoint x: 186, endPoint y: 586, distance: 56.4
click at [186, 586] on div "Criteria Actively Searching: ​ ​ Timeframe: ​ Search Range: $0 - $1,000,000 Bud…" at bounding box center [303, 674] width 250 height 511
copy p "[GEOGRAPHIC_DATA], [GEOGRAPHIC_DATA], [GEOGRAPHIC_DATA], [GEOGRAPHIC_DATA], [GE…"
drag, startPoint x: 267, startPoint y: 538, endPoint x: 178, endPoint y: 538, distance: 89.0
click at [178, 538] on div "Criteria Actively Searching: ​ ​ Timeframe: ​ Search Range: $0 - $1,000,000 Bud…" at bounding box center [303, 674] width 250 height 511
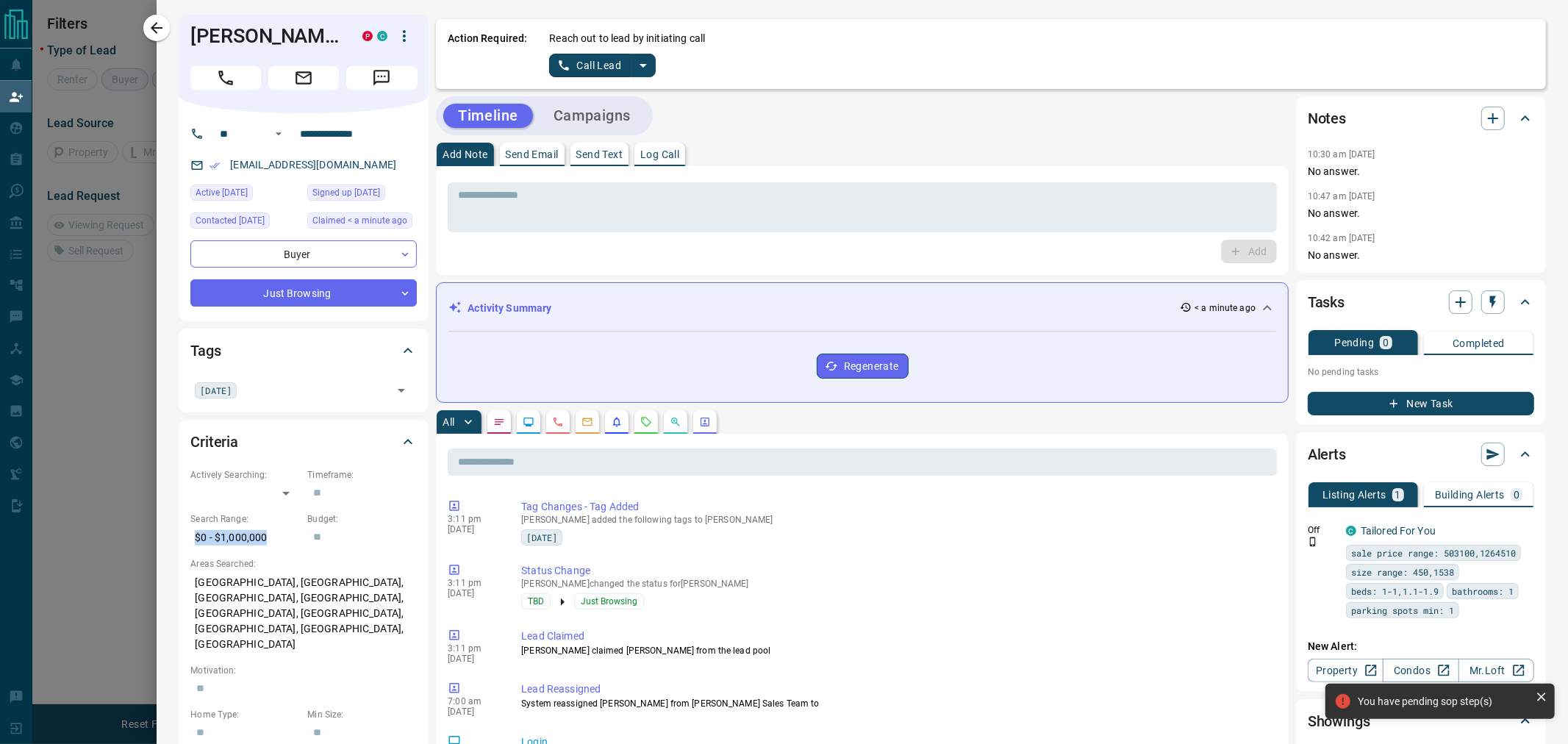
copy p "$0 - $1,000,000"
click at [404, 38] on icon "button" at bounding box center [404, 36] width 18 height 18
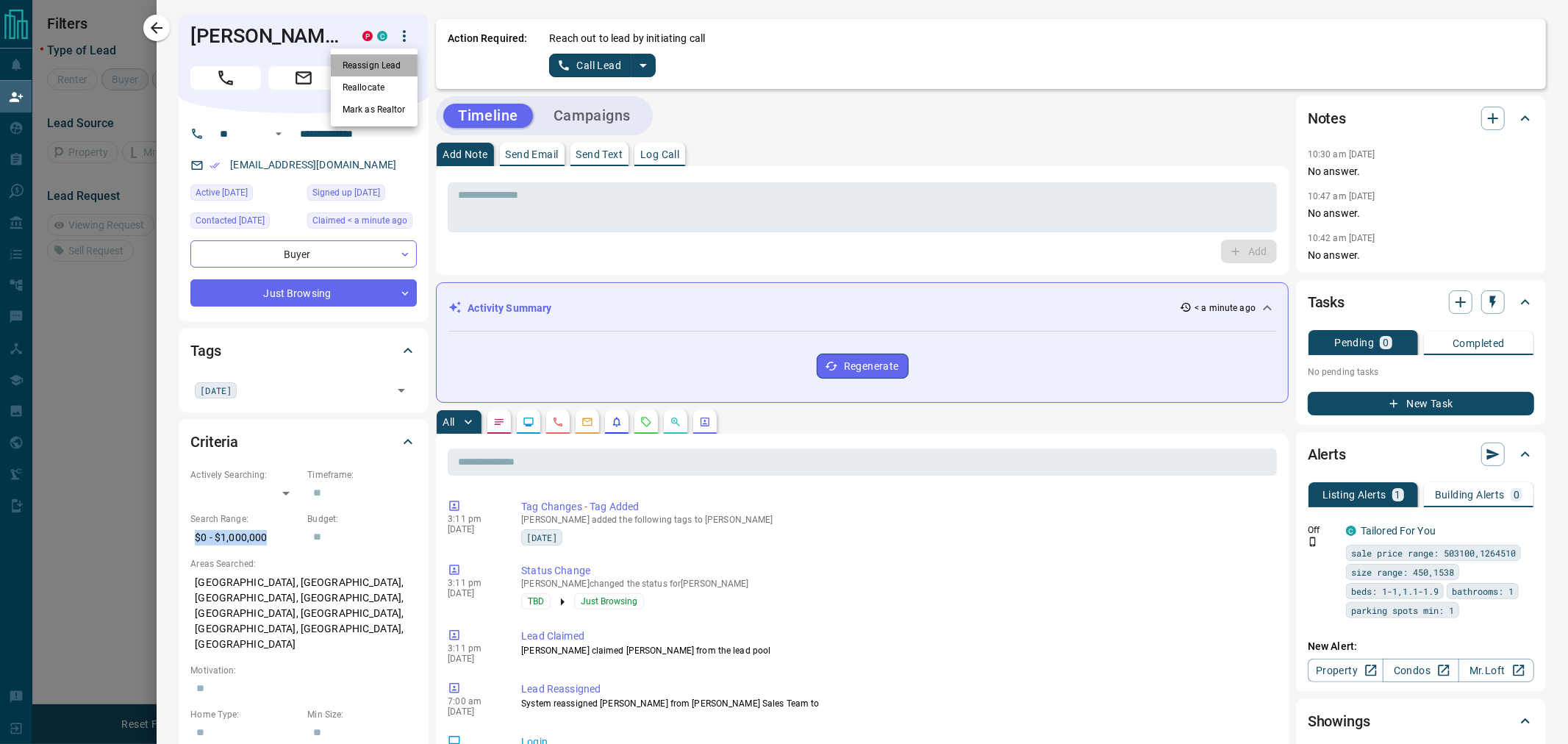
click at [399, 69] on li "Reassign Lead" at bounding box center [374, 66] width 87 height 22
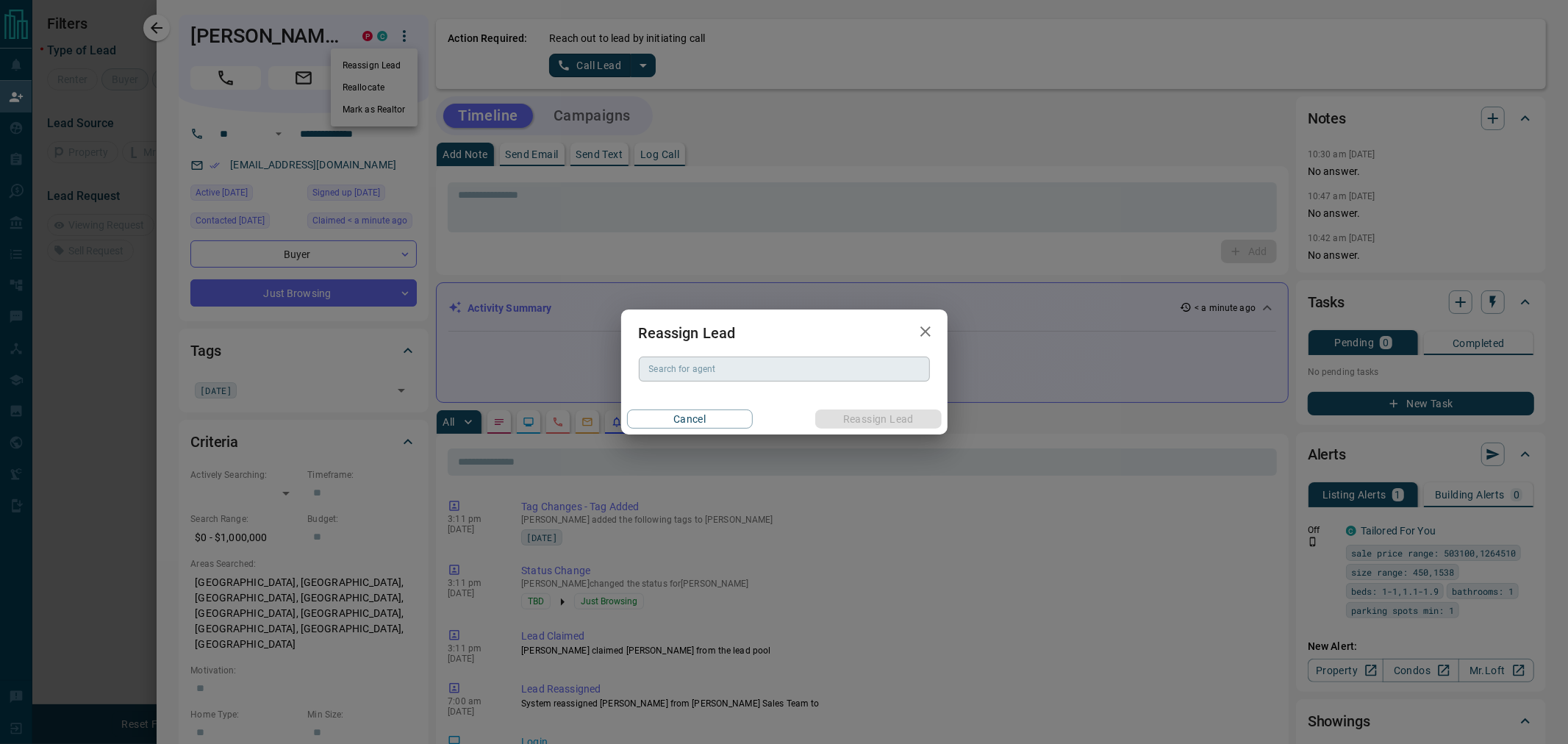
drag, startPoint x: 656, startPoint y: 355, endPoint x: 662, endPoint y: 360, distance: 7.8
click at [657, 356] on div "Reassign Lead Search for agent Search for agent Cancel Reassign Lead" at bounding box center [784, 372] width 327 height 124
click at [687, 377] on div "Search for agent" at bounding box center [784, 369] width 291 height 25
click at [676, 397] on li "[PERSON_NAME]" at bounding box center [784, 398] width 291 height 22
type input "**********"
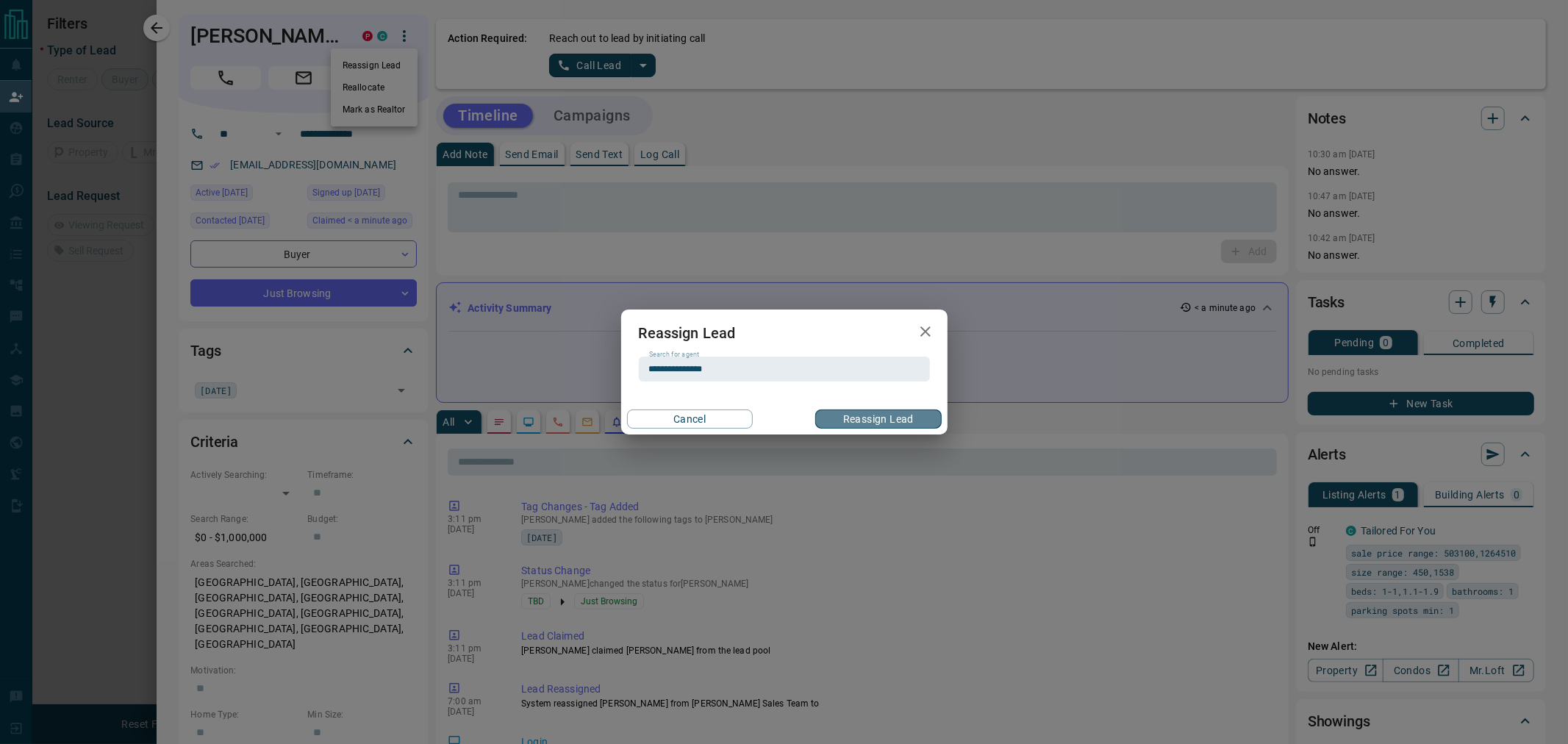
click at [847, 412] on button "Reassign Lead" at bounding box center [878, 418] width 126 height 19
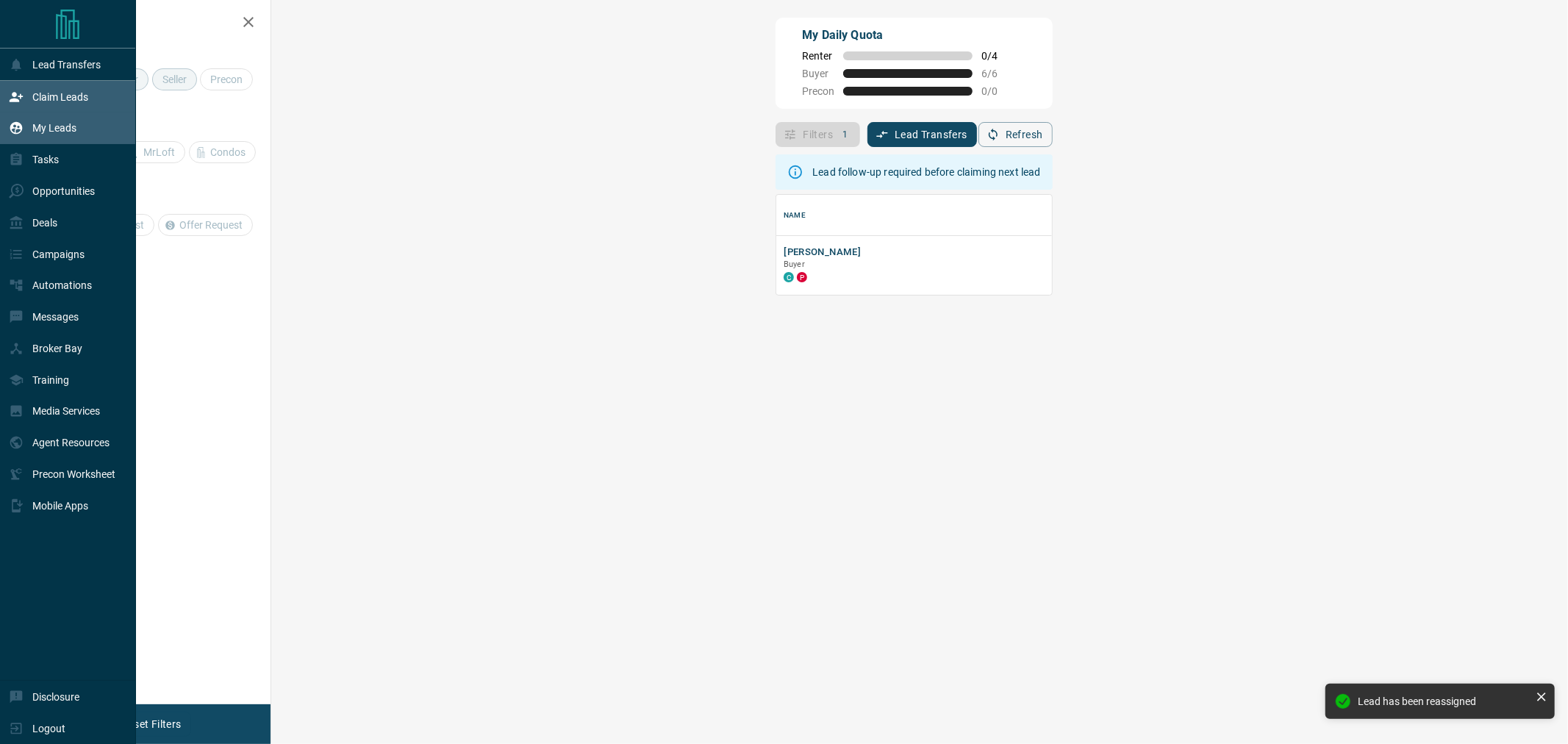
click at [49, 127] on p "My Leads" at bounding box center [54, 127] width 44 height 12
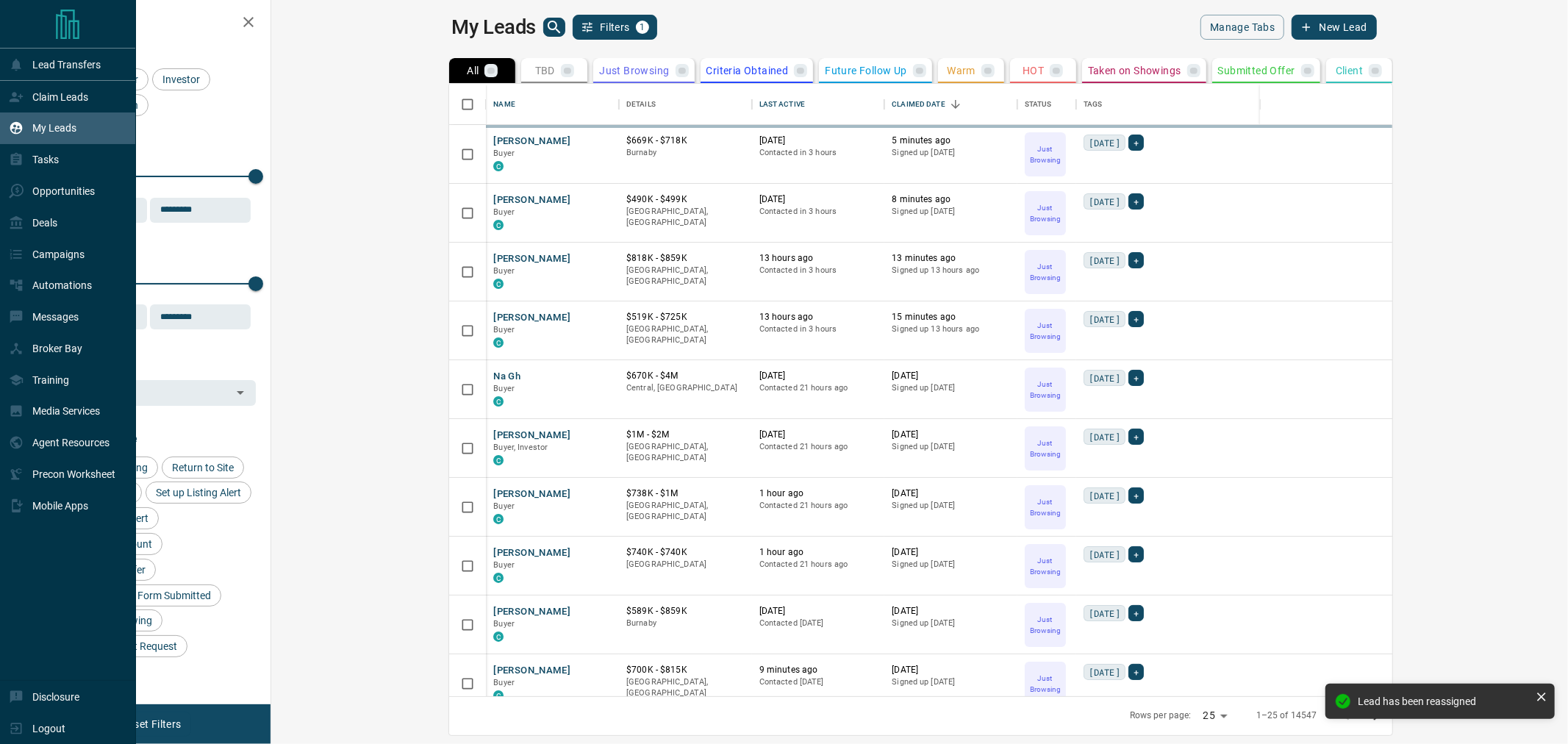
scroll to position [599, 1276]
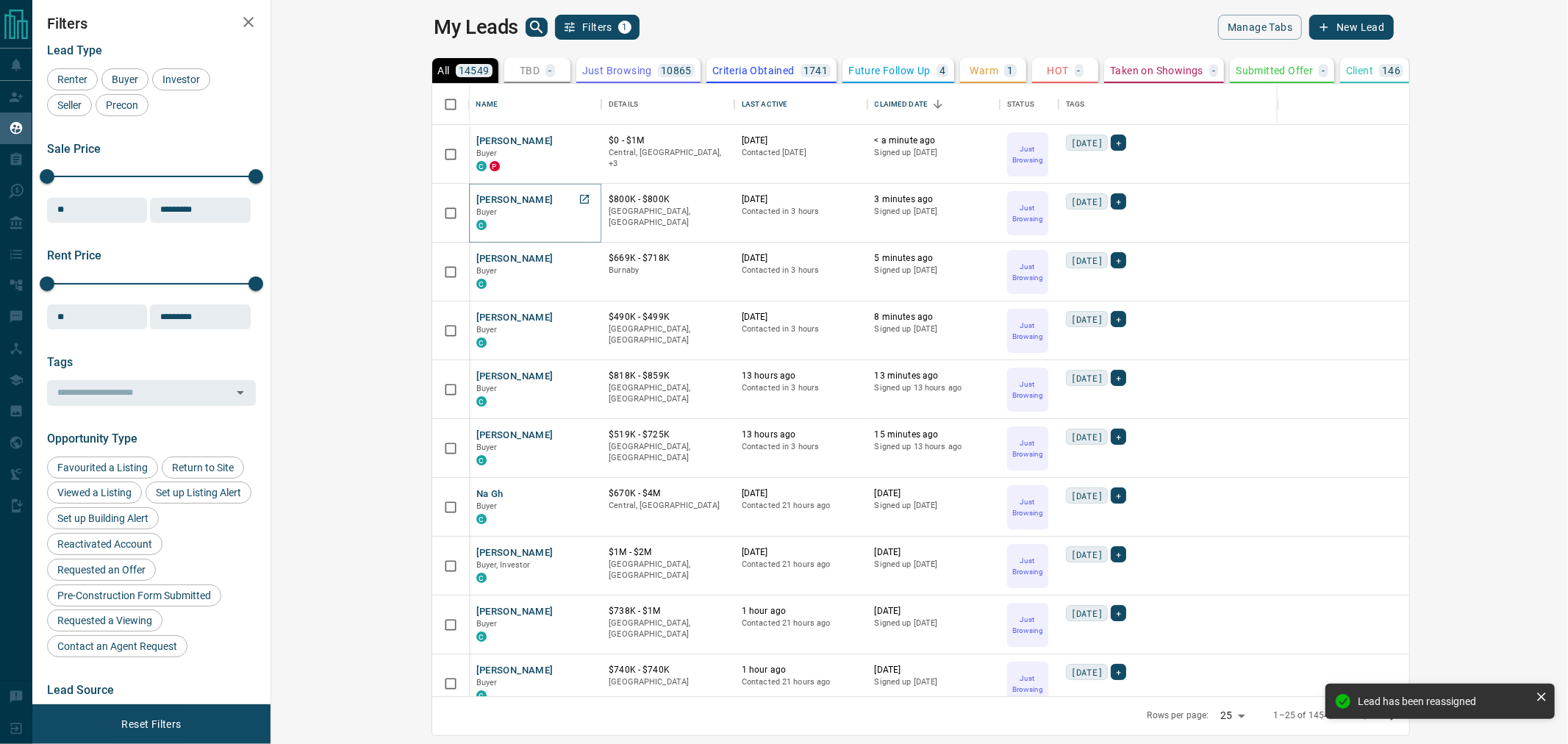
click at [575, 196] on link "Open in New Tab" at bounding box center [584, 198] width 19 height 19
click at [579, 257] on icon "Open in New Tab" at bounding box center [585, 258] width 12 height 12
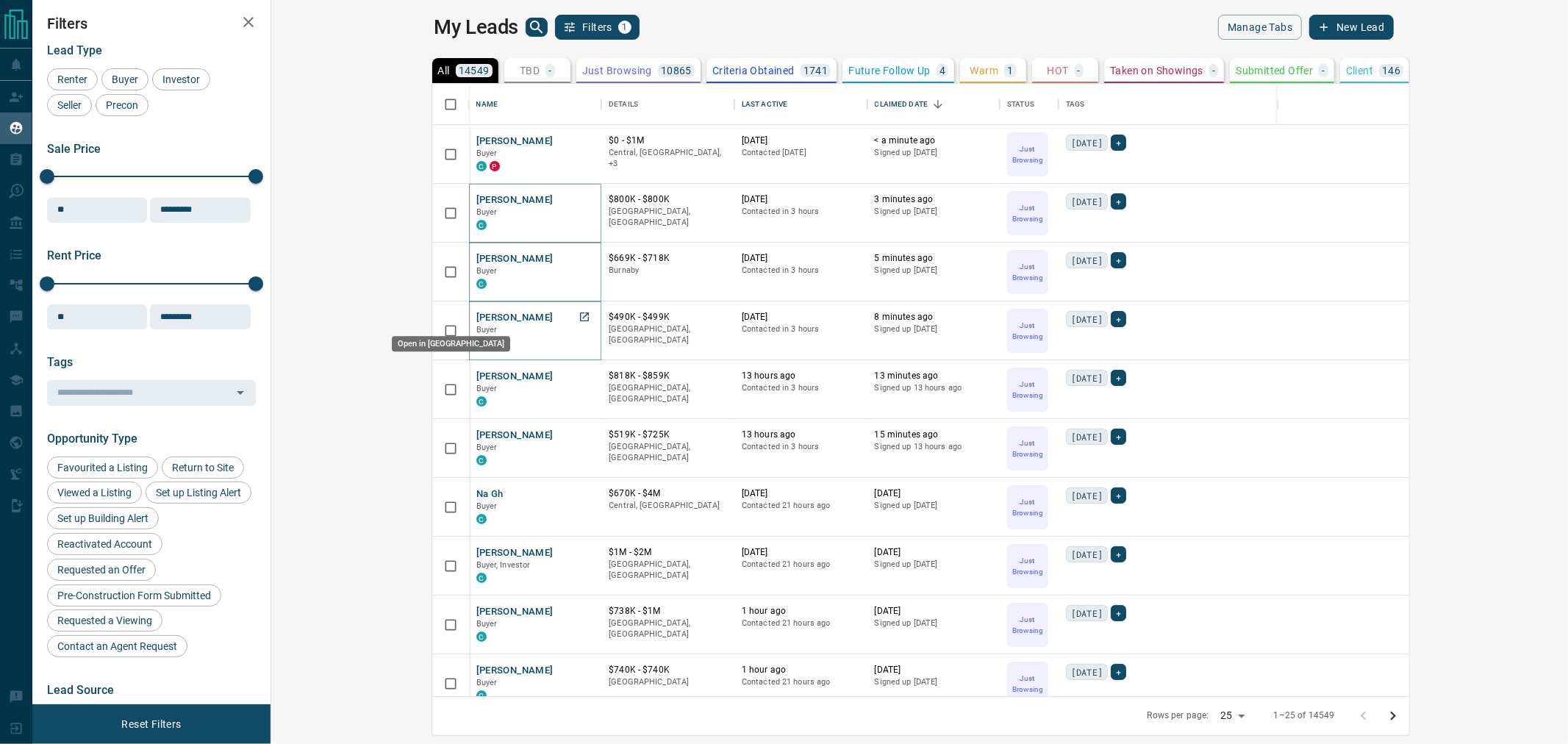
click at [579, 314] on icon "Open in New Tab" at bounding box center [585, 317] width 12 height 12
click at [579, 373] on icon "Open in New Tab" at bounding box center [585, 375] width 12 height 12
click at [580, 431] on icon "Open in New Tab" at bounding box center [584, 434] width 9 height 9
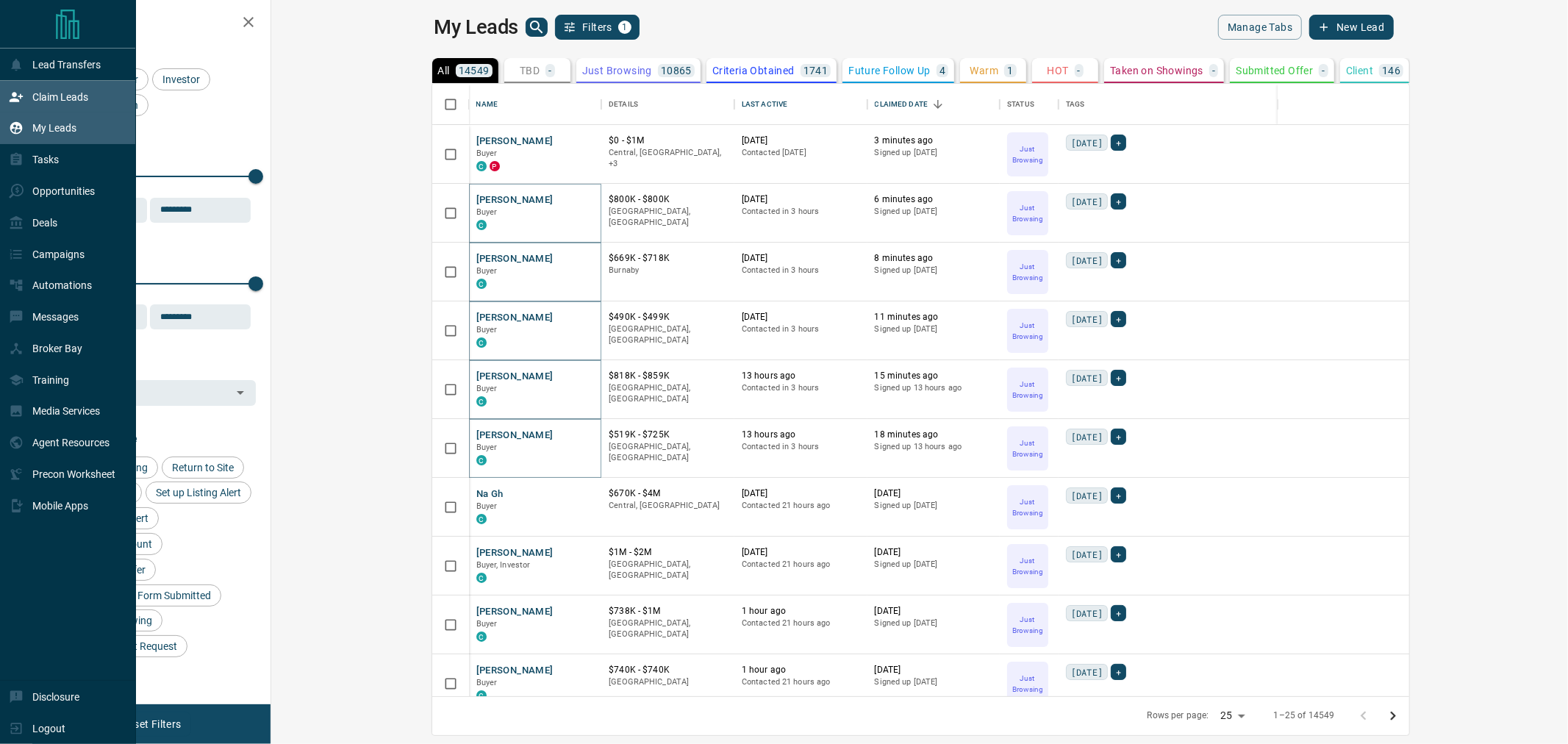
click at [32, 103] on p "Claim Leads" at bounding box center [60, 97] width 56 height 12
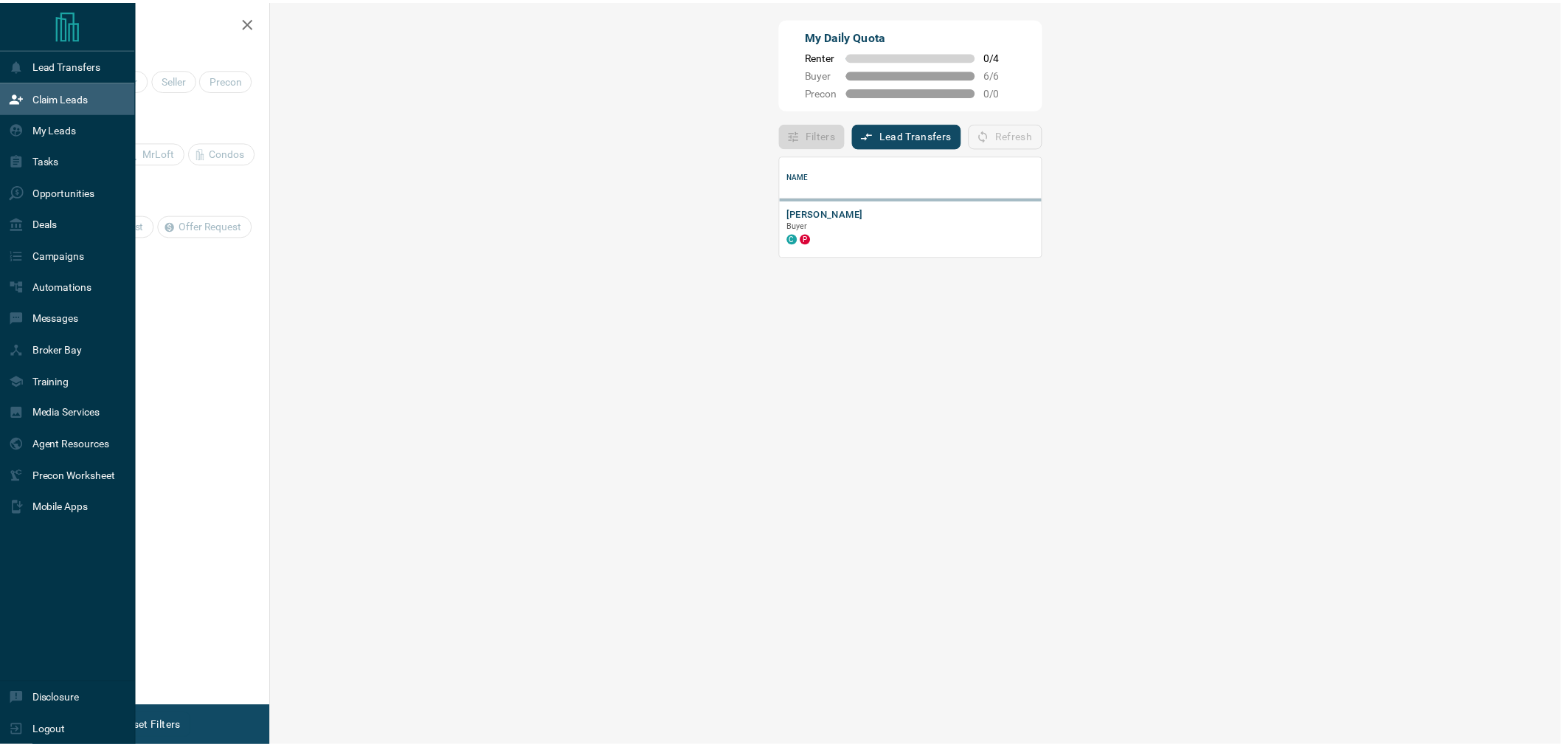
scroll to position [89, 1257]
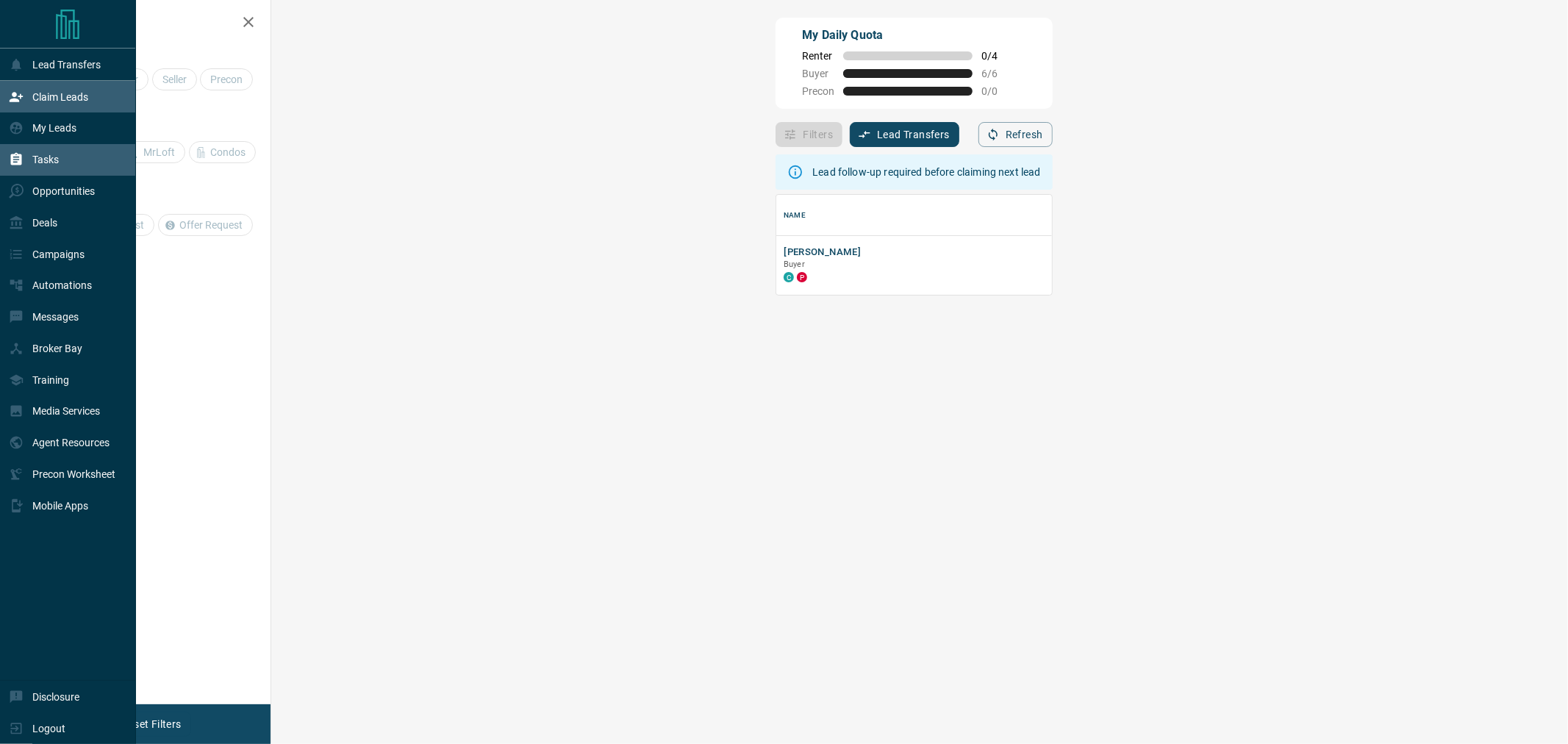
click at [35, 167] on div "Tasks" at bounding box center [34, 159] width 50 height 24
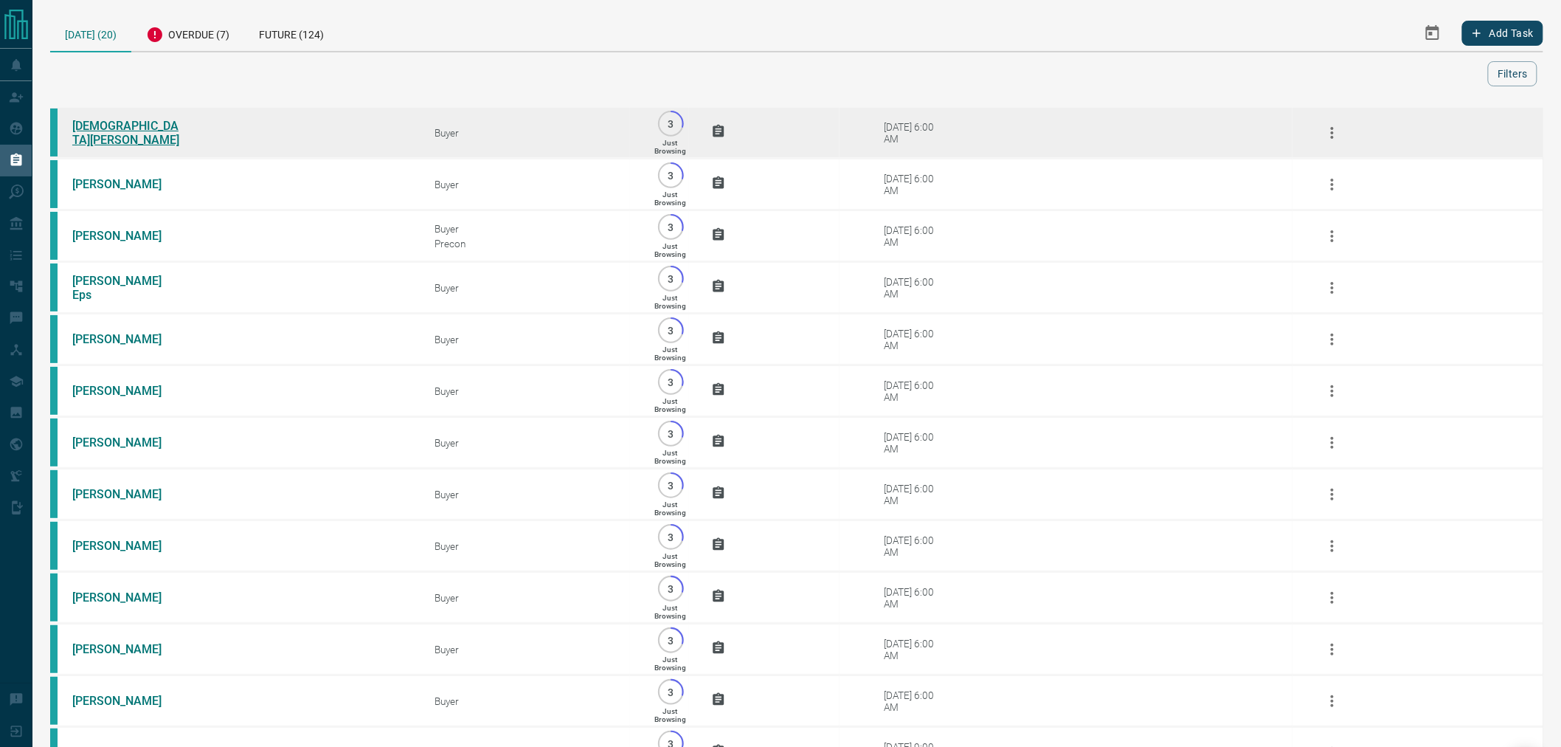
click at [89, 136] on link "[DEMOGRAPHIC_DATA][PERSON_NAME]" at bounding box center [127, 133] width 111 height 28
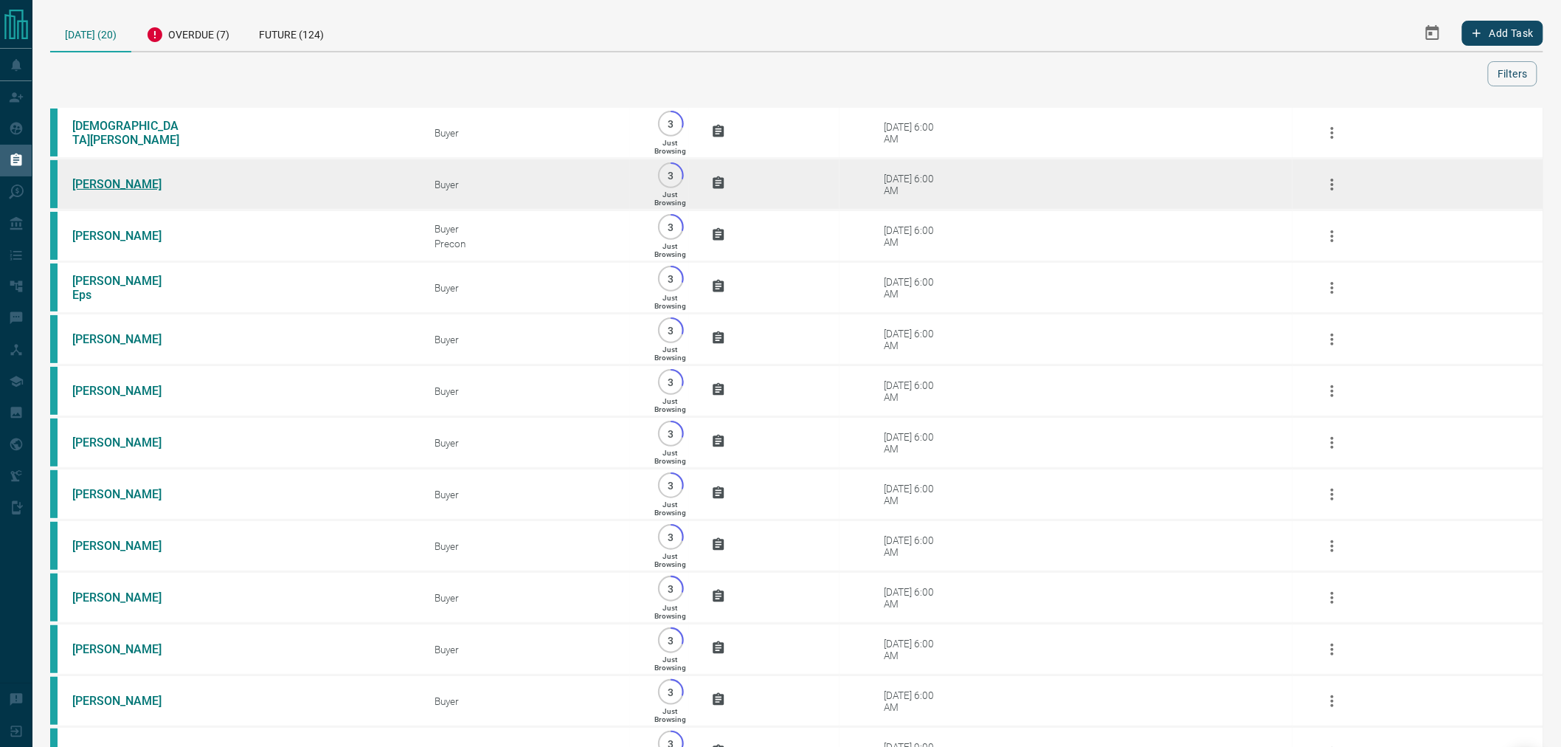
click at [97, 188] on link "[PERSON_NAME]" at bounding box center [127, 184] width 111 height 14
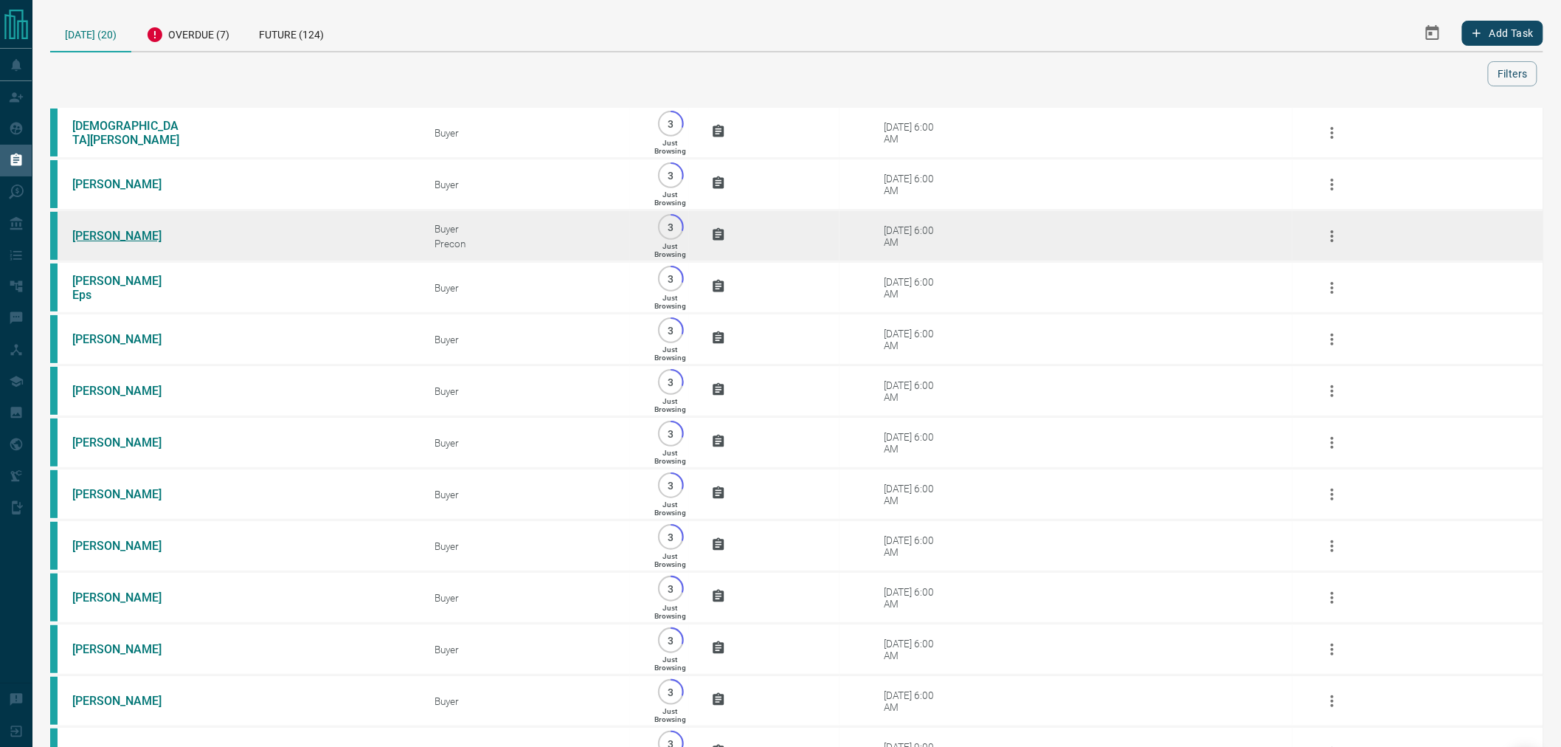
click at [108, 238] on link "[PERSON_NAME]" at bounding box center [127, 236] width 111 height 14
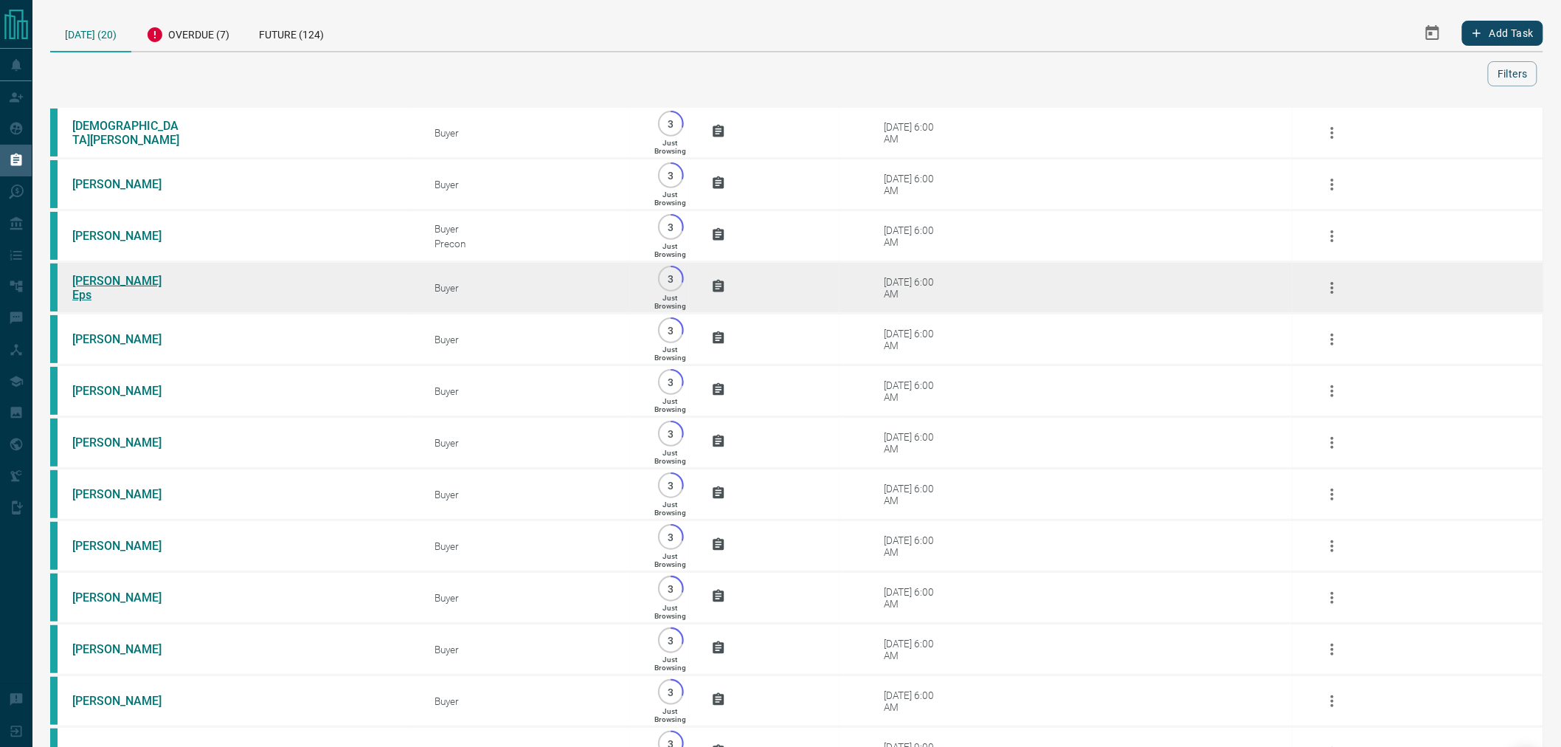
click at [104, 295] on link "[PERSON_NAME] Eps" at bounding box center [127, 288] width 111 height 28
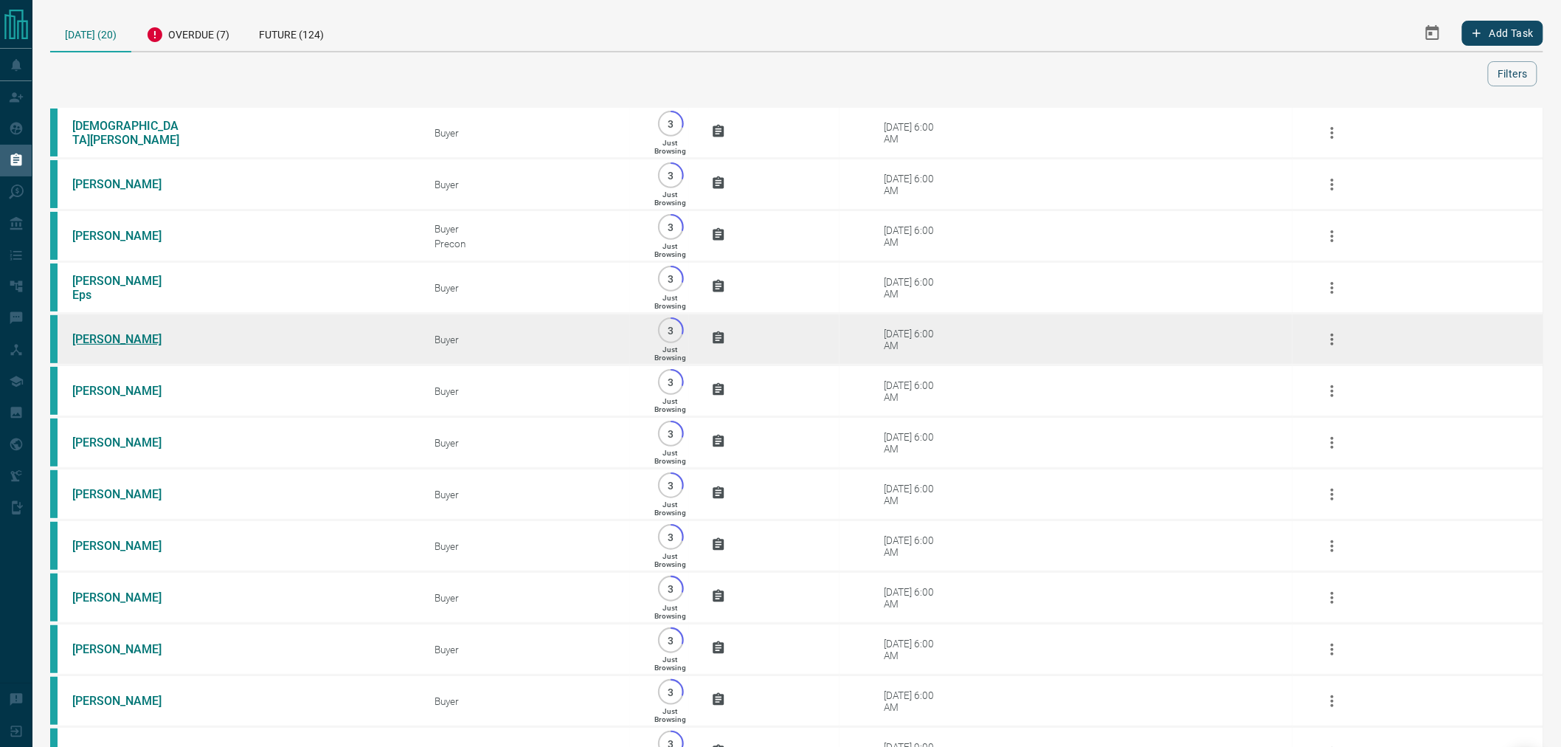
click at [105, 336] on link "[PERSON_NAME]" at bounding box center [127, 339] width 111 height 14
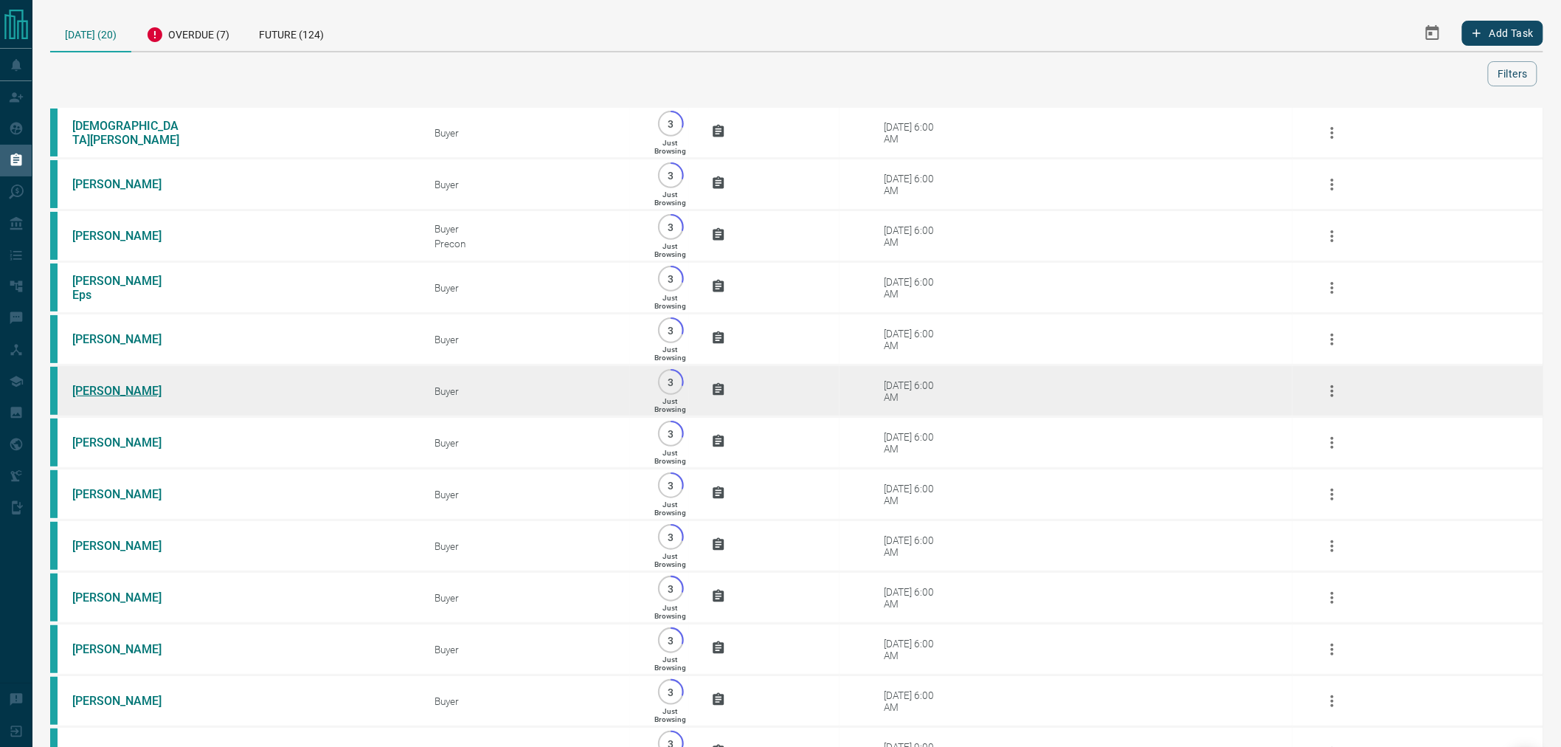
click at [103, 398] on link "[PERSON_NAME]" at bounding box center [127, 391] width 111 height 14
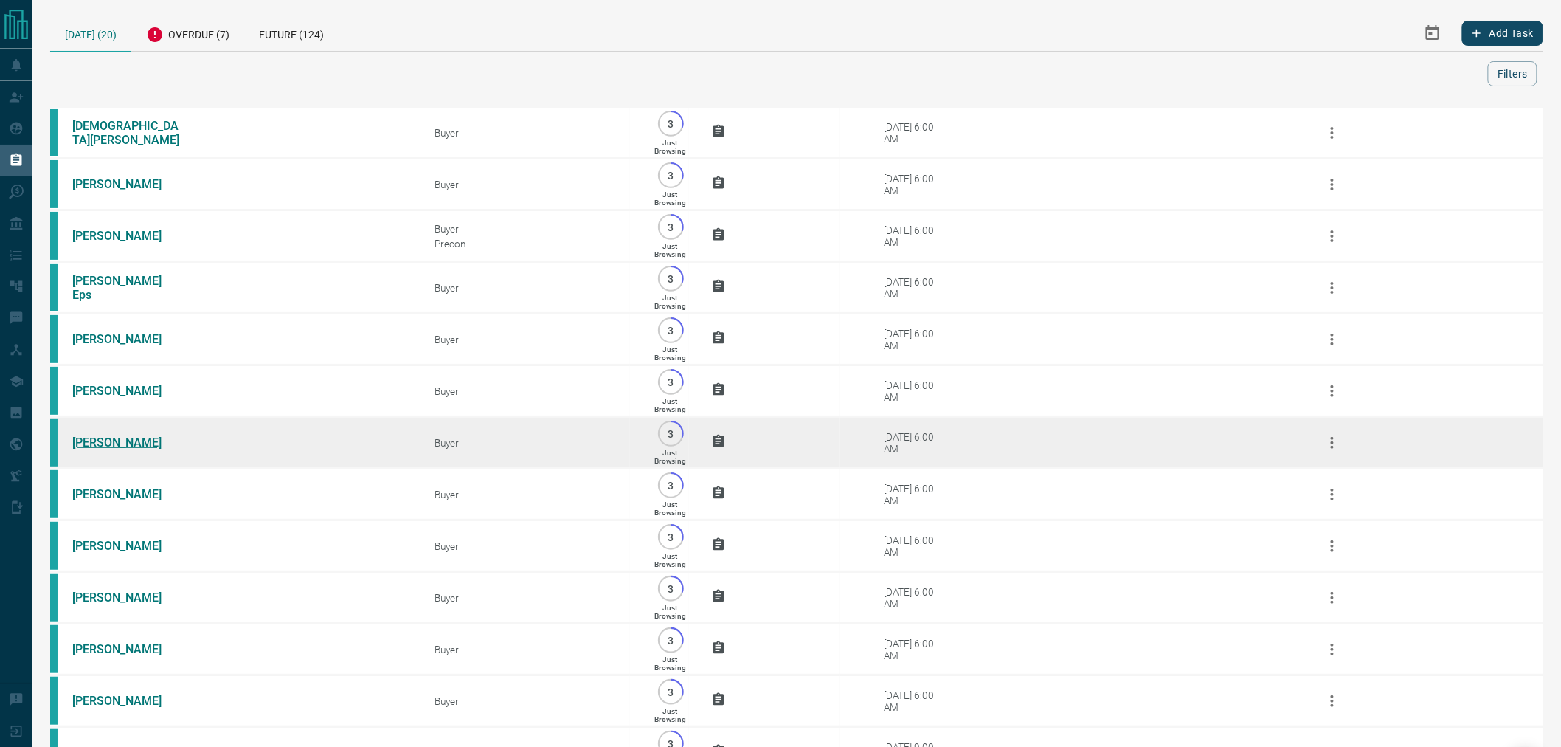
click at [94, 449] on link "[PERSON_NAME]" at bounding box center [127, 442] width 111 height 14
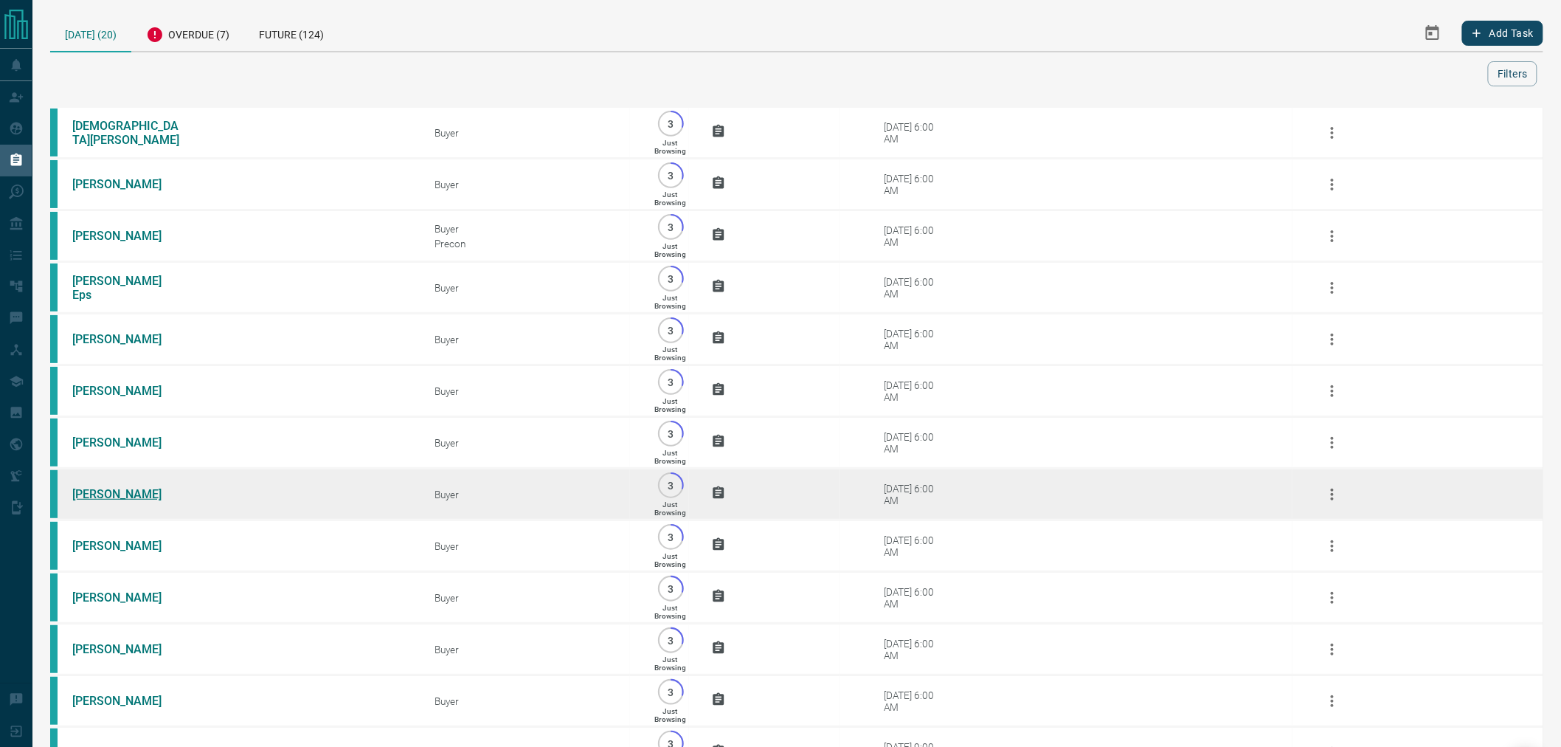
click at [94, 501] on link "[PERSON_NAME]" at bounding box center [127, 494] width 111 height 14
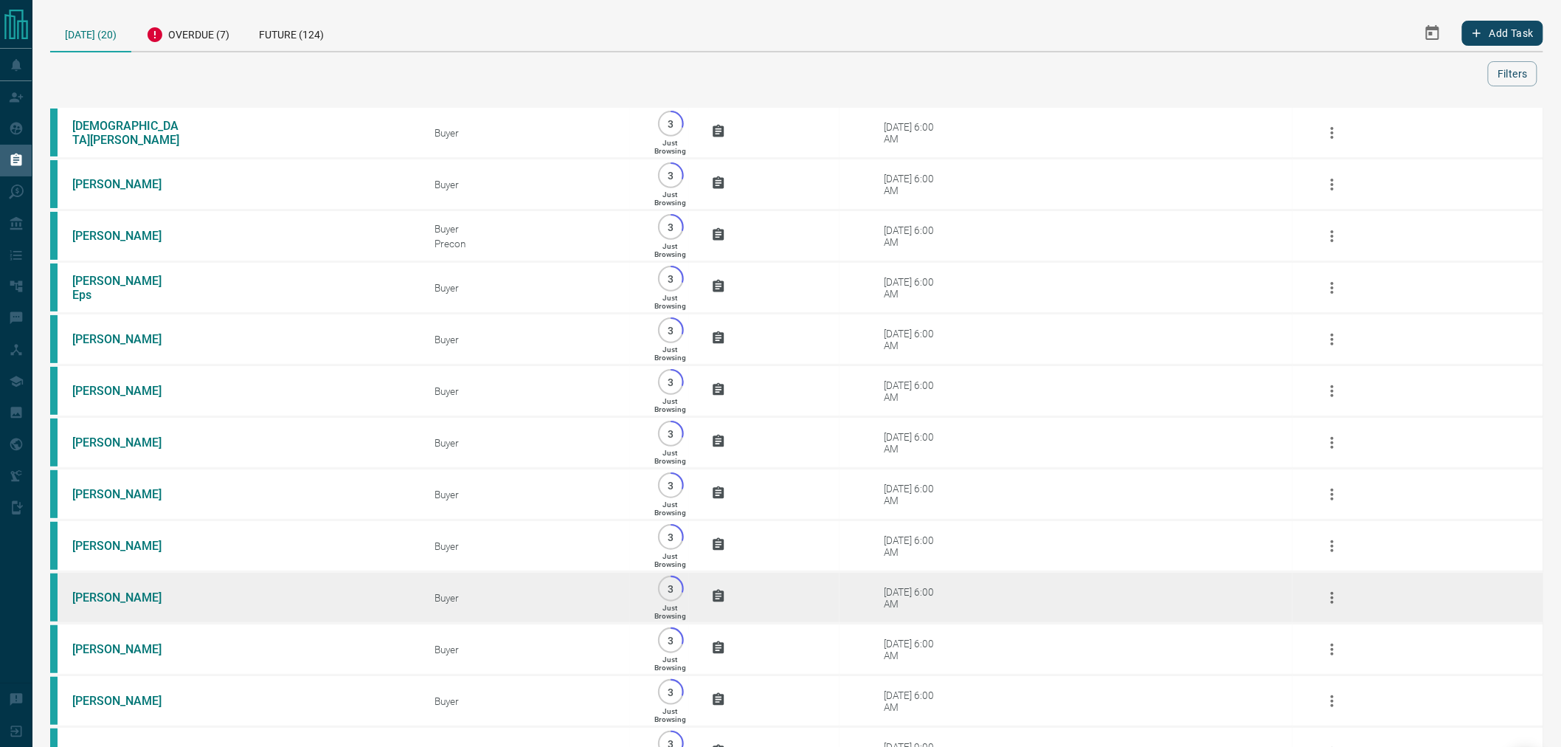
drag, startPoint x: 86, startPoint y: 554, endPoint x: 93, endPoint y: 591, distance: 37.6
click at [86, 553] on link "[PERSON_NAME]" at bounding box center [127, 546] width 111 height 14
drag, startPoint x: 93, startPoint y: 609, endPoint x: 84, endPoint y: 649, distance: 40.8
click at [93, 604] on link "[PERSON_NAME]" at bounding box center [127, 597] width 111 height 14
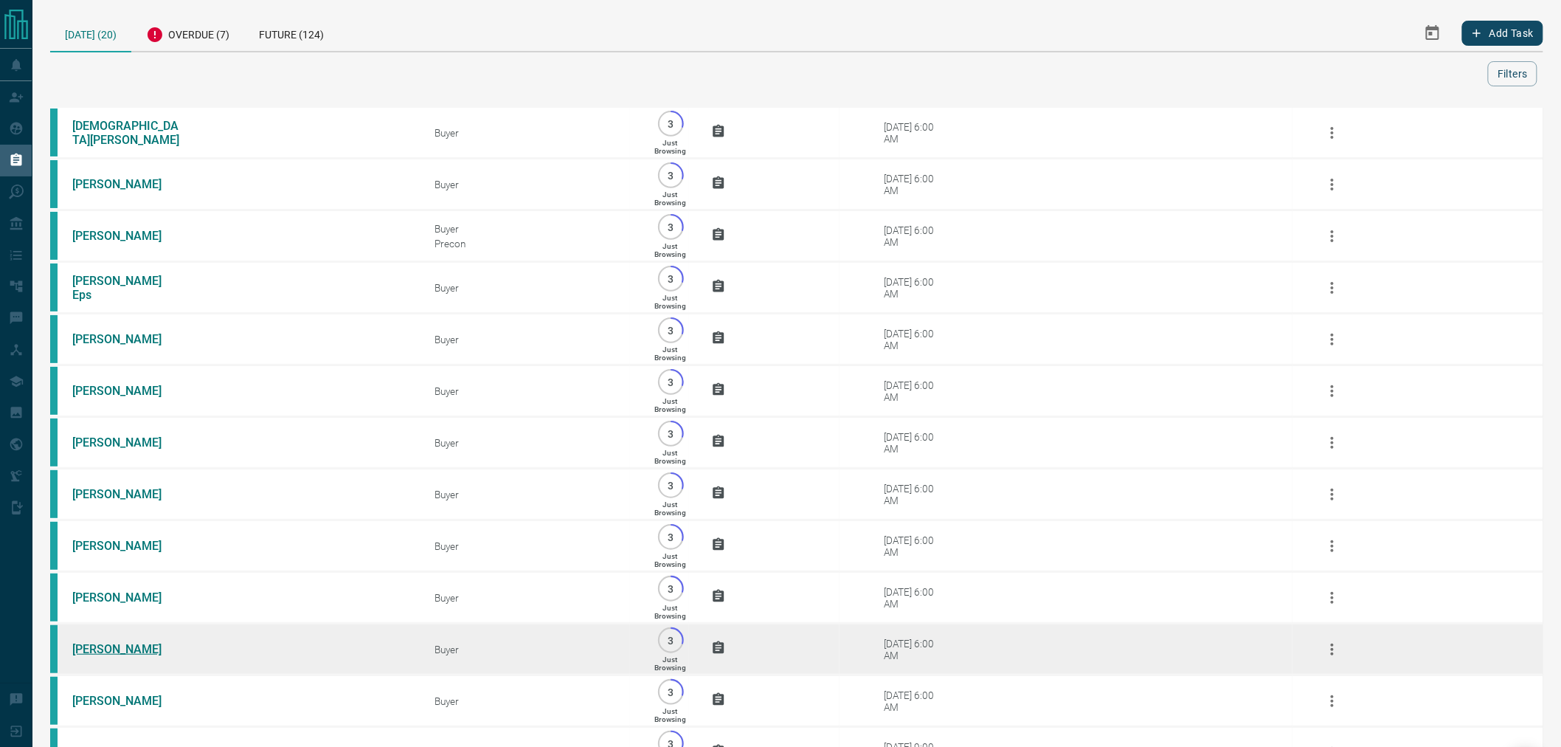
click at [82, 656] on link "[PERSON_NAME]" at bounding box center [127, 649] width 111 height 14
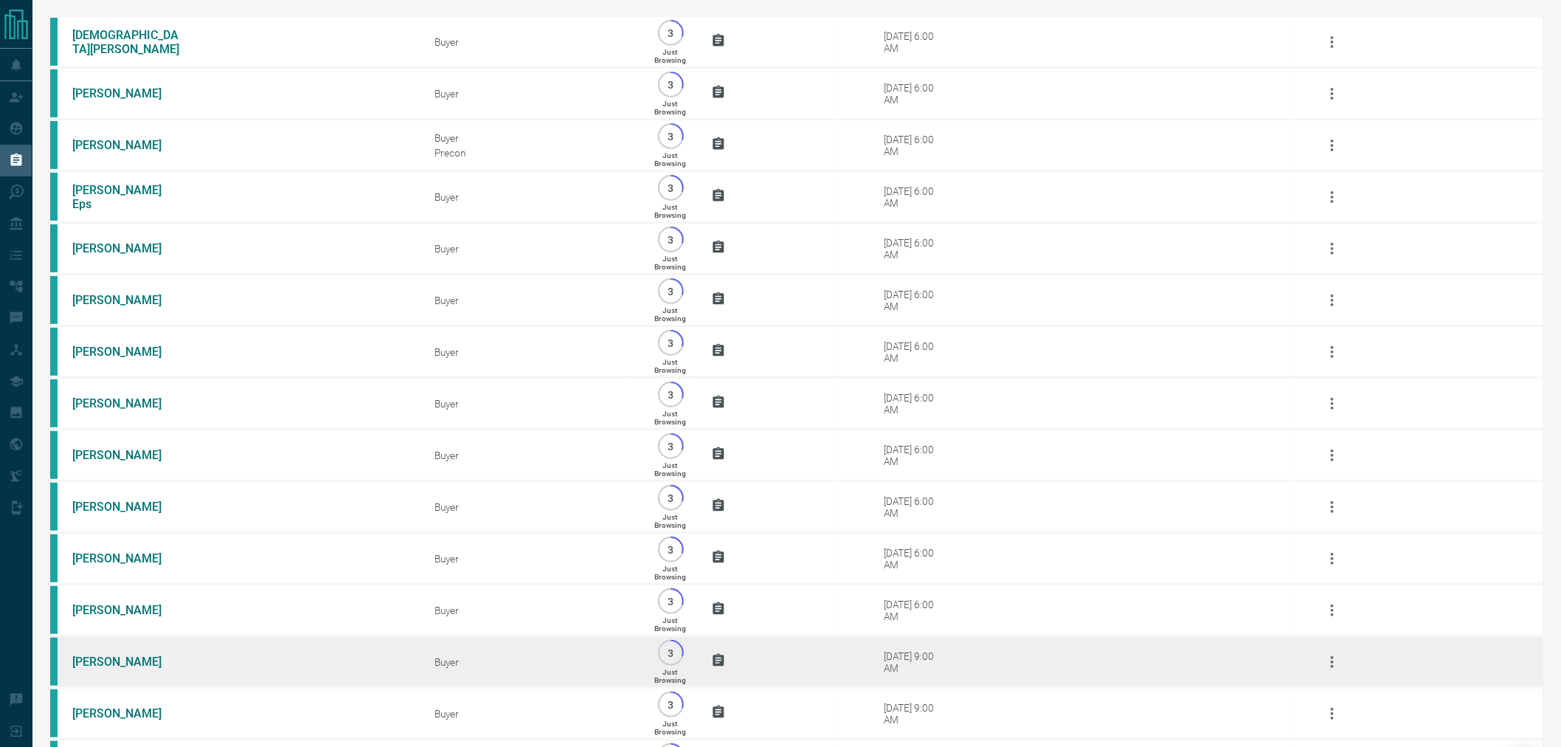
scroll to position [164, 0]
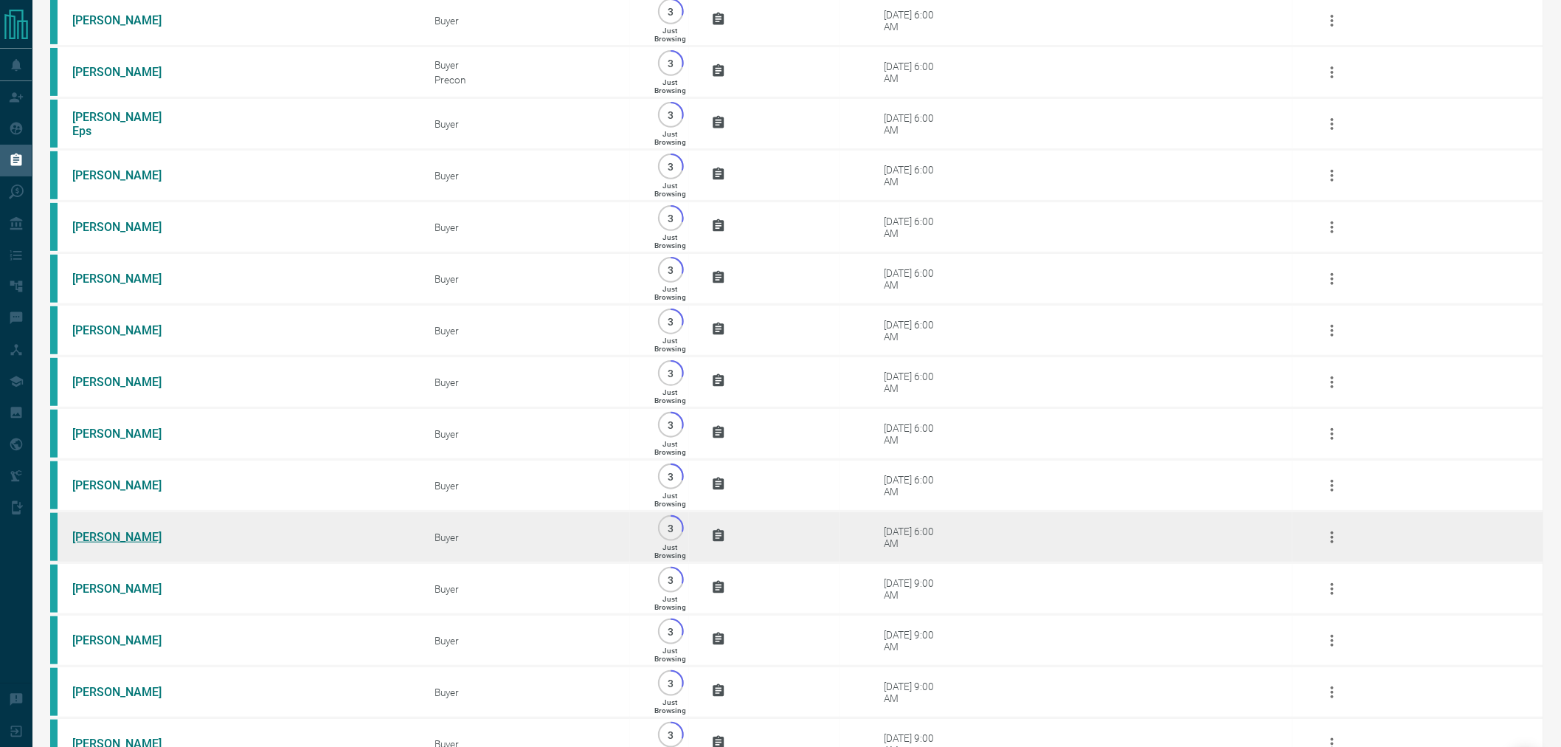
click at [114, 544] on link "[PERSON_NAME]" at bounding box center [127, 537] width 111 height 14
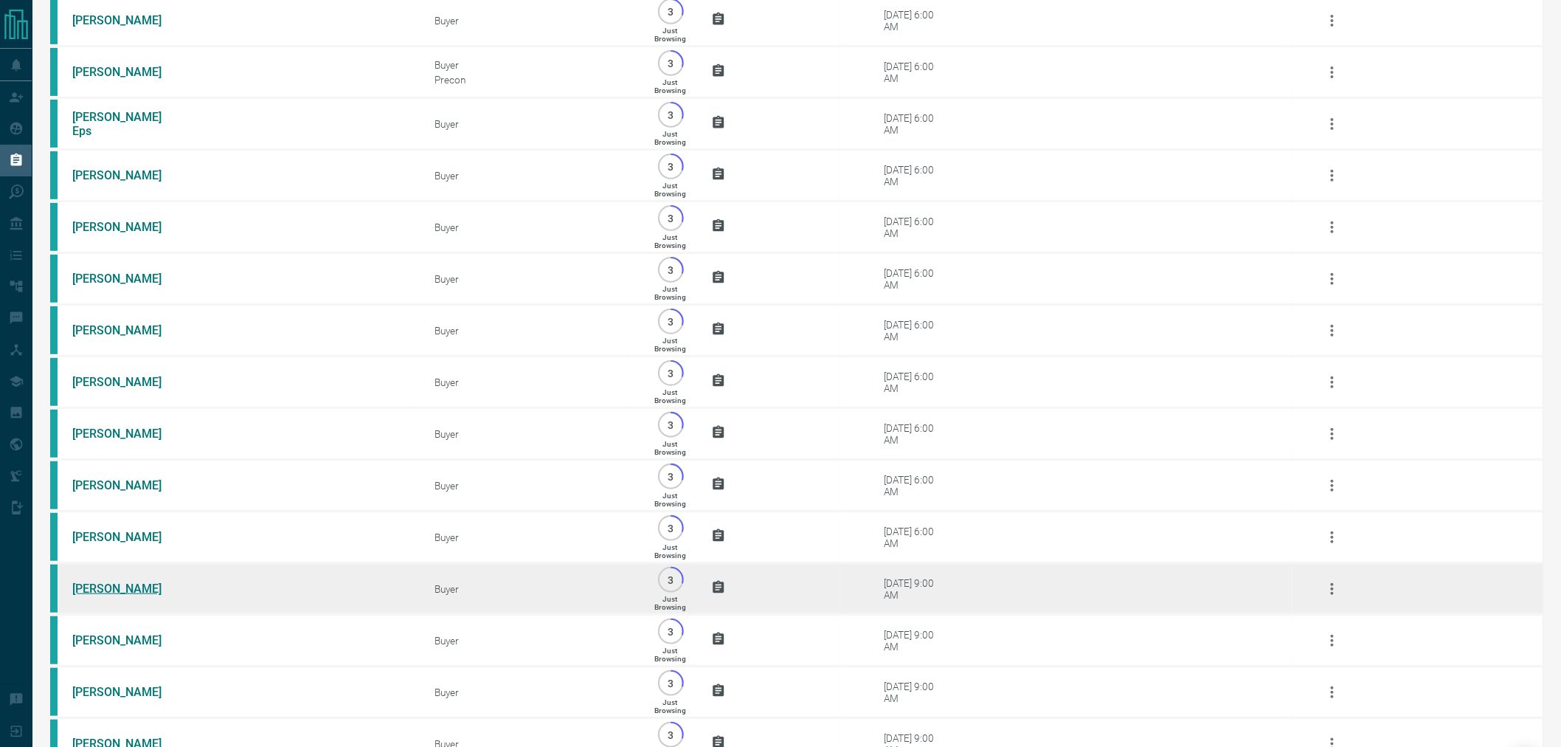
drag, startPoint x: 100, startPoint y: 602, endPoint x: 97, endPoint y: 637, distance: 34.8
click at [100, 595] on link "[PERSON_NAME]" at bounding box center [127, 588] width 111 height 14
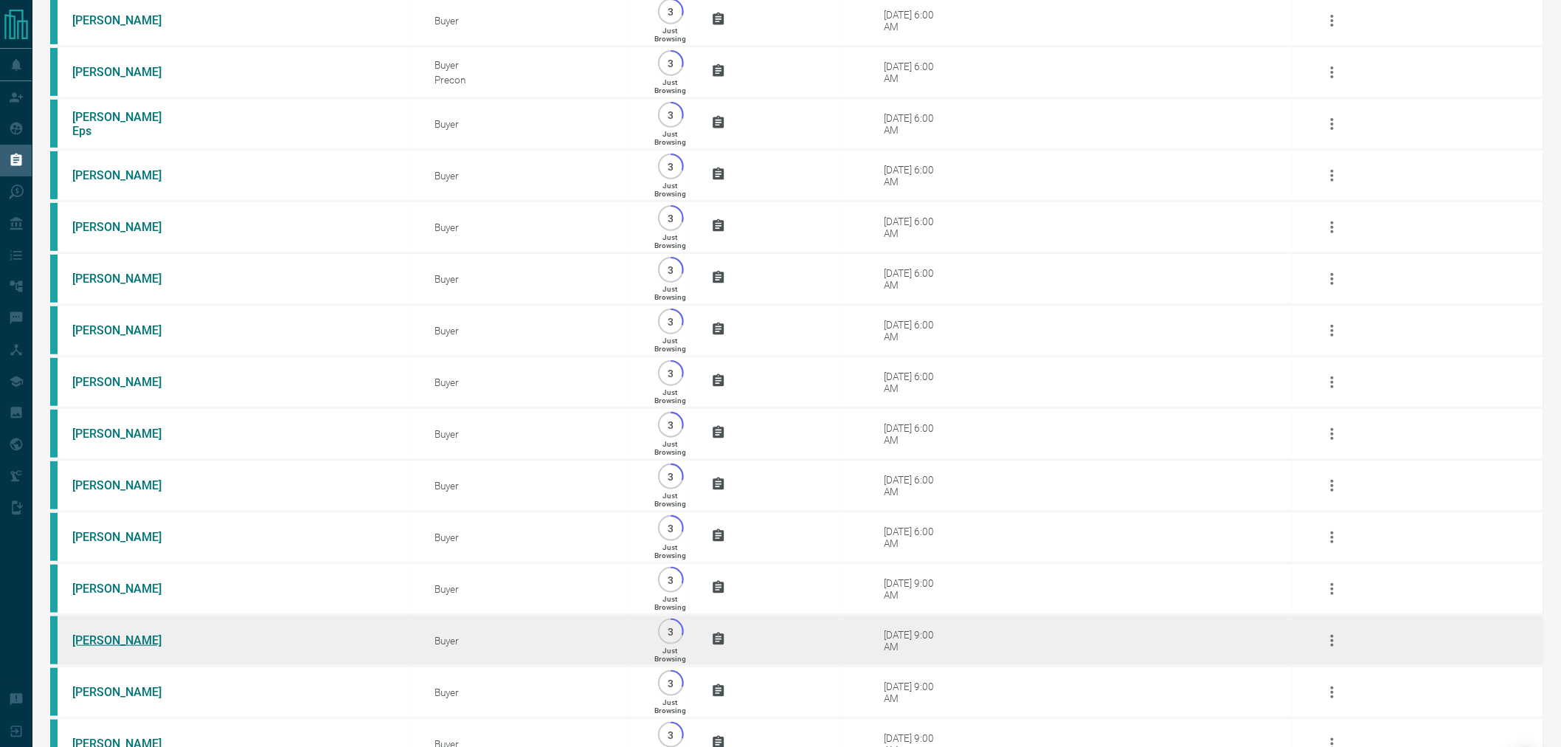
click at [96, 647] on link "[PERSON_NAME]" at bounding box center [127, 640] width 111 height 14
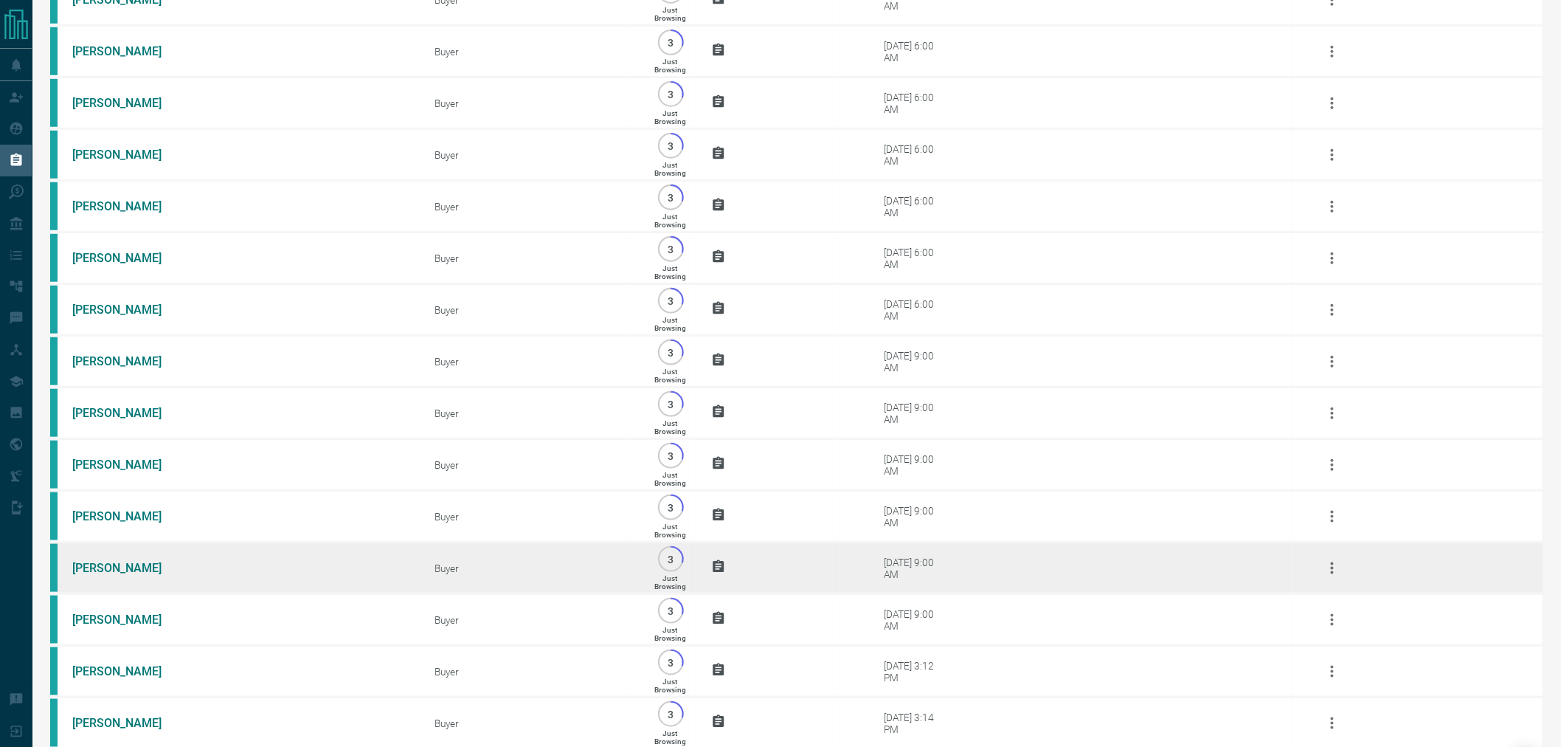
scroll to position [409, 0]
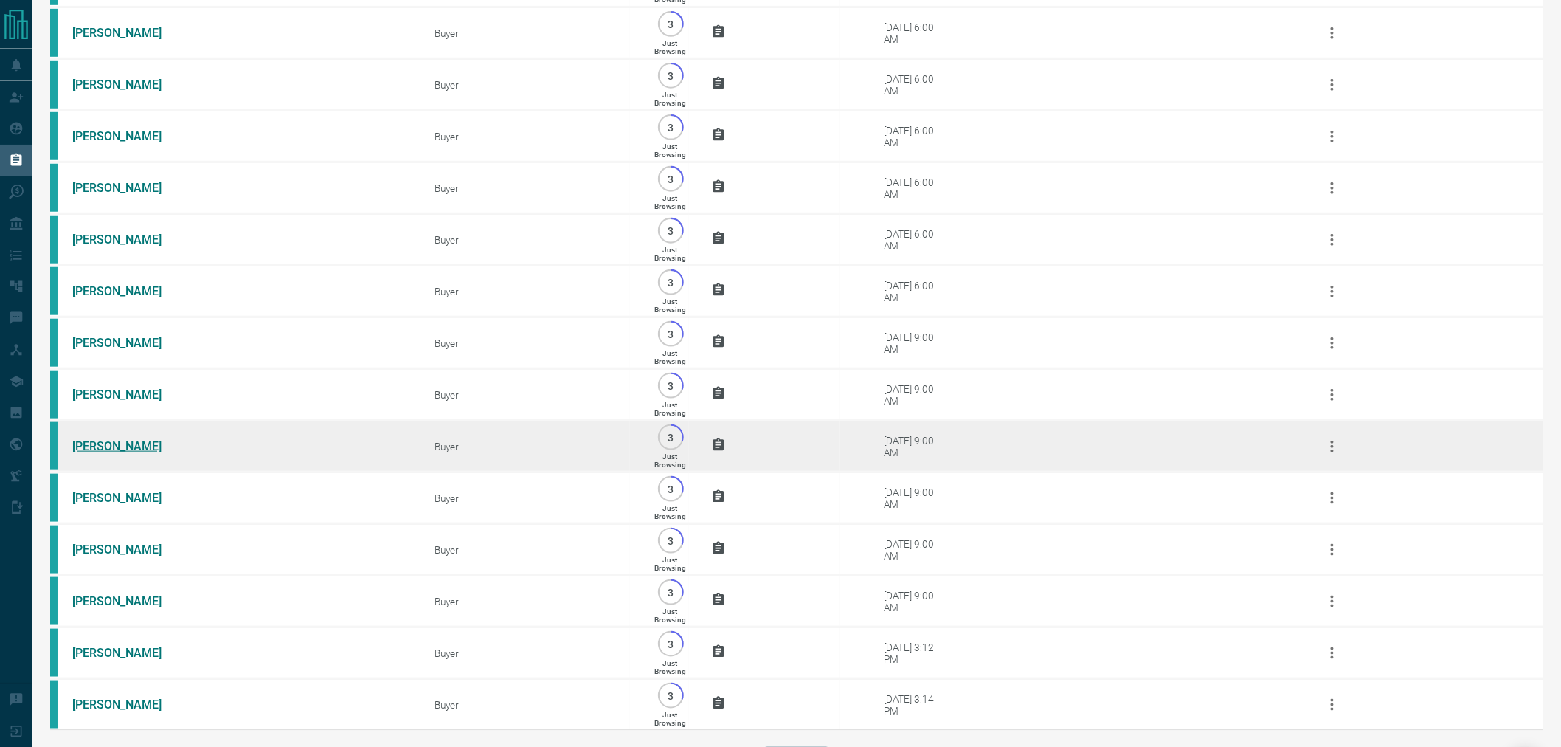
click at [98, 453] on link "[PERSON_NAME]" at bounding box center [127, 446] width 111 height 14
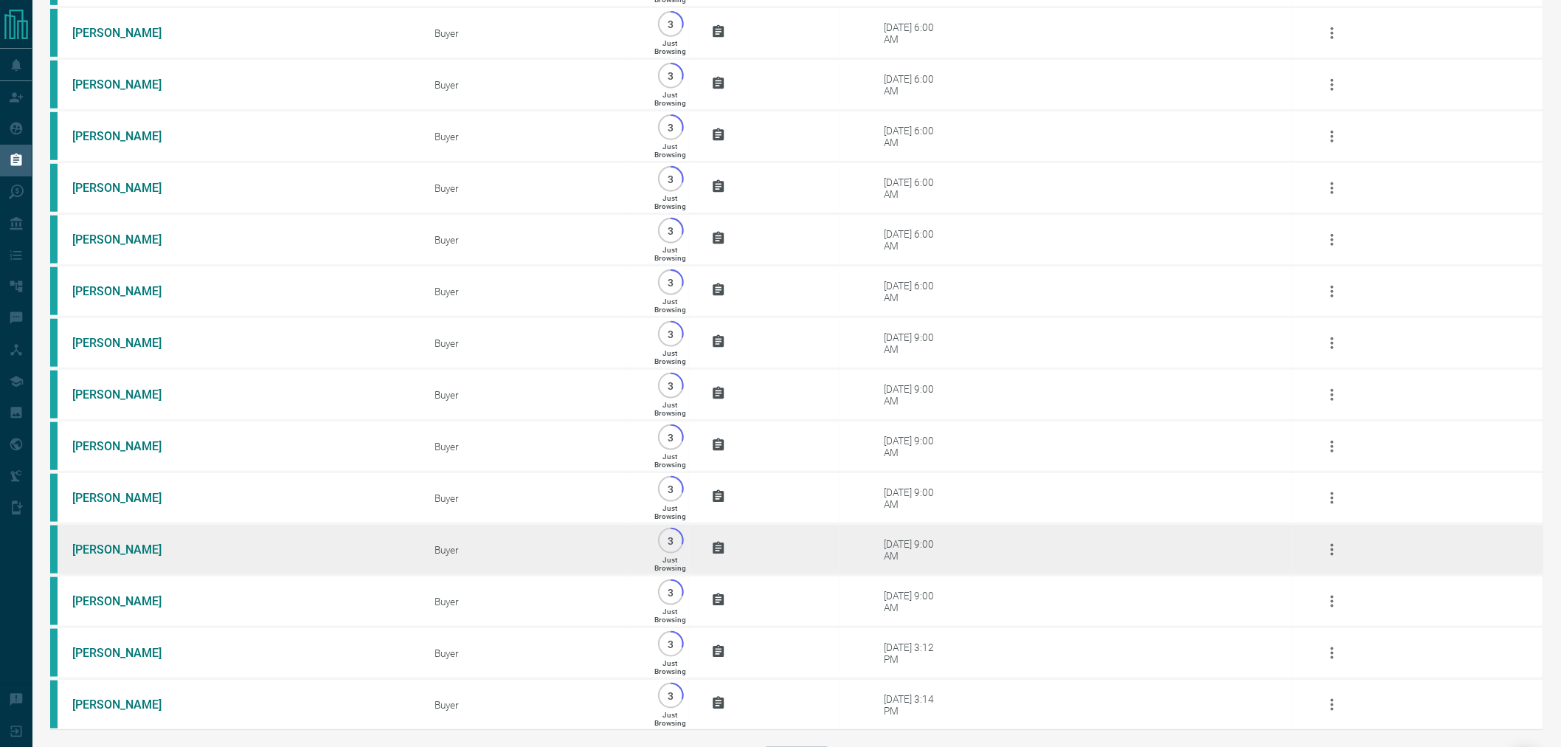
drag, startPoint x: 96, startPoint y: 514, endPoint x: 94, endPoint y: 550, distance: 35.4
click at [96, 505] on link "[PERSON_NAME]" at bounding box center [127, 498] width 111 height 14
click at [87, 556] on link "[PERSON_NAME]" at bounding box center [127, 549] width 111 height 14
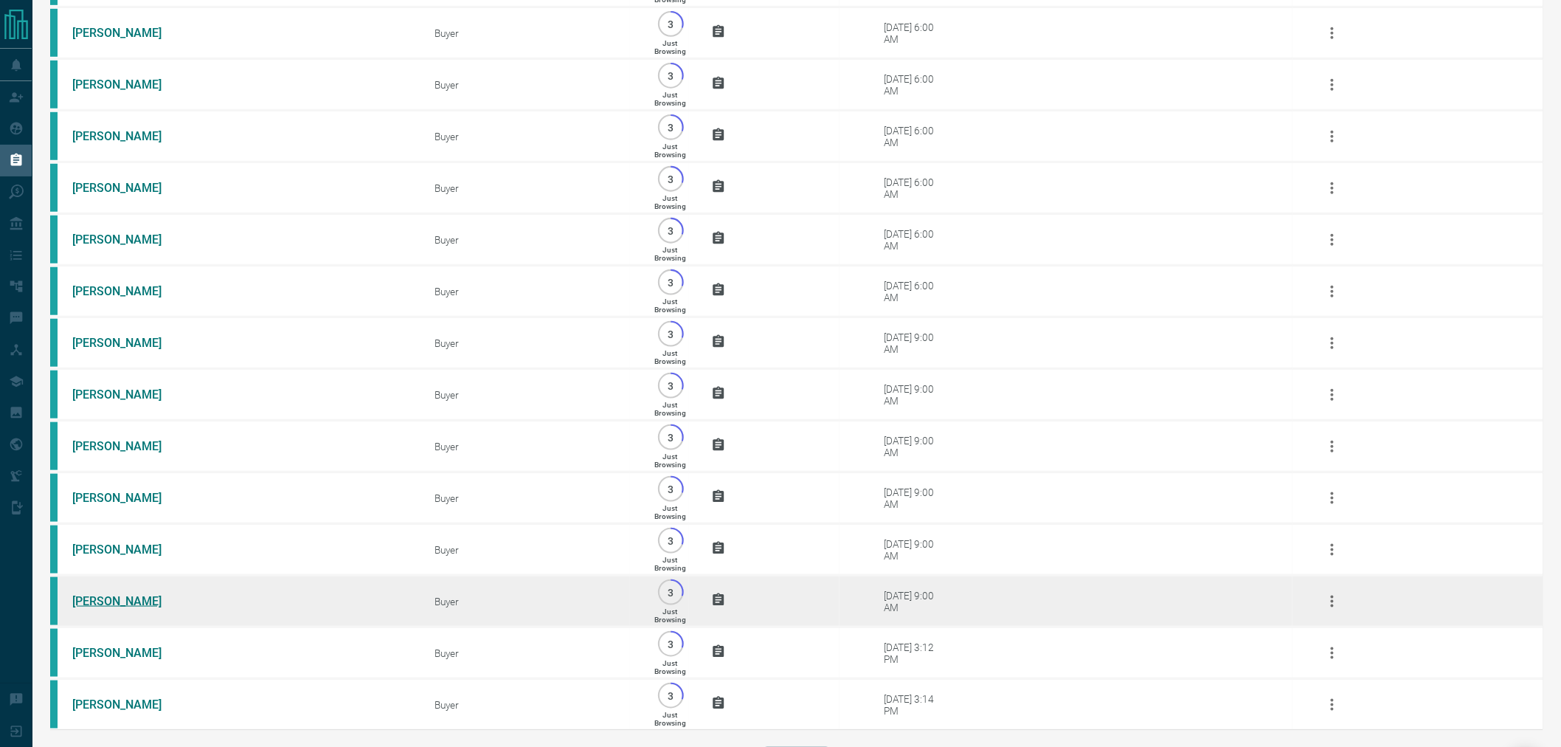
click at [96, 608] on link "[PERSON_NAME]" at bounding box center [127, 601] width 111 height 14
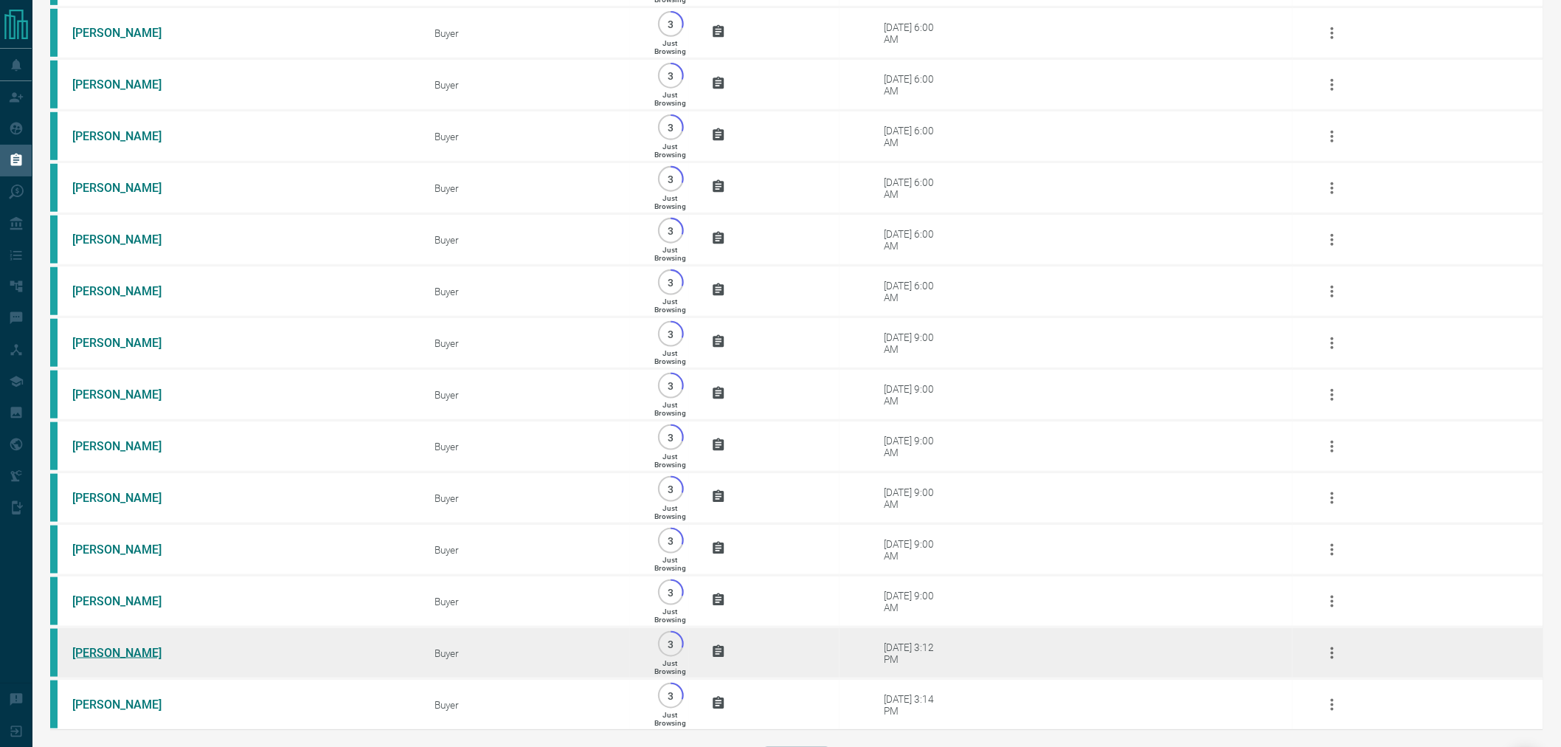
click at [94, 660] on link "[PERSON_NAME]" at bounding box center [127, 652] width 111 height 14
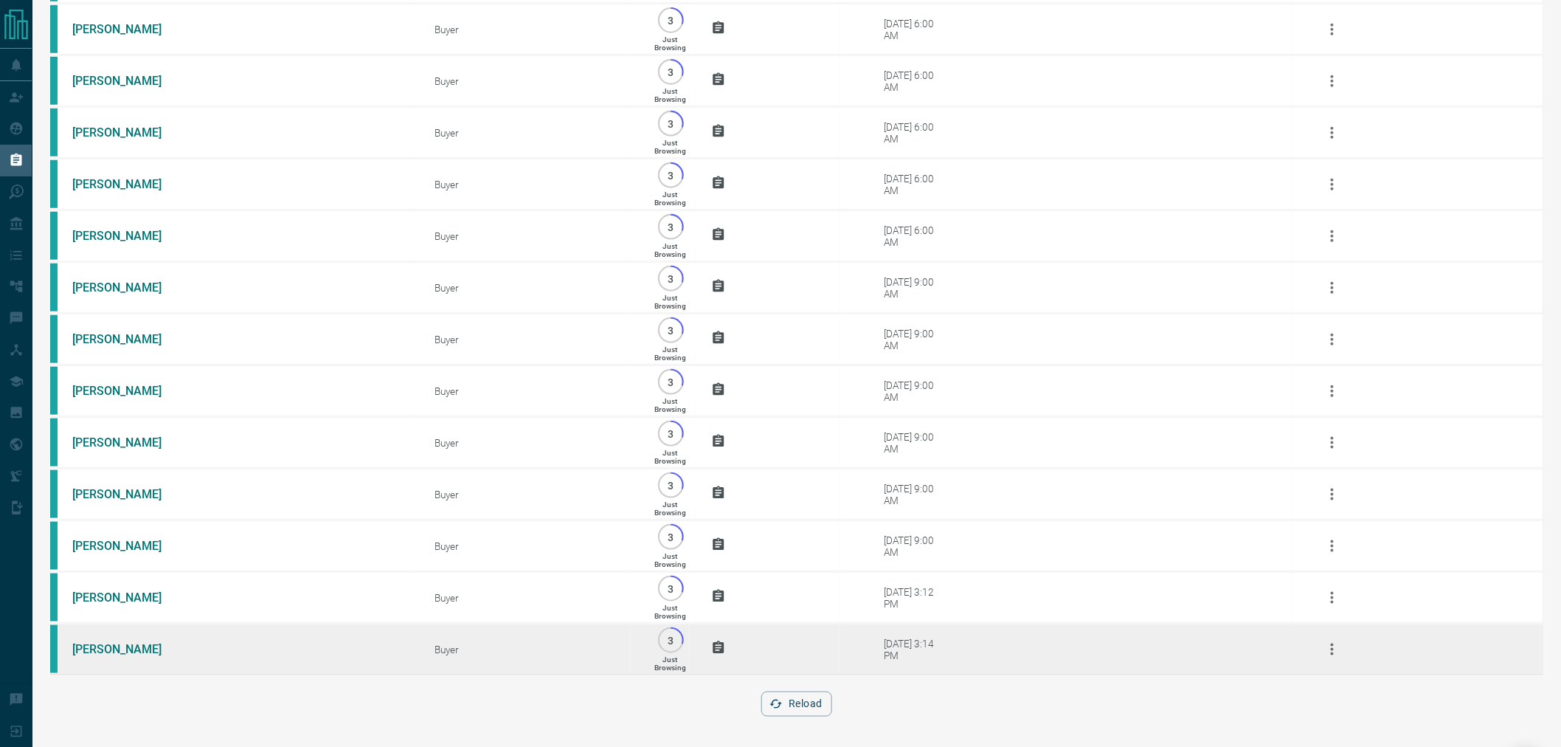
scroll to position [495, 0]
click at [109, 651] on link "[PERSON_NAME]" at bounding box center [127, 647] width 111 height 14
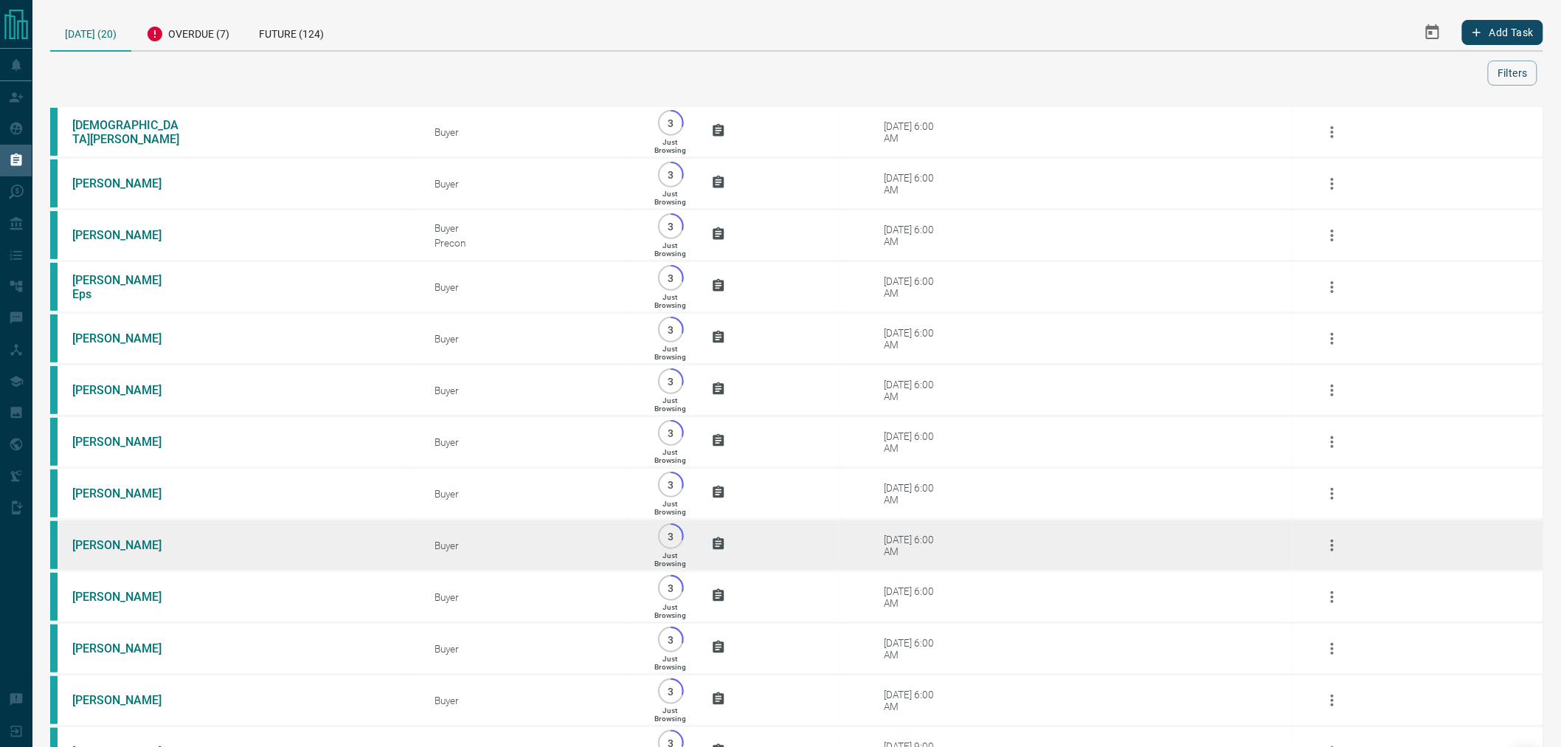
scroll to position [0, 0]
